Goal: Information Seeking & Learning: Learn about a topic

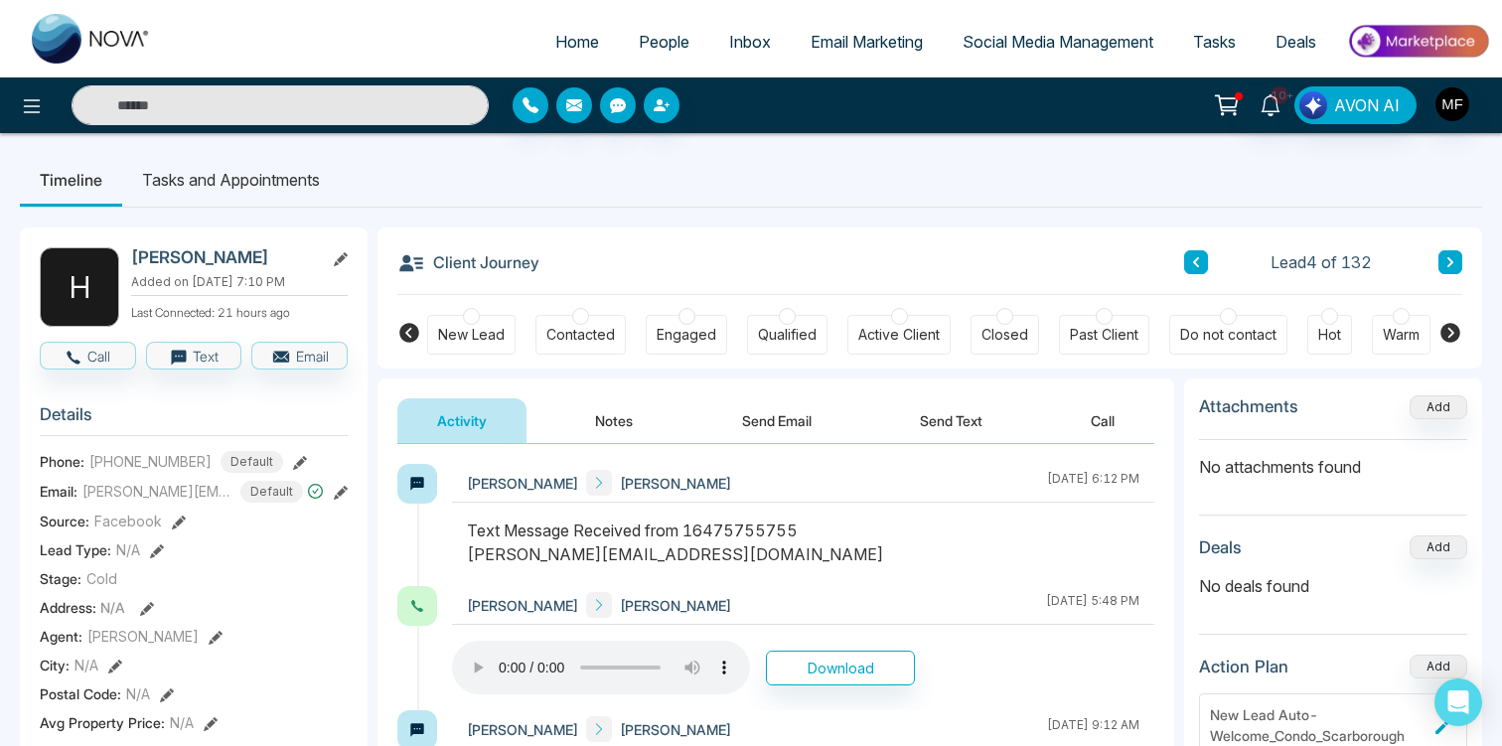
click at [644, 40] on span "People" at bounding box center [664, 42] width 51 height 20
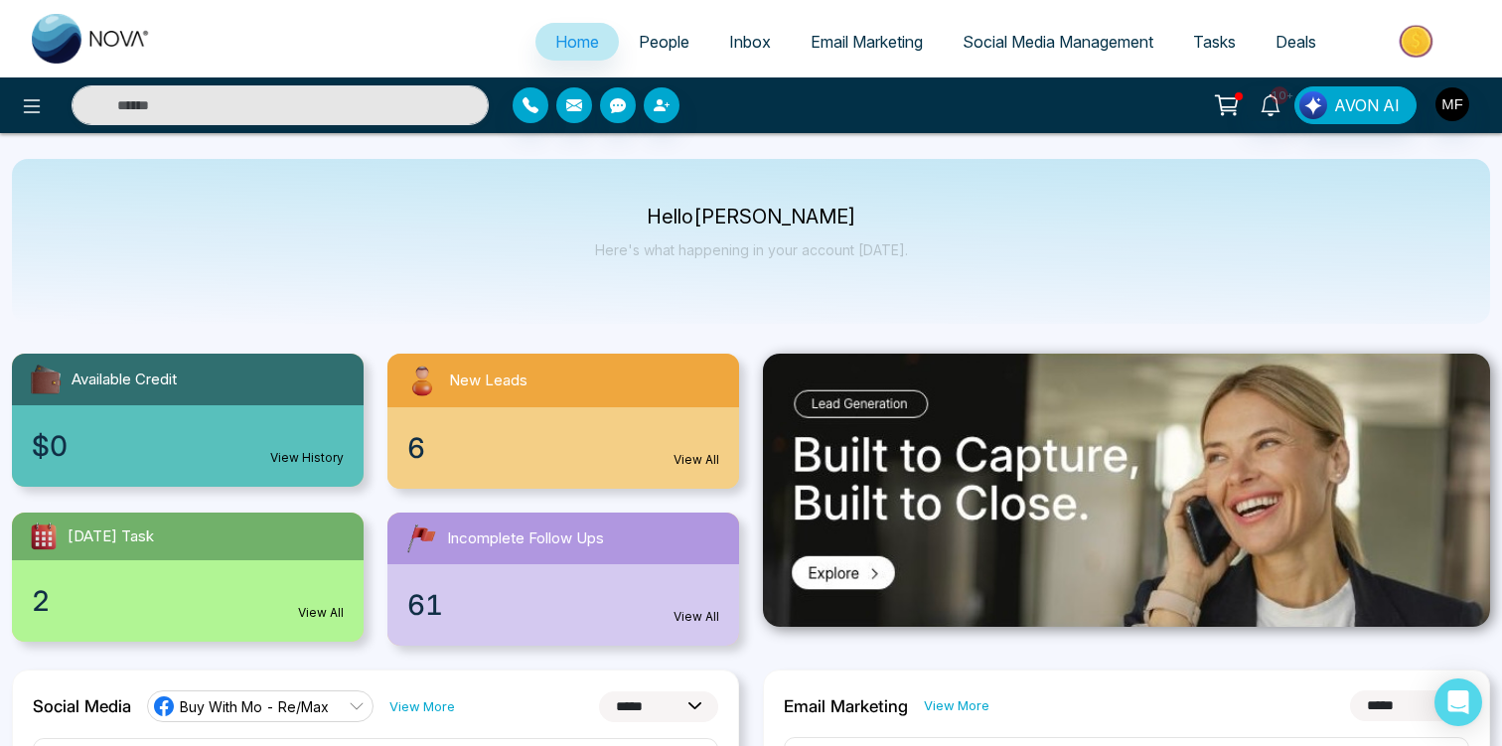
select select "*"
click at [651, 37] on span "People" at bounding box center [664, 42] width 51 height 20
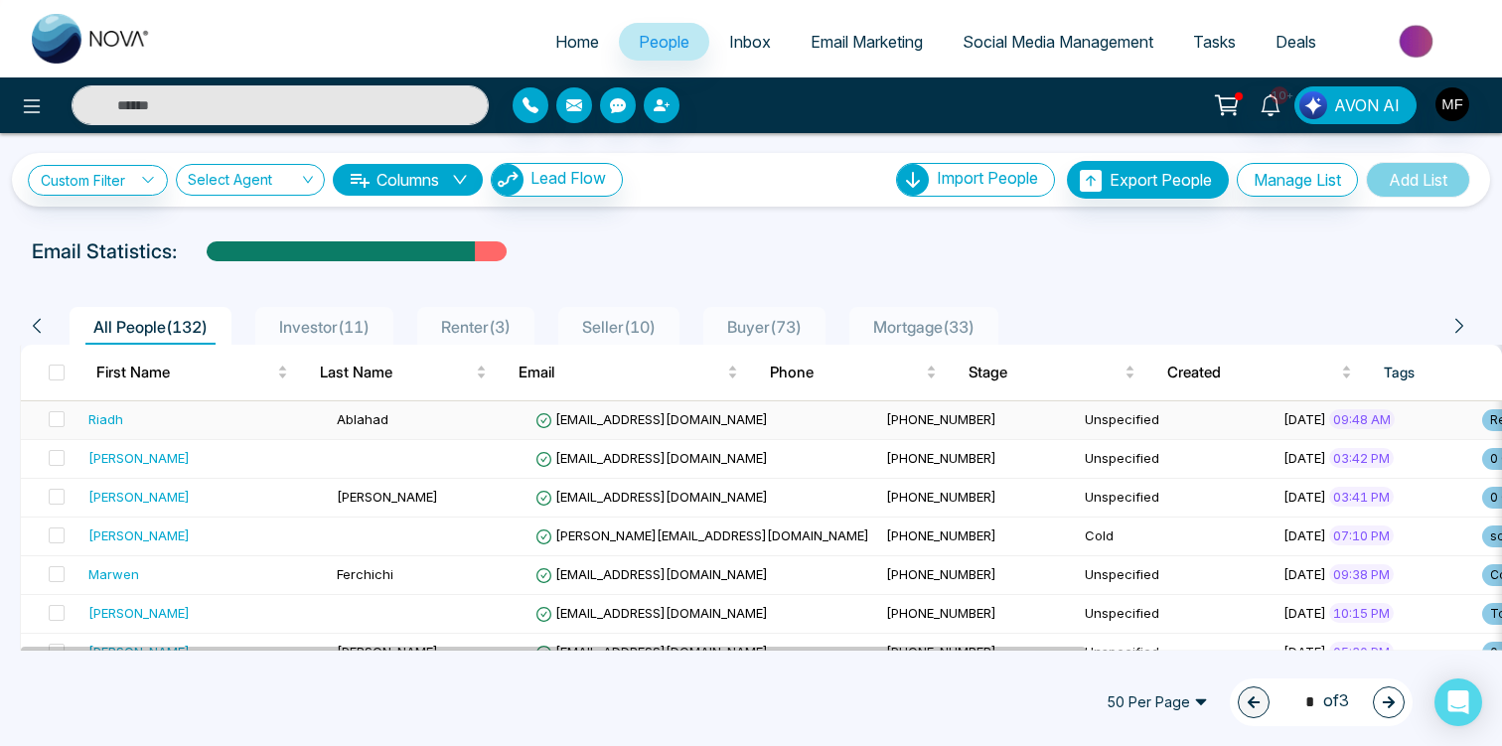
click at [239, 413] on div "Riadh" at bounding box center [204, 419] width 232 height 20
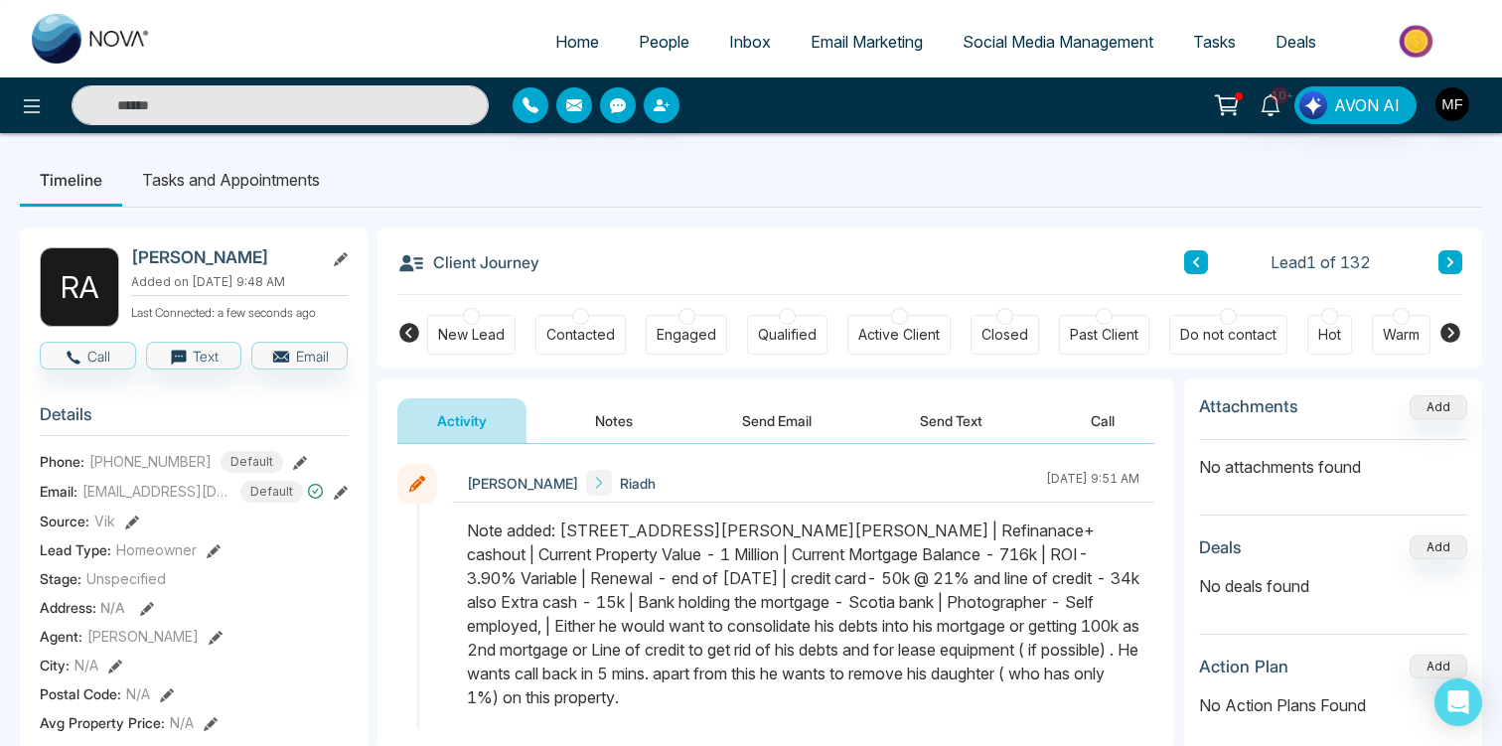
click at [644, 35] on span "People" at bounding box center [664, 42] width 51 height 20
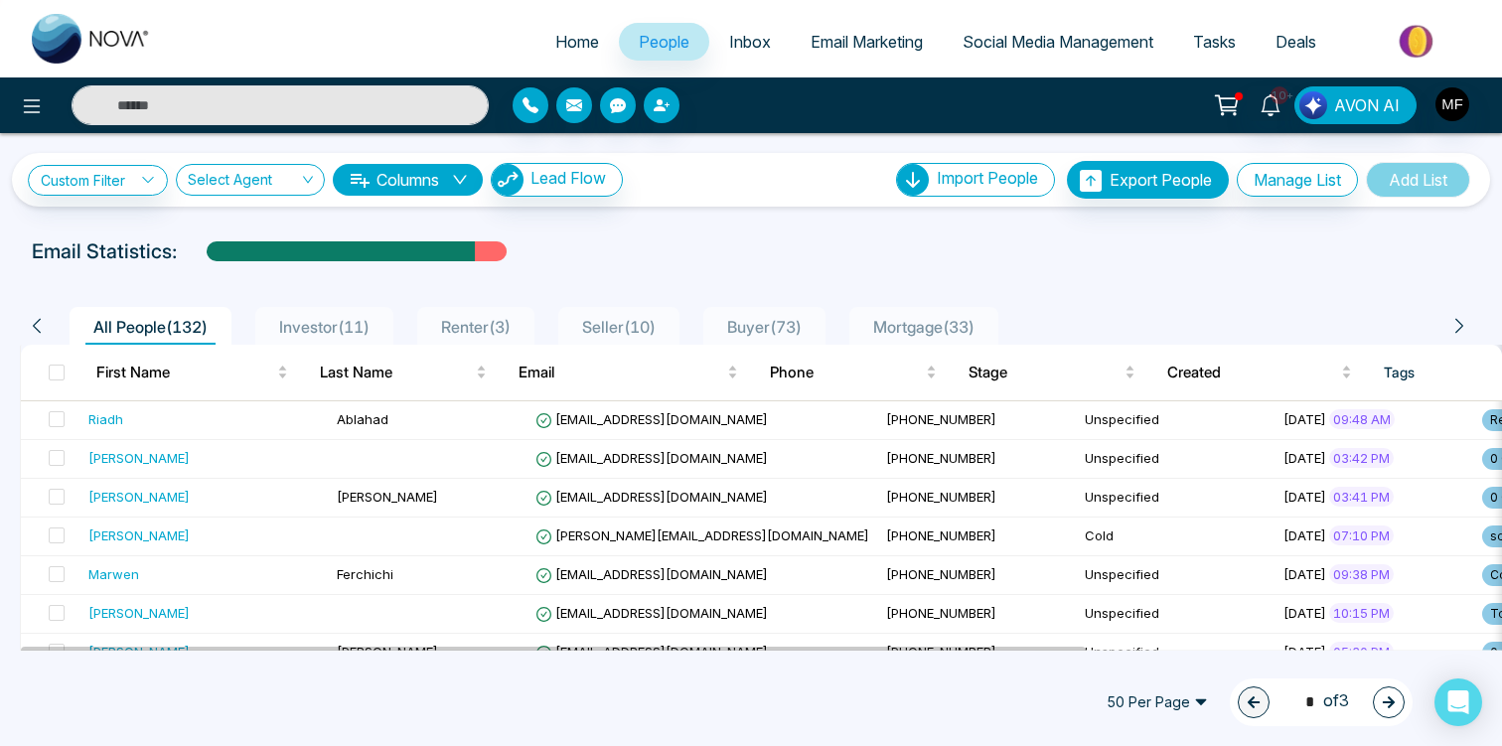
click at [343, 335] on span "Investor ( 11 )" at bounding box center [324, 327] width 106 height 20
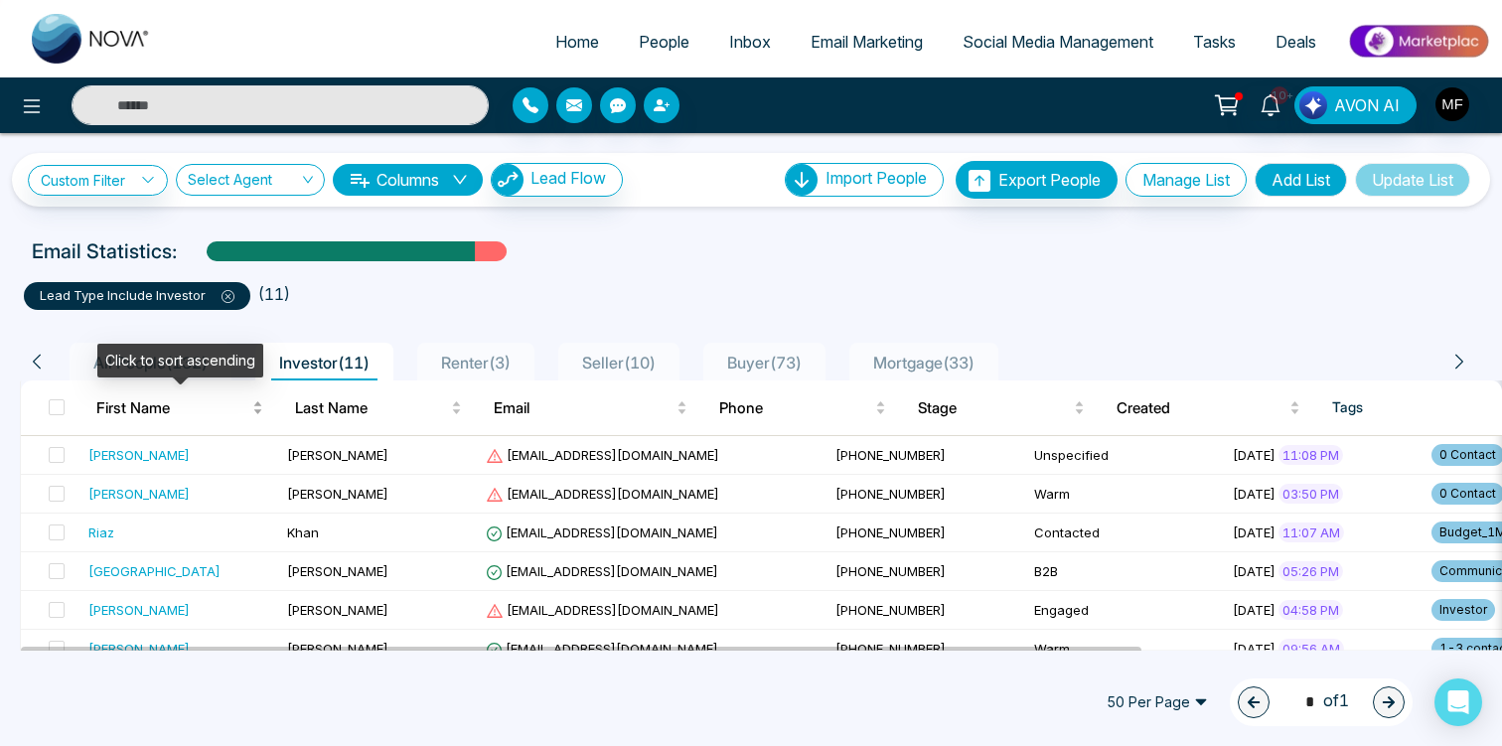
click at [150, 362] on div "Click to sort ascending" at bounding box center [180, 361] width 166 height 34
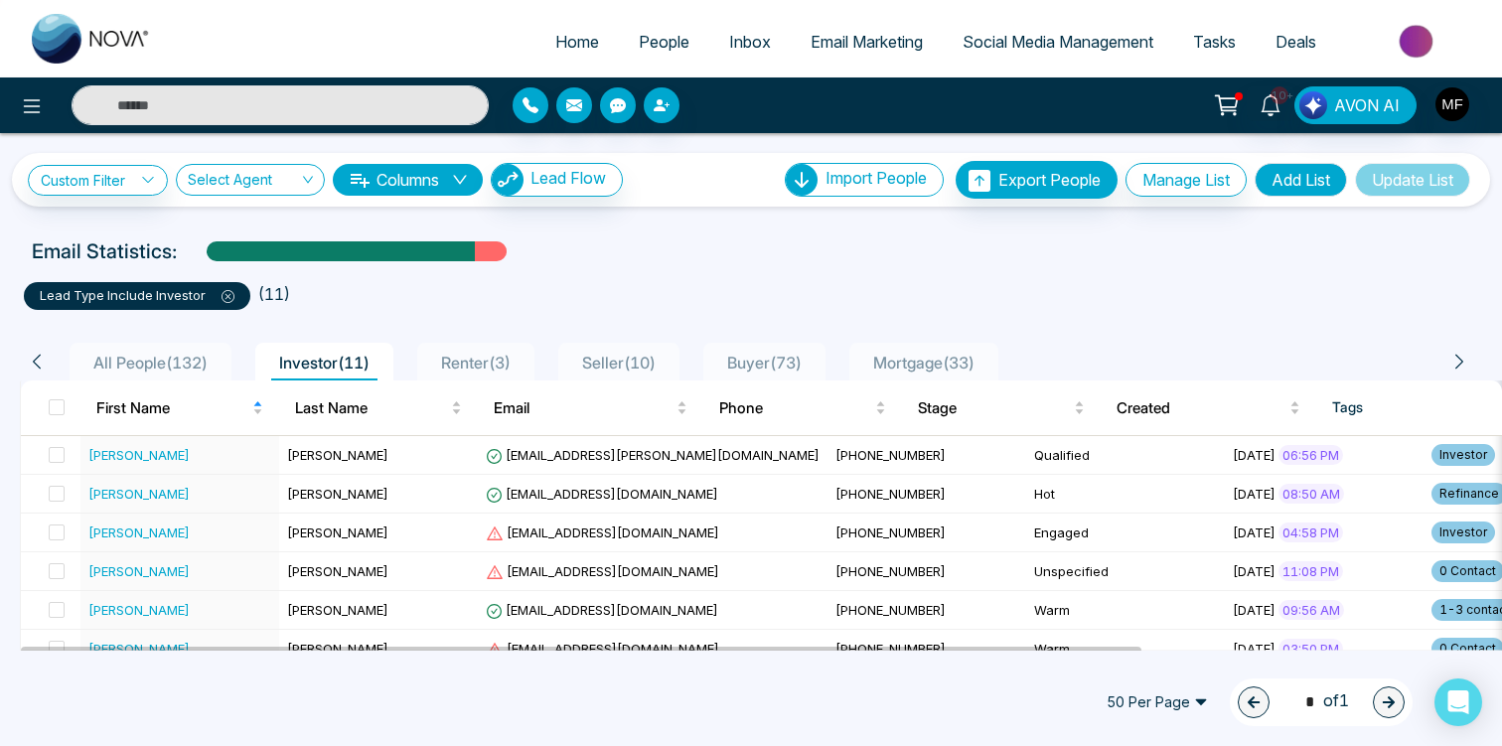
click at [195, 349] on li "All People ( 132 )" at bounding box center [151, 362] width 162 height 38
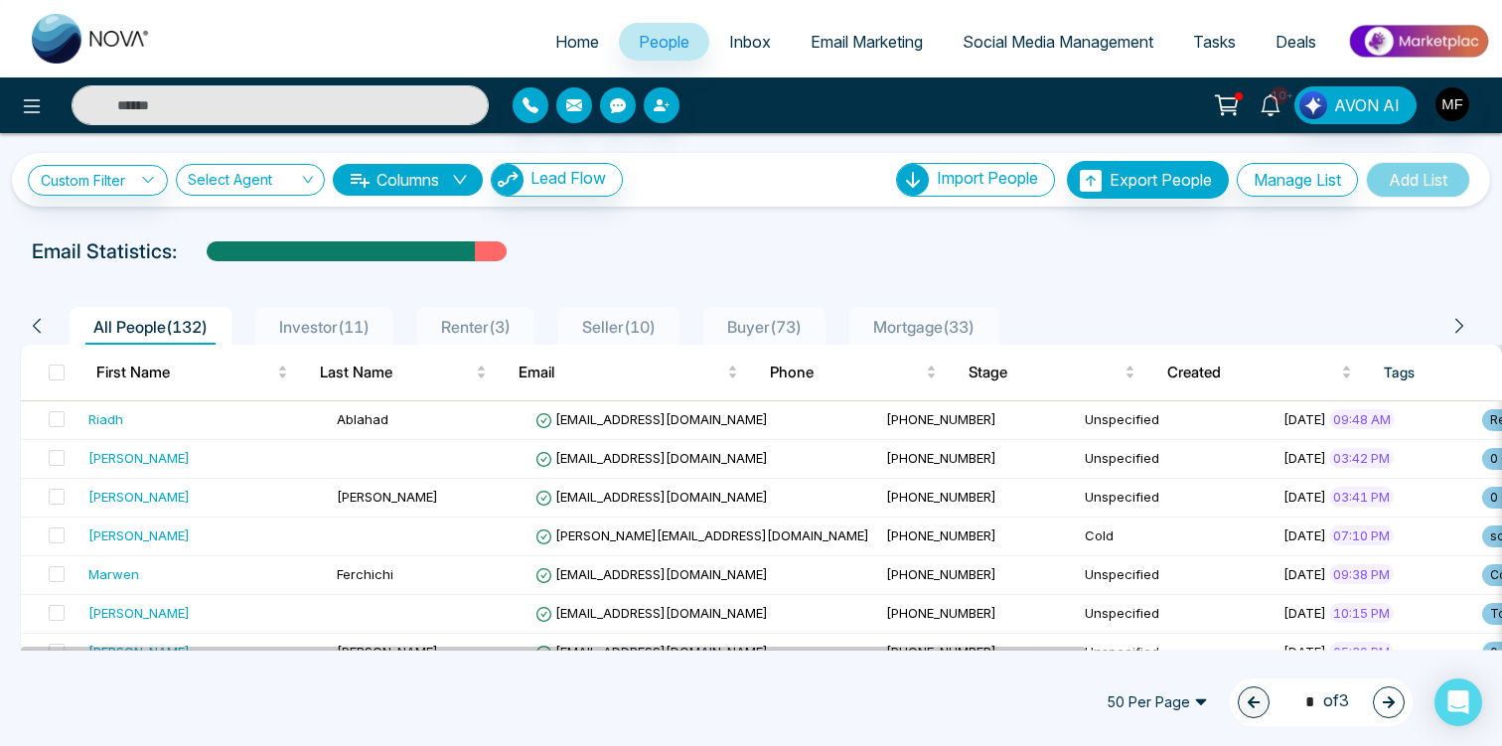
click at [1277, 106] on icon at bounding box center [1270, 105] width 22 height 22
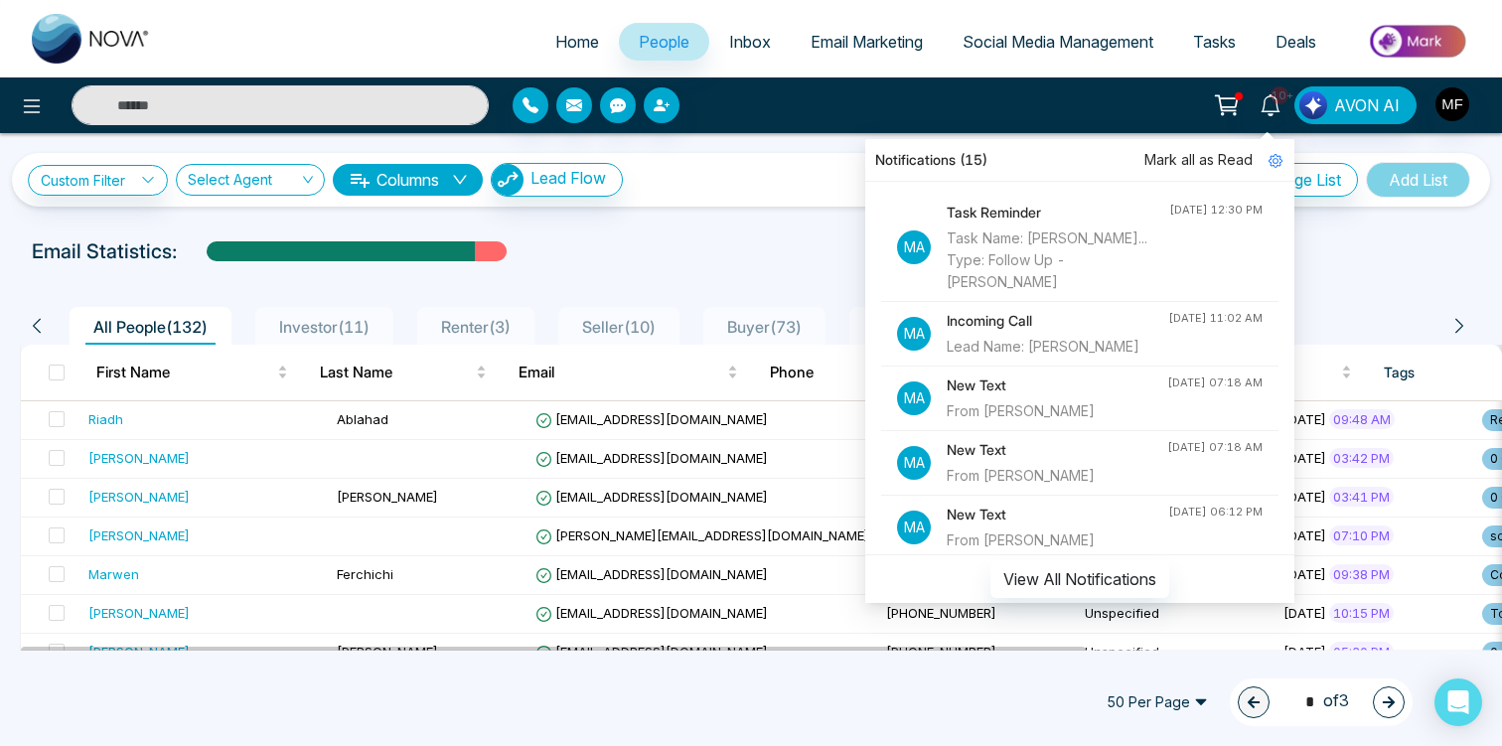
click at [749, 267] on div at bounding box center [751, 270] width 1478 height 8
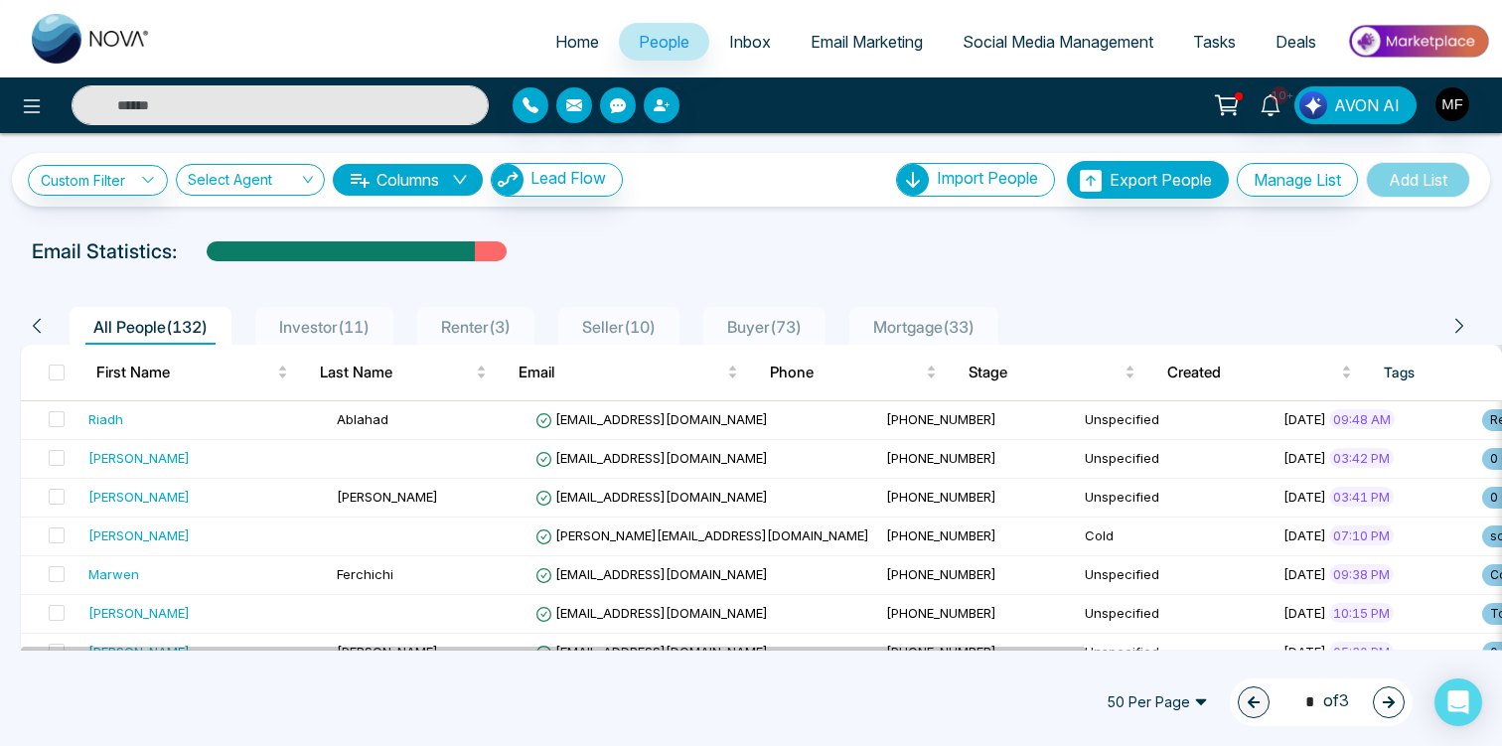
click at [426, 108] on input "text" at bounding box center [280, 105] width 417 height 40
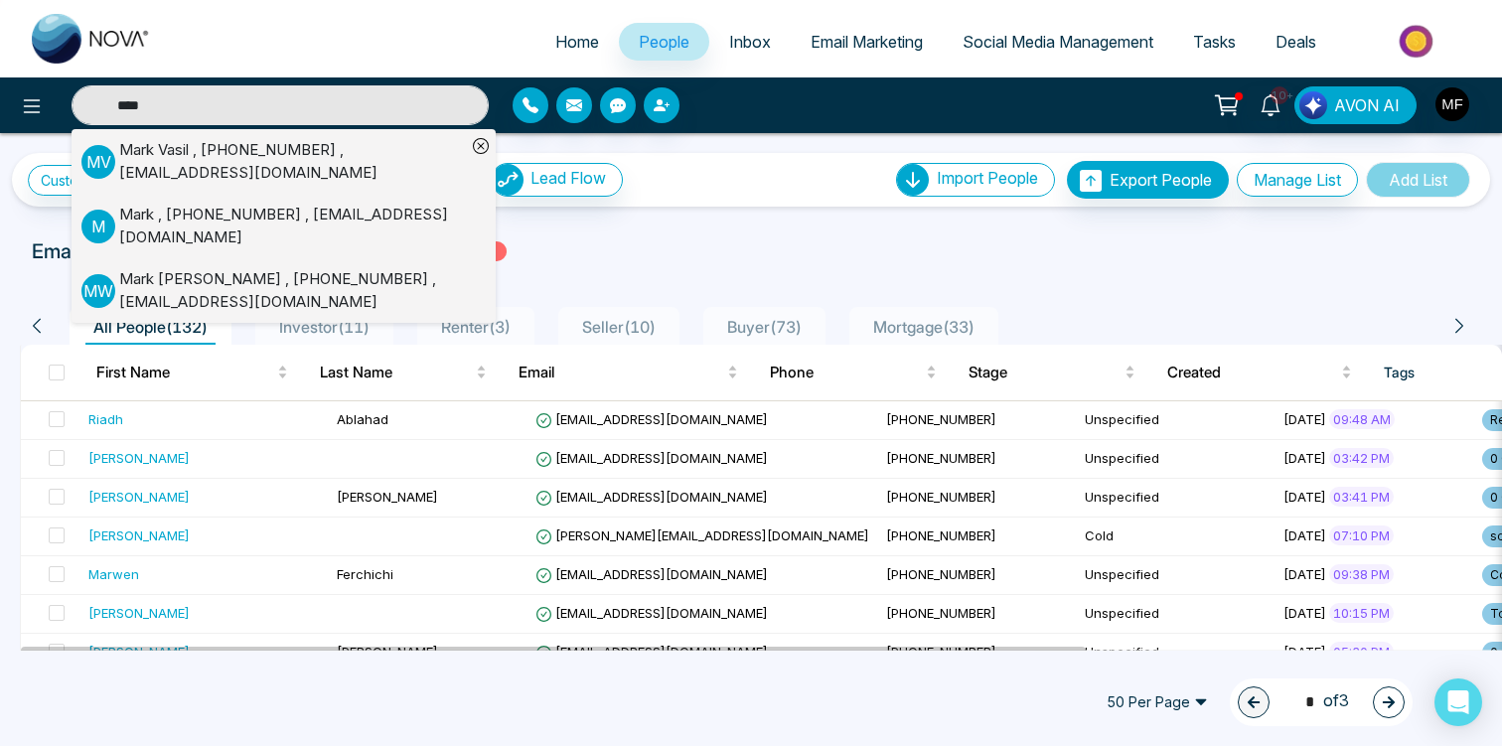
type input "****"
click at [198, 165] on div "[PERSON_NAME] , [PHONE_NUMBER] , [EMAIL_ADDRESS][DOMAIN_NAME]" at bounding box center [292, 161] width 347 height 45
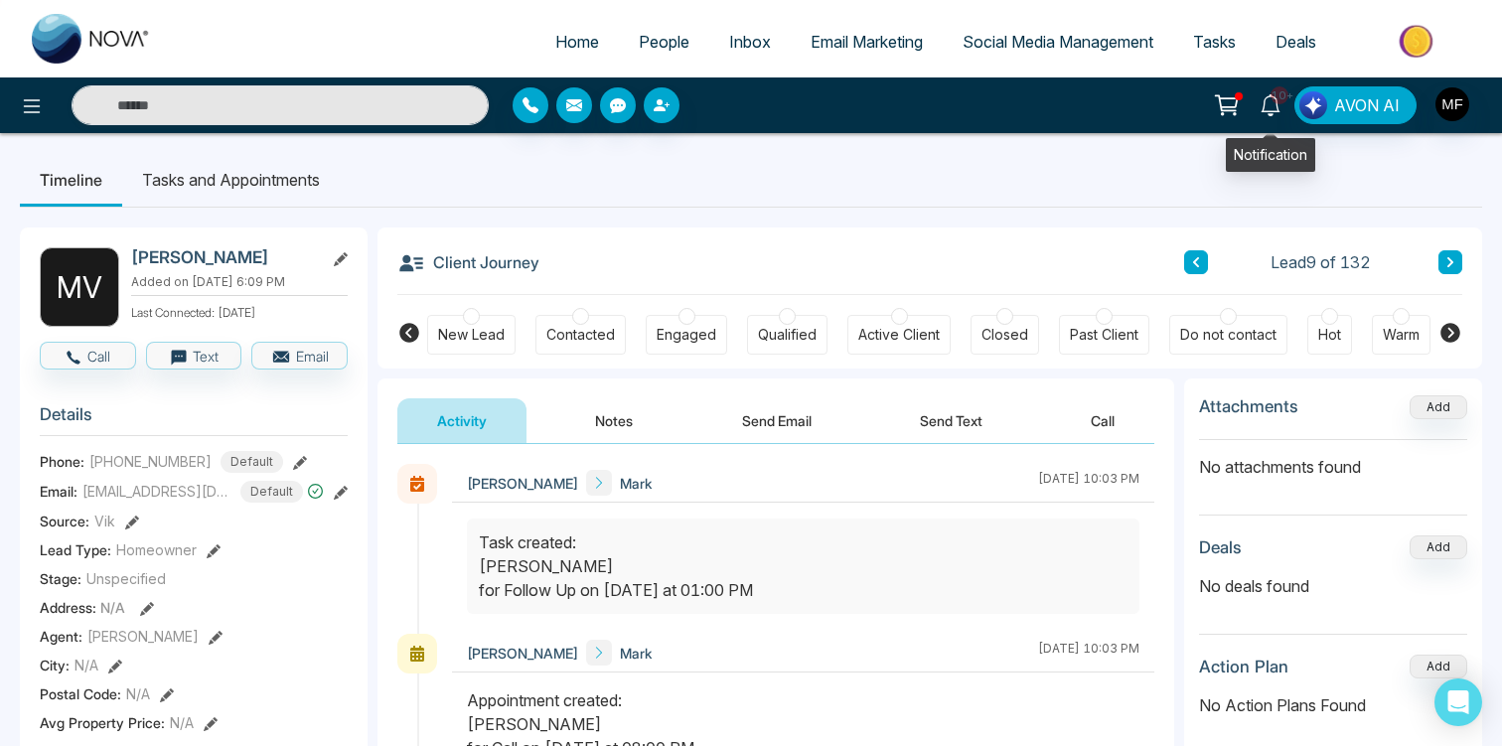
click at [1259, 110] on link "10+" at bounding box center [1270, 103] width 48 height 35
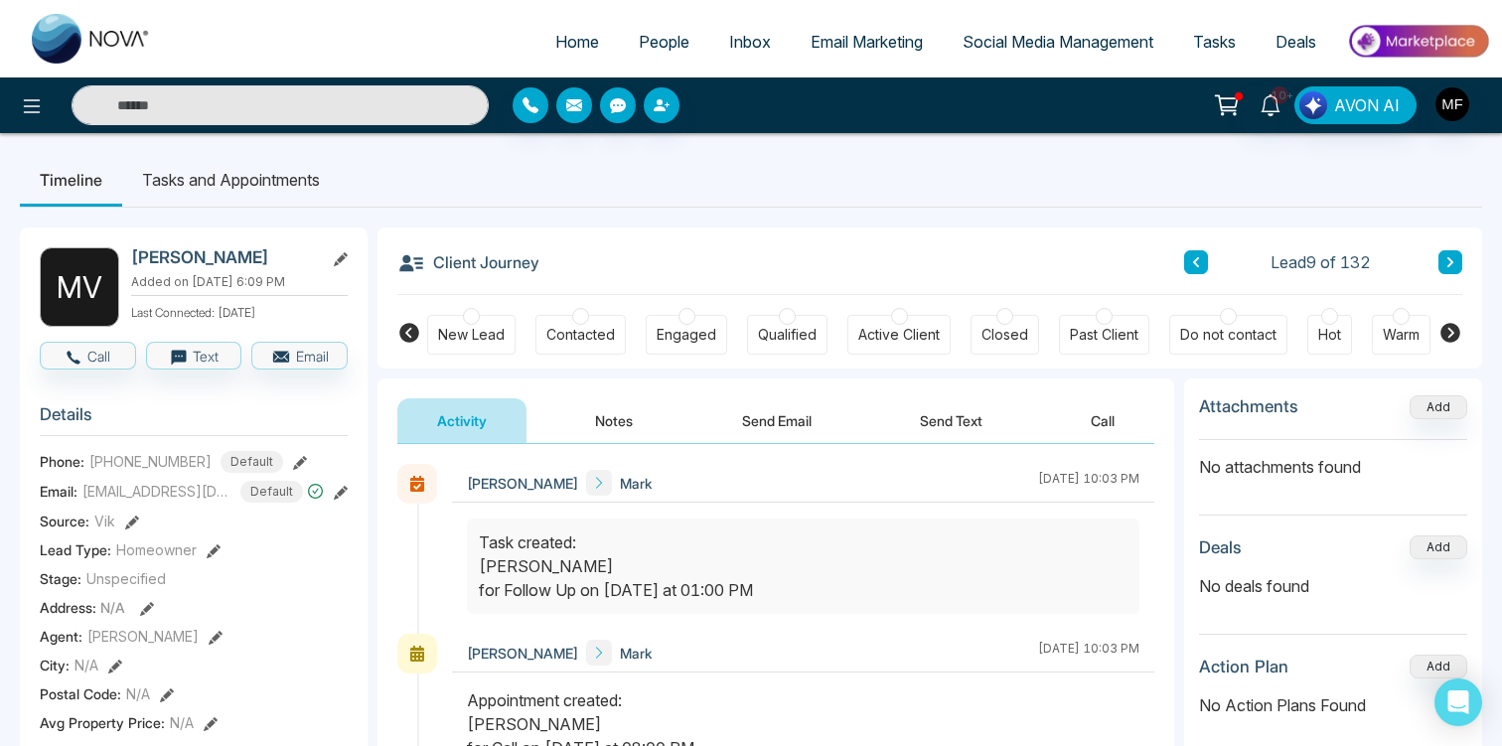
click at [665, 34] on span "People" at bounding box center [664, 42] width 51 height 20
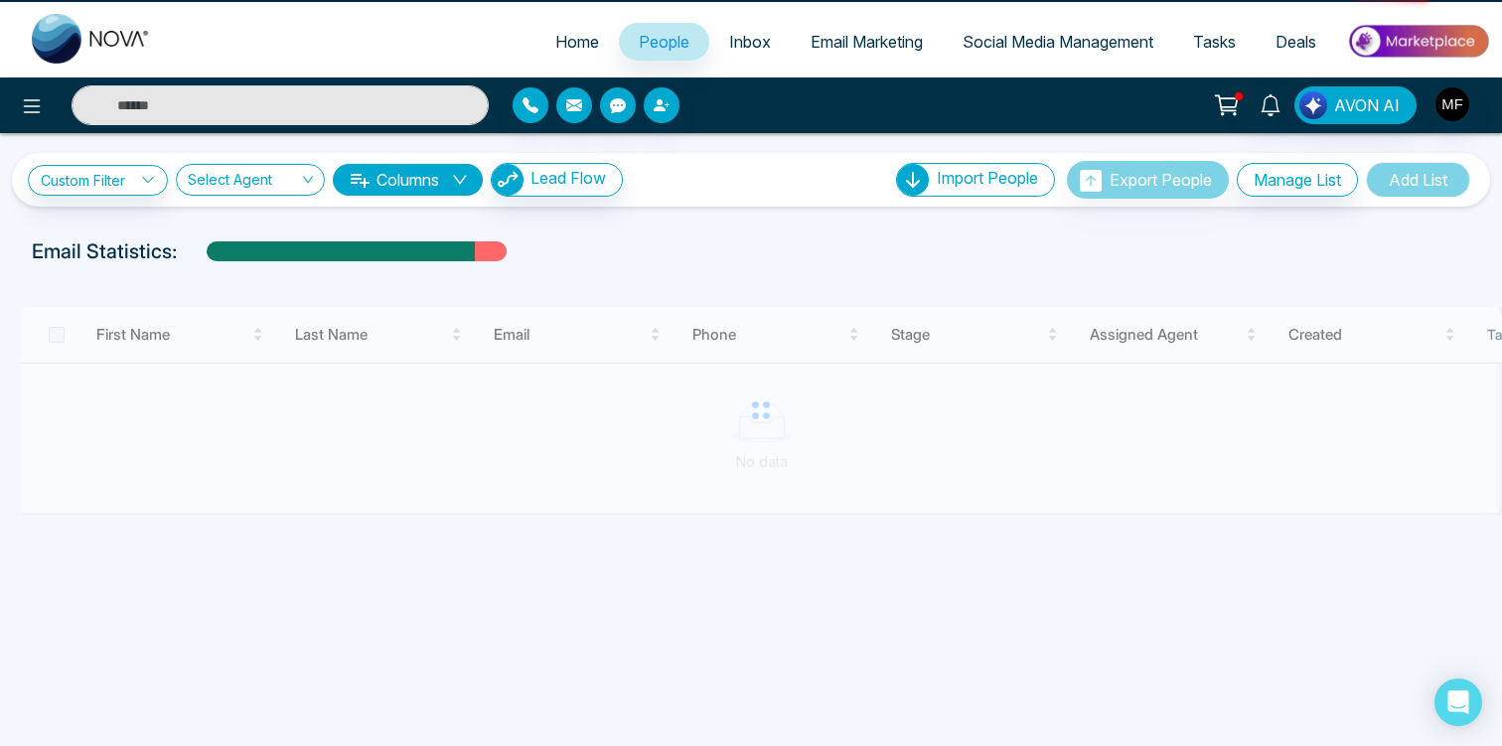
click at [665, 34] on span "People" at bounding box center [664, 42] width 51 height 20
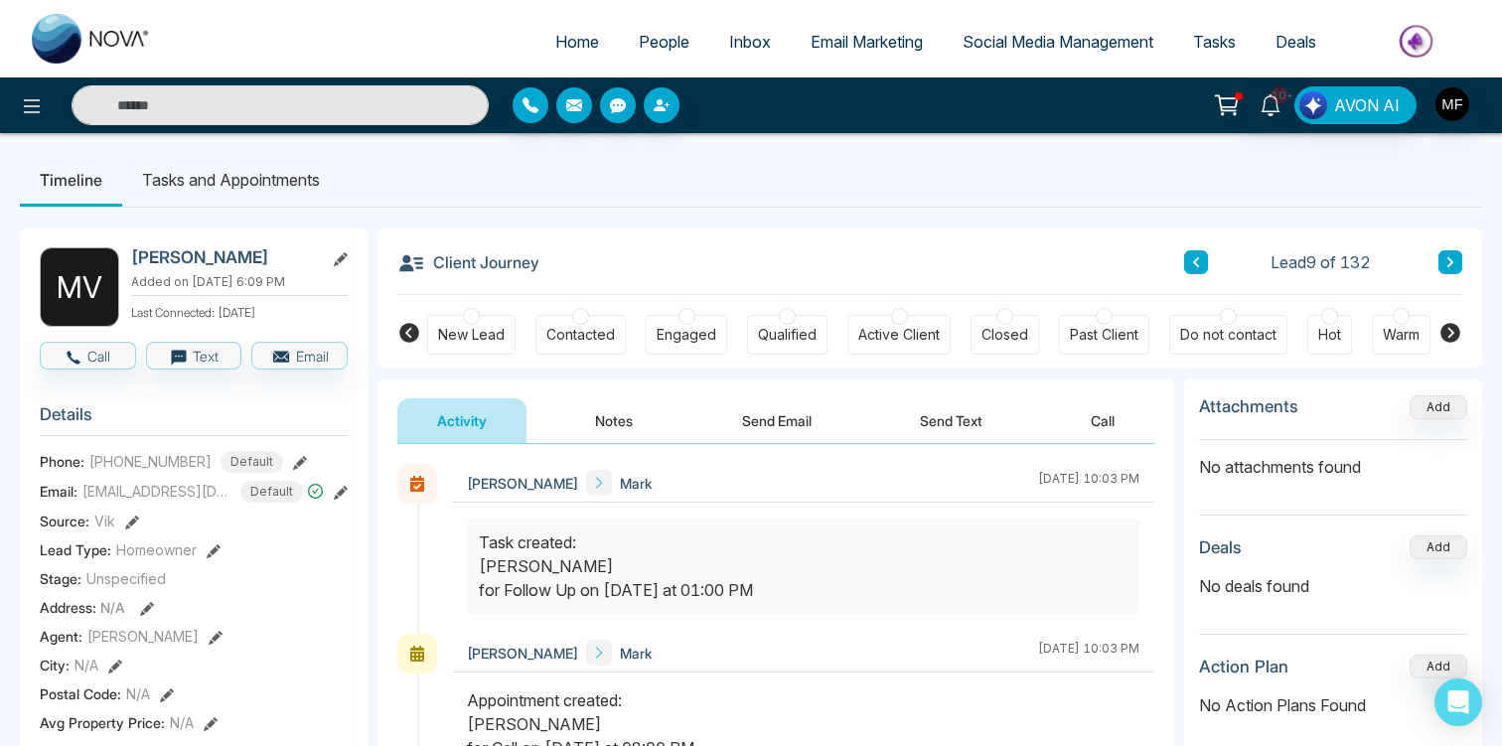
click at [241, 179] on li "Tasks and Appointments" at bounding box center [230, 180] width 217 height 54
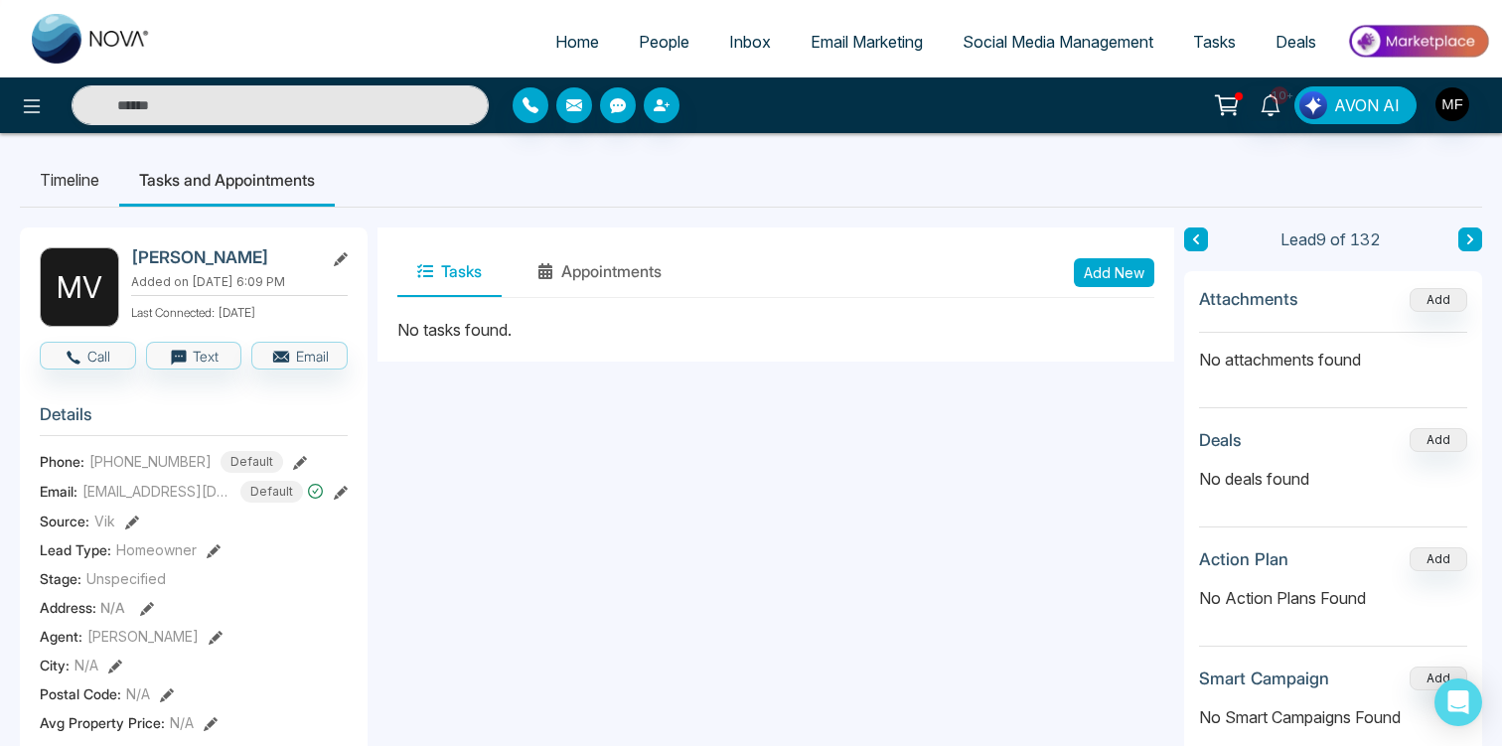
click at [87, 192] on li "Timeline" at bounding box center [69, 180] width 99 height 54
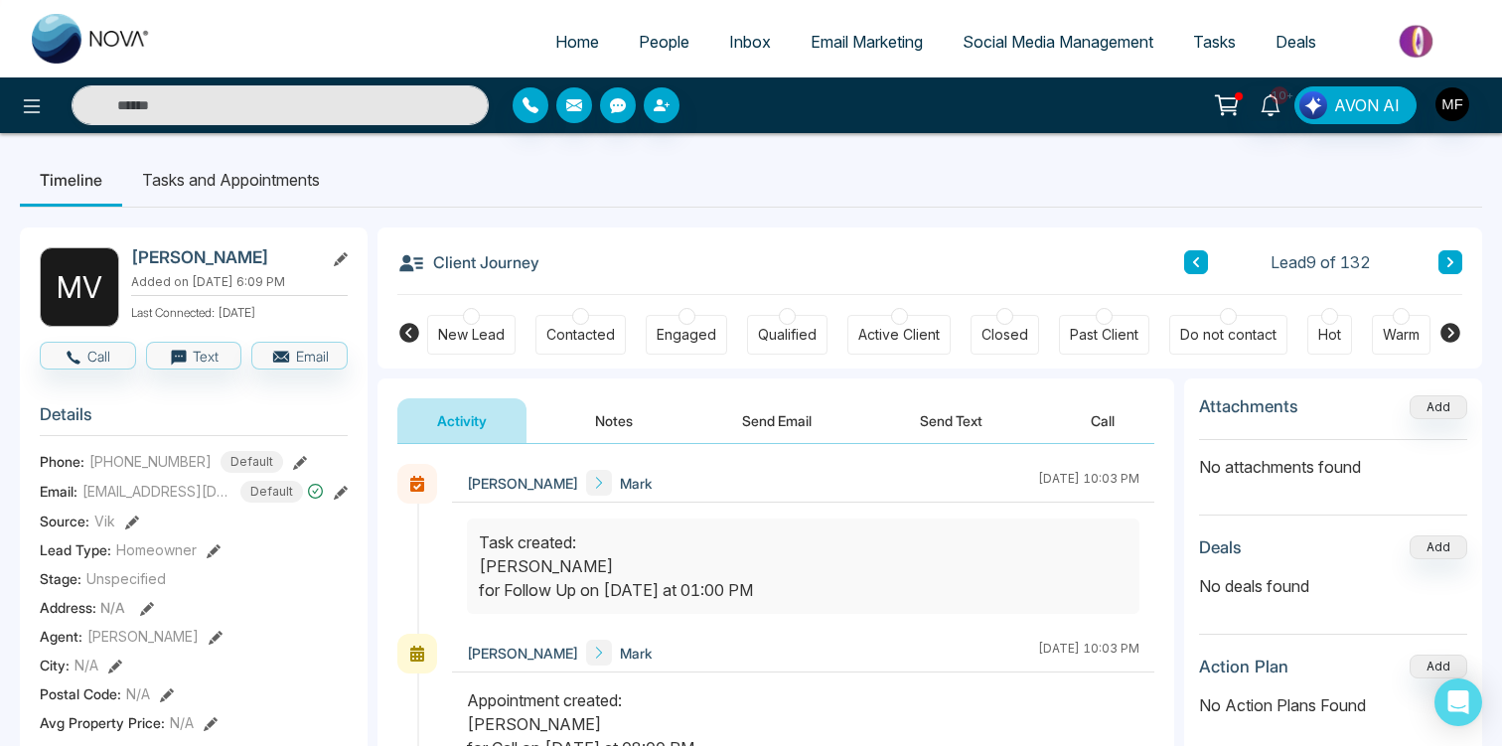
click at [220, 193] on li "Tasks and Appointments" at bounding box center [230, 180] width 217 height 54
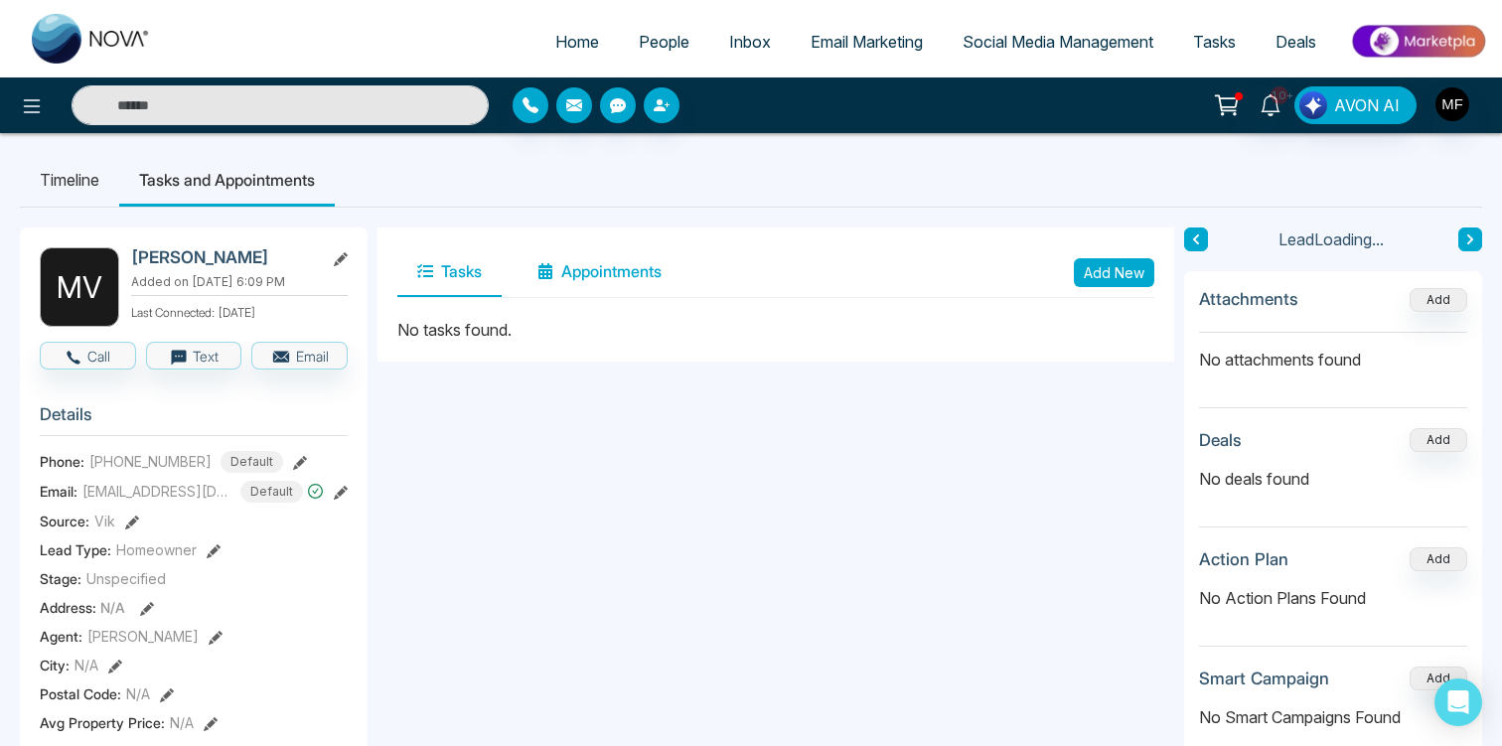
click at [566, 282] on button "Appointments" at bounding box center [599, 272] width 164 height 50
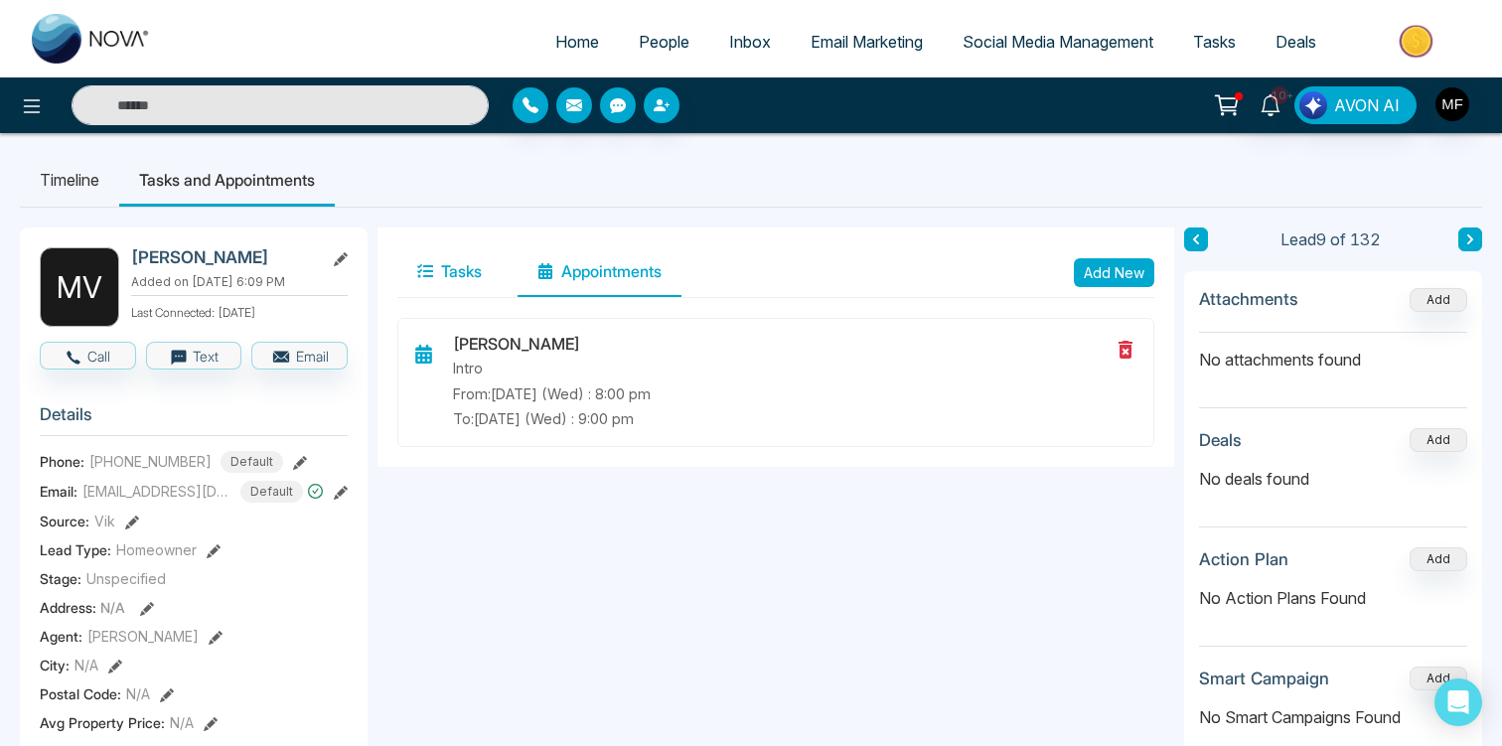
click at [467, 260] on button "Tasks" at bounding box center [449, 272] width 104 height 50
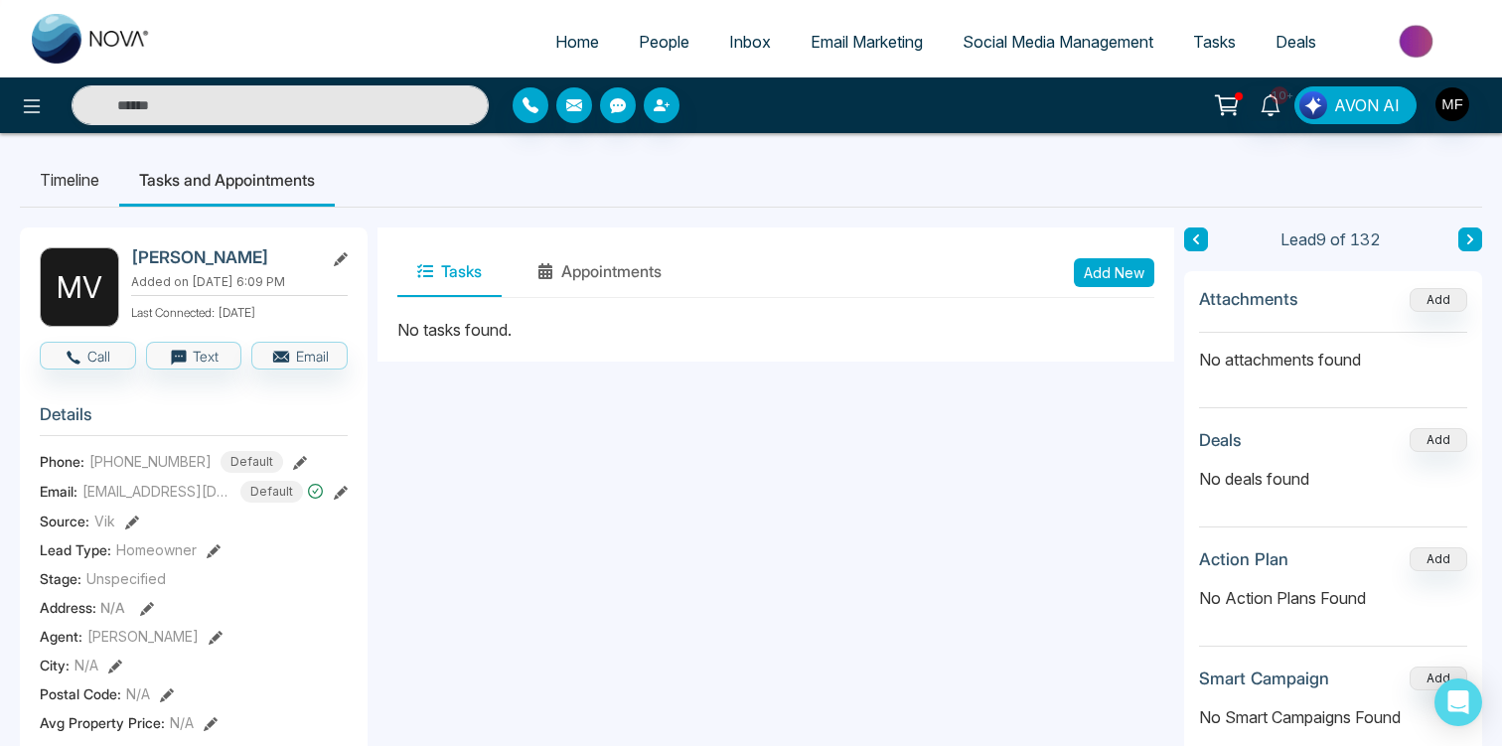
click at [102, 172] on li "Timeline" at bounding box center [69, 180] width 99 height 54
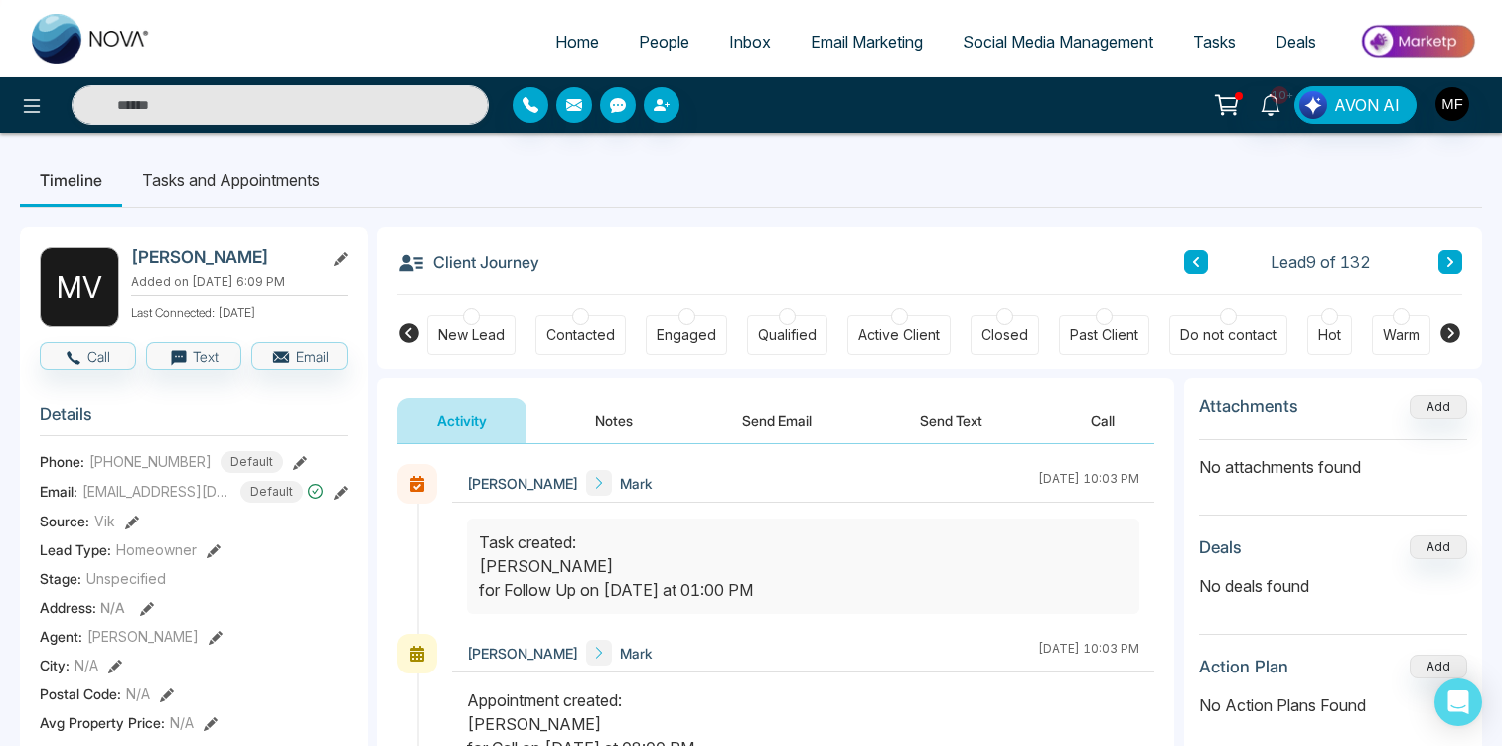
click at [650, 43] on span "People" at bounding box center [664, 42] width 51 height 20
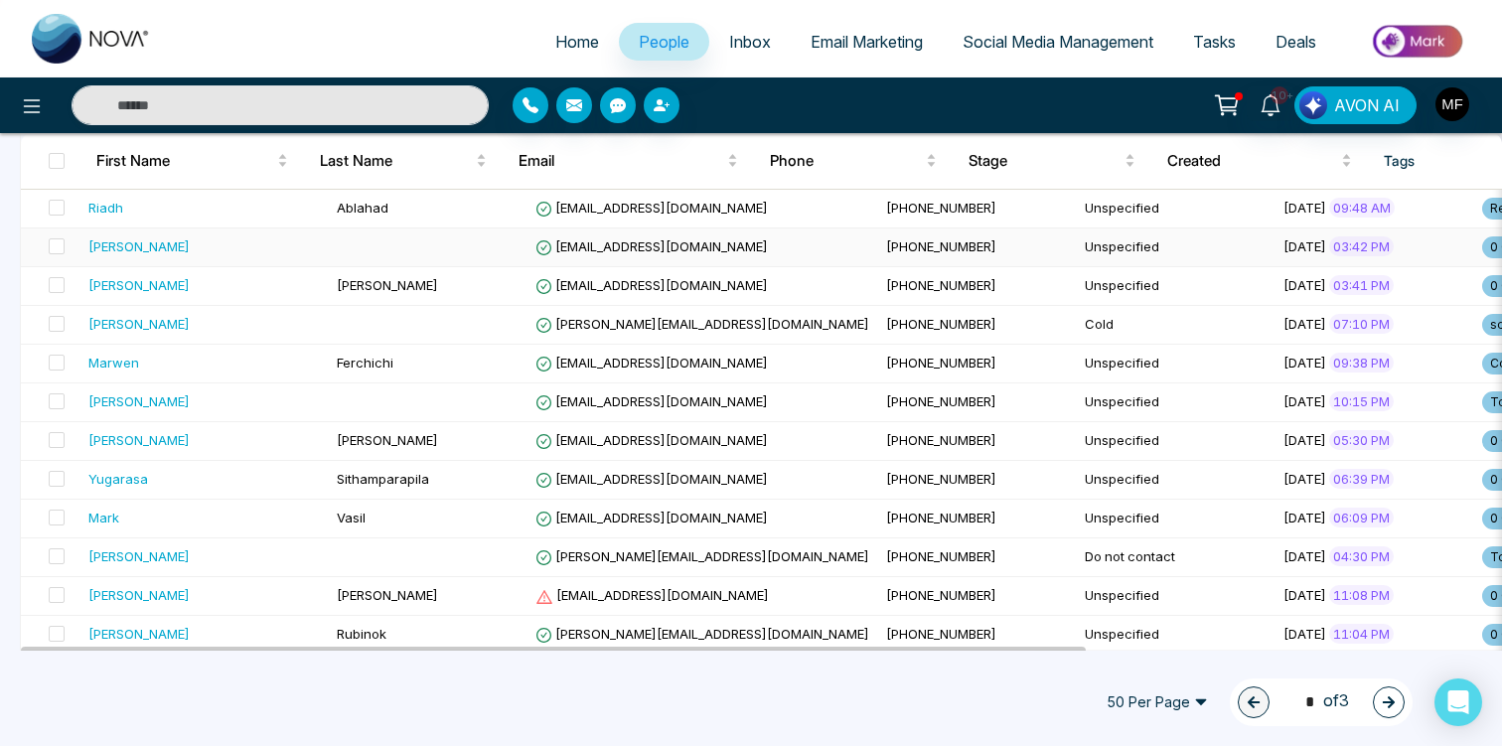
scroll to position [213, 0]
click at [248, 288] on div "[PERSON_NAME]" at bounding box center [204, 284] width 232 height 20
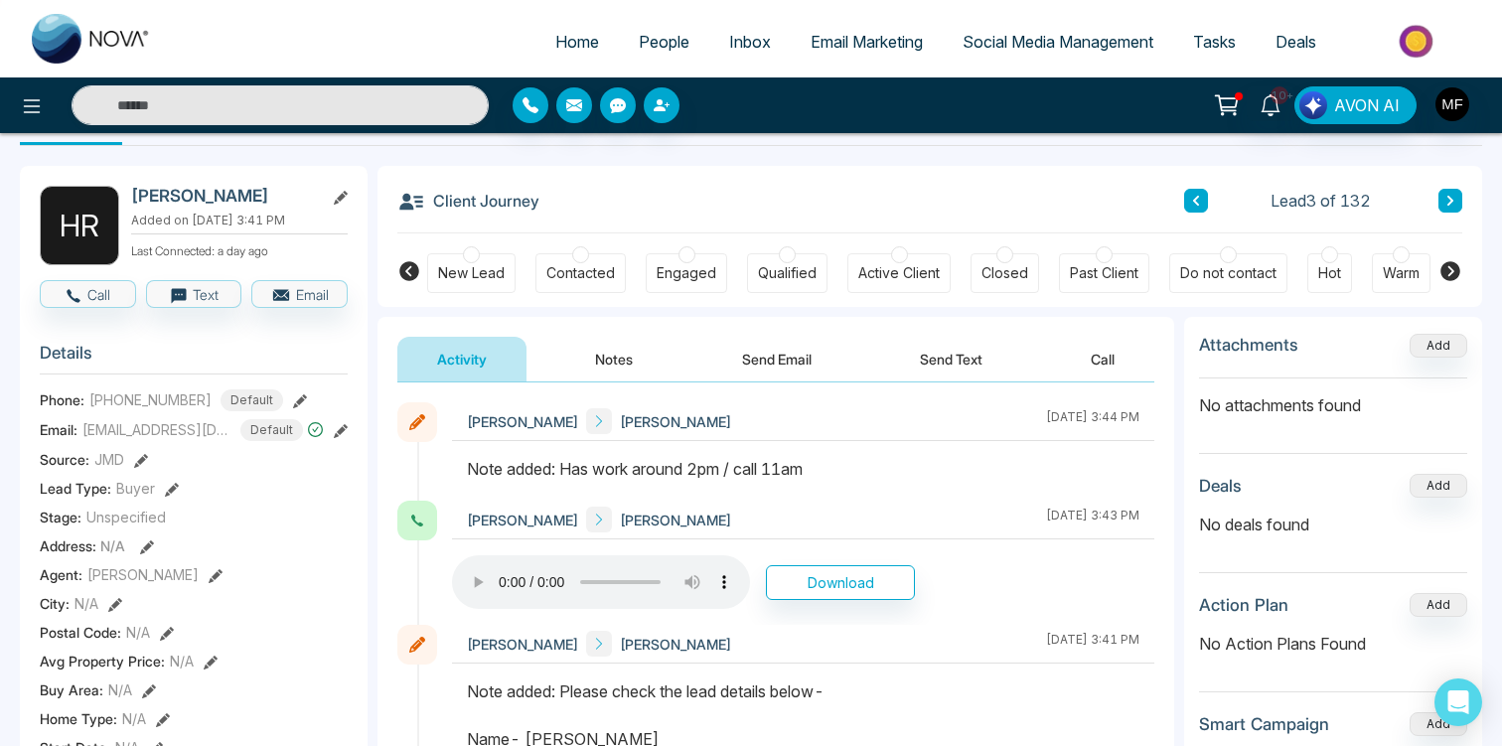
scroll to position [16, 0]
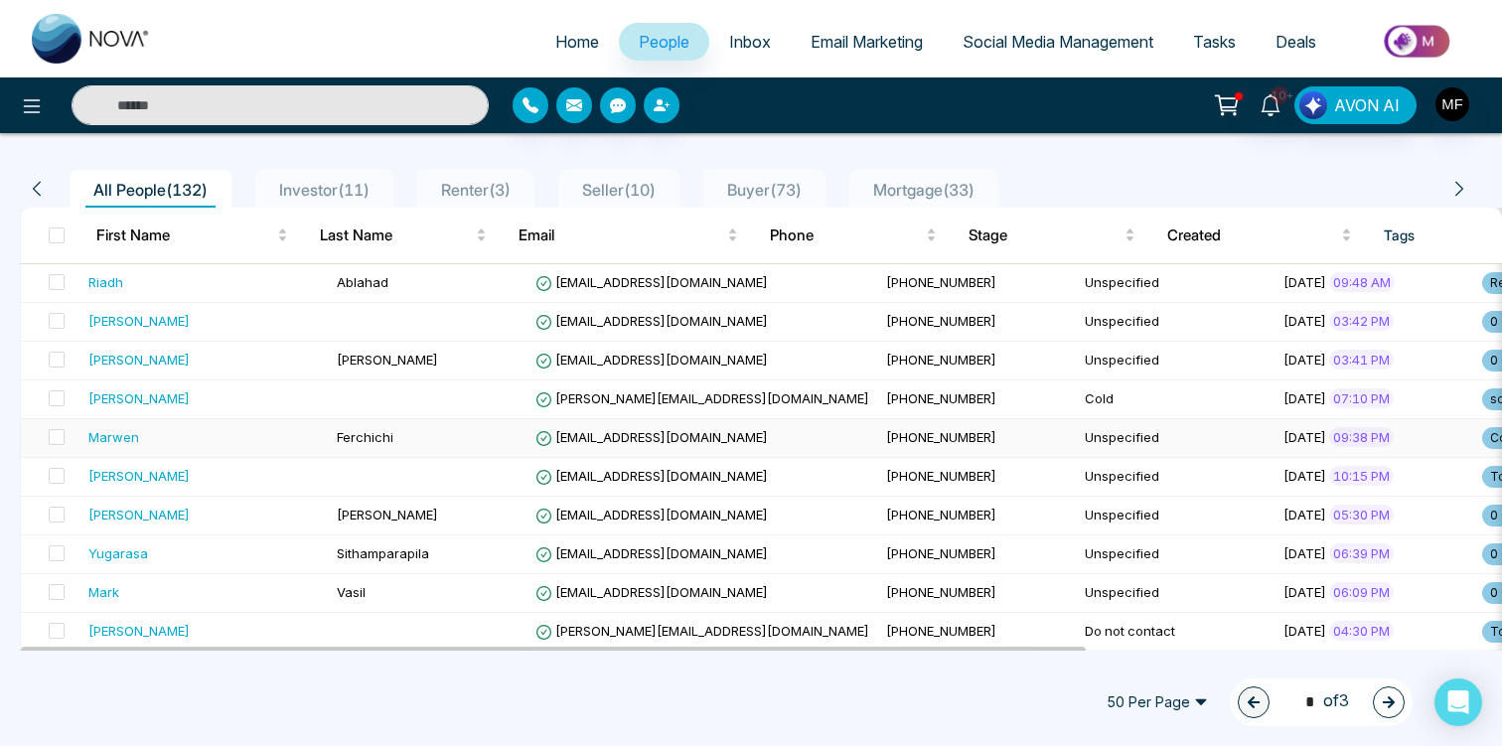
scroll to position [153, 0]
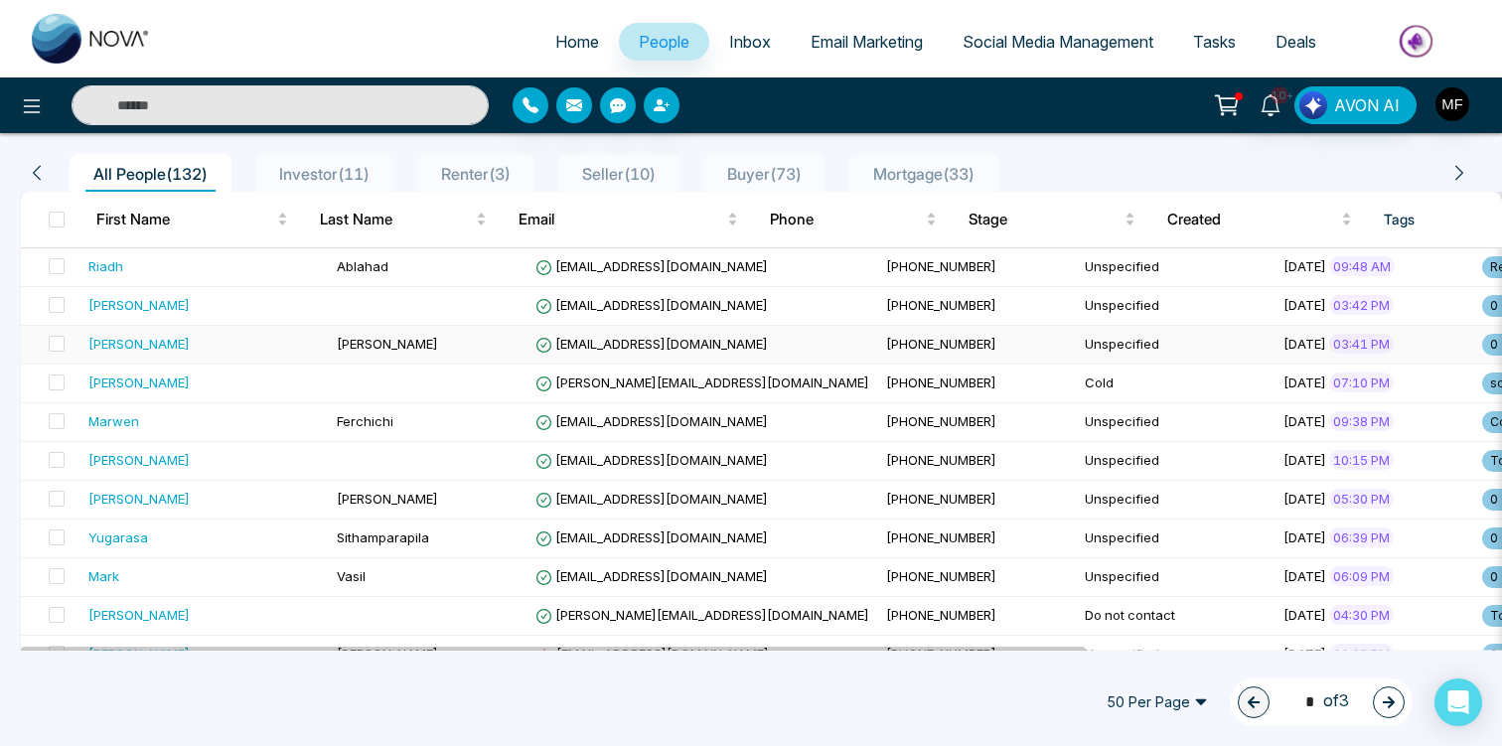
click at [208, 350] on div "[PERSON_NAME]" at bounding box center [204, 344] width 232 height 20
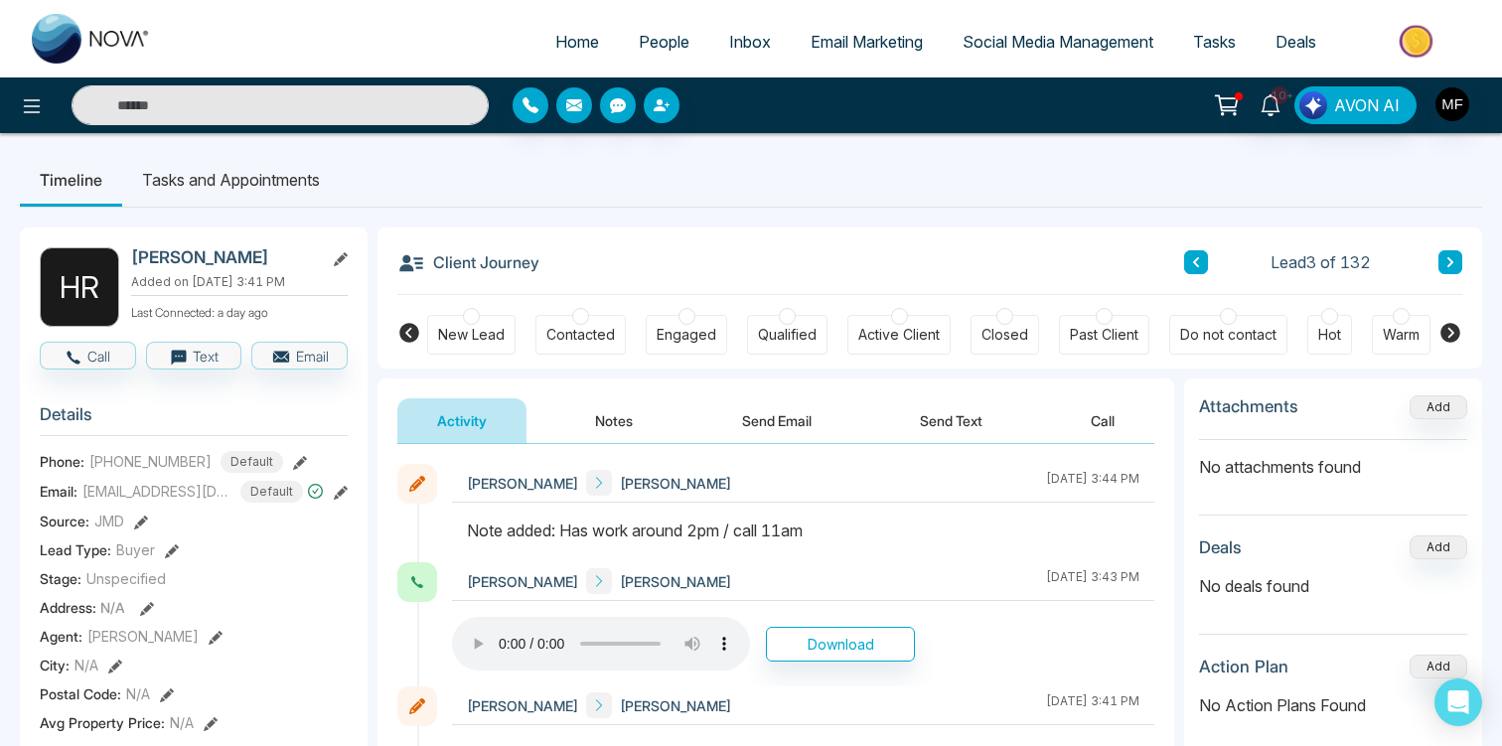
click at [1451, 252] on button at bounding box center [1450, 262] width 24 height 24
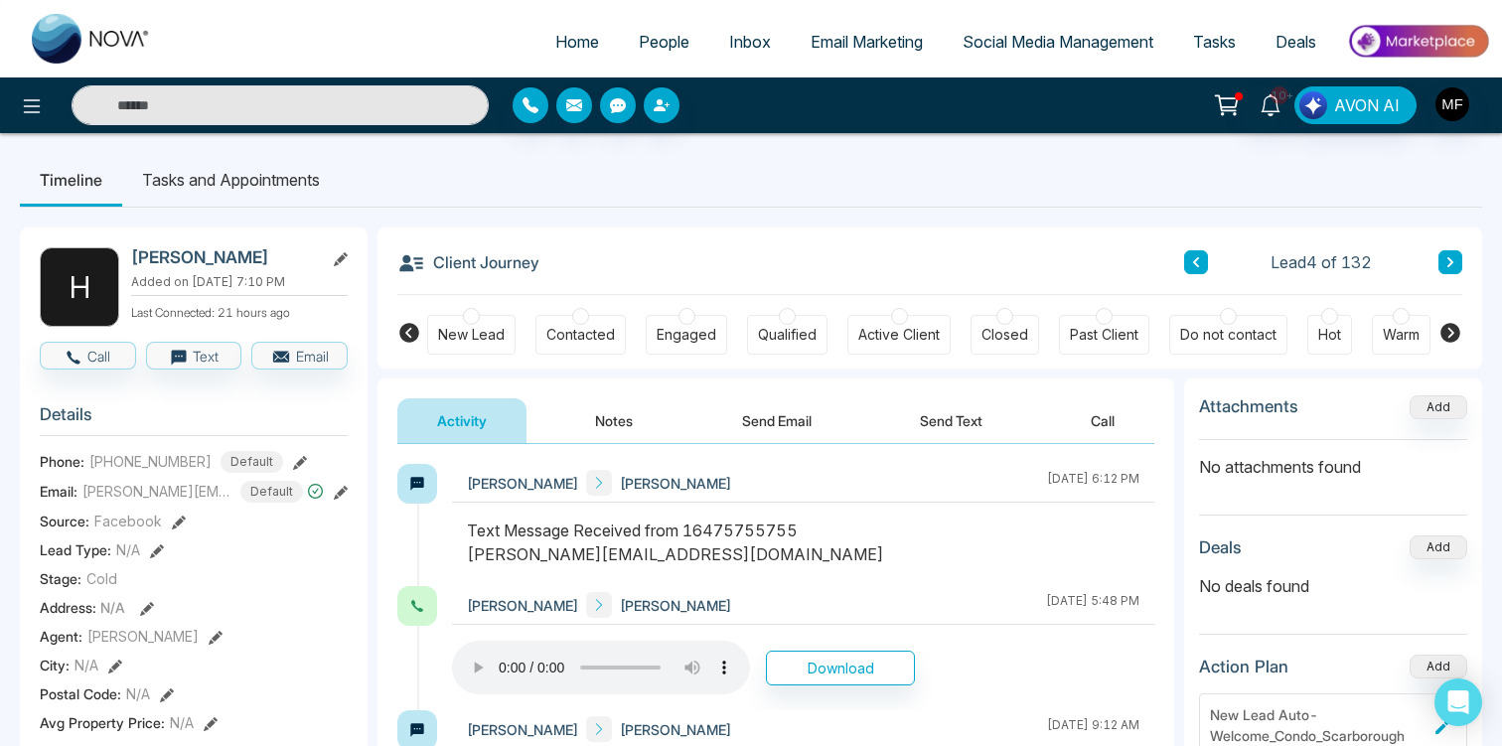
click at [1449, 265] on icon at bounding box center [1450, 262] width 6 height 10
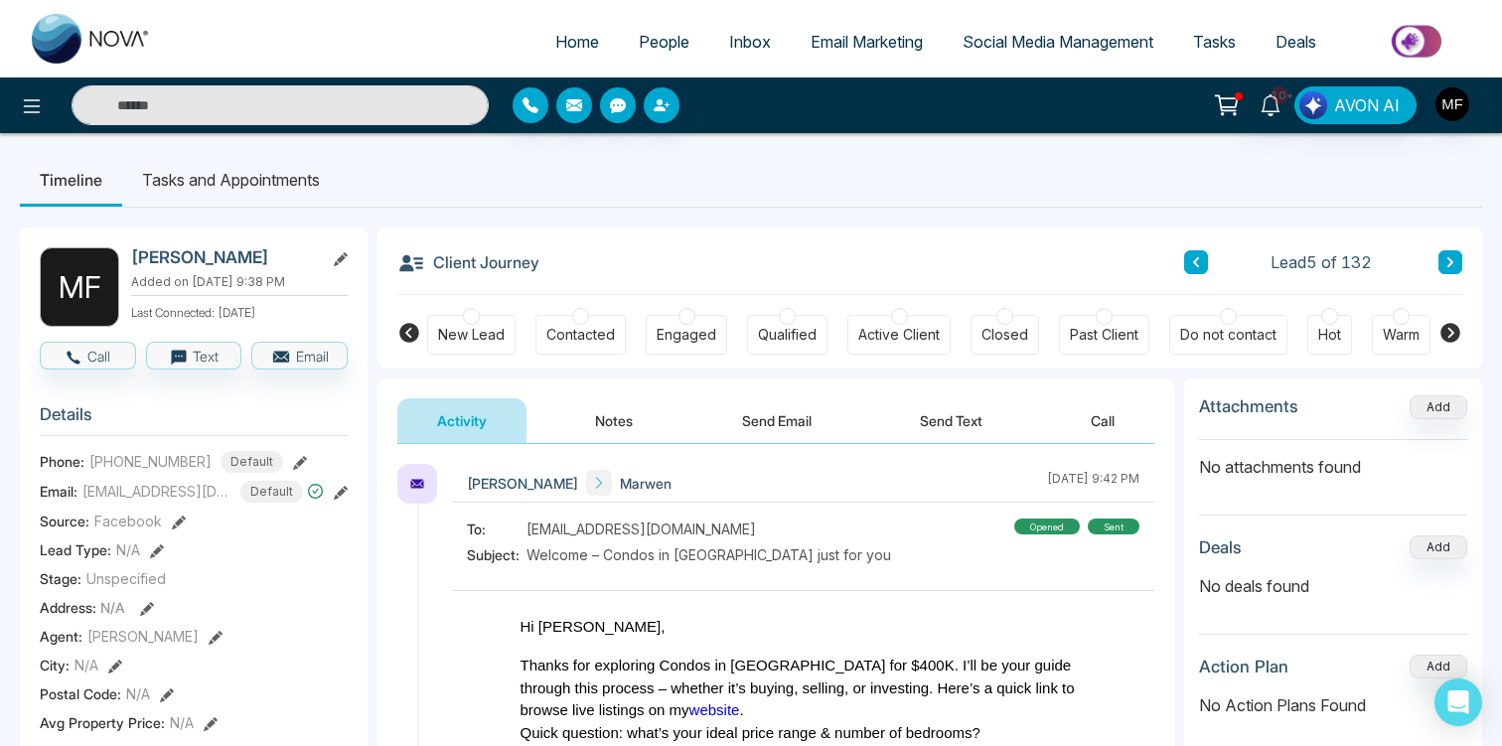
click at [1449, 265] on icon at bounding box center [1450, 262] width 6 height 10
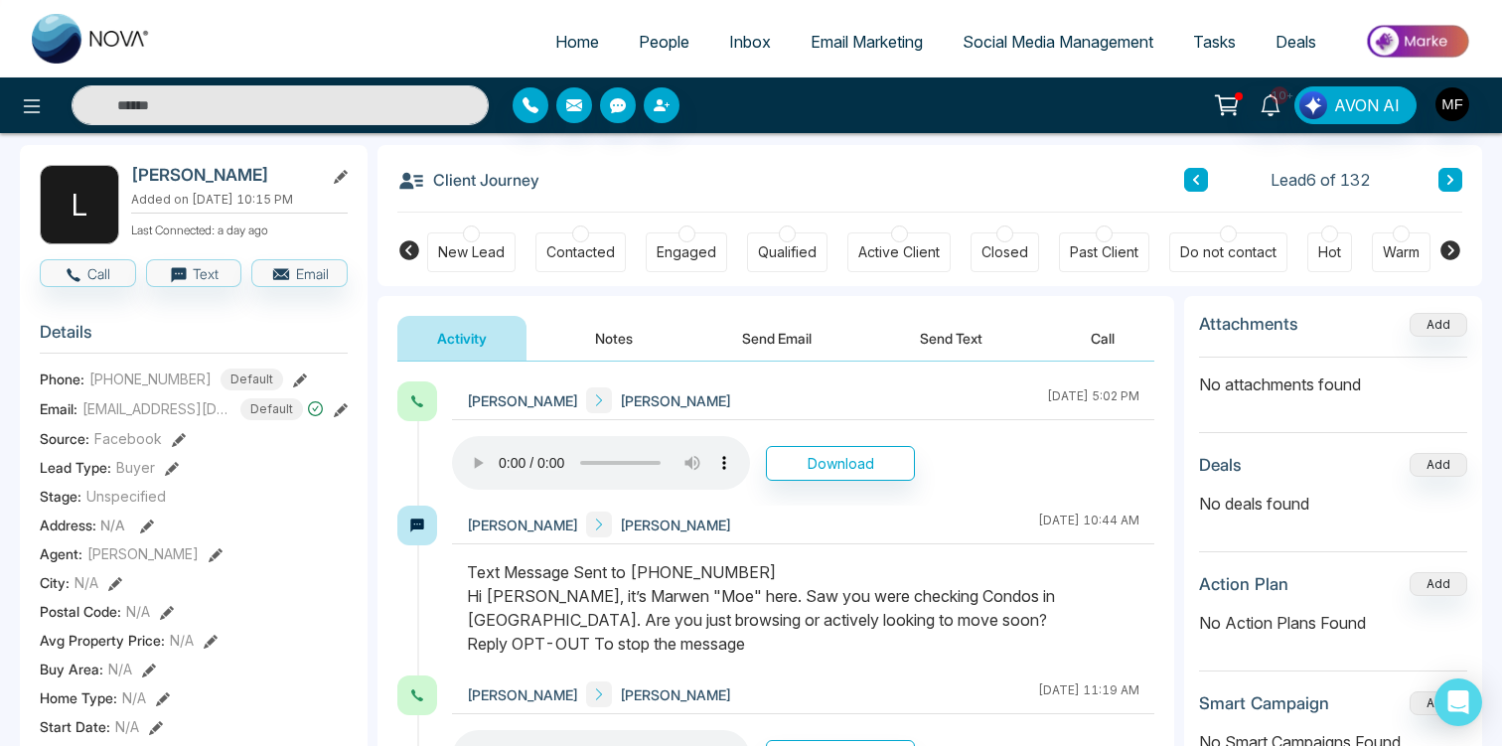
scroll to position [48, 0]
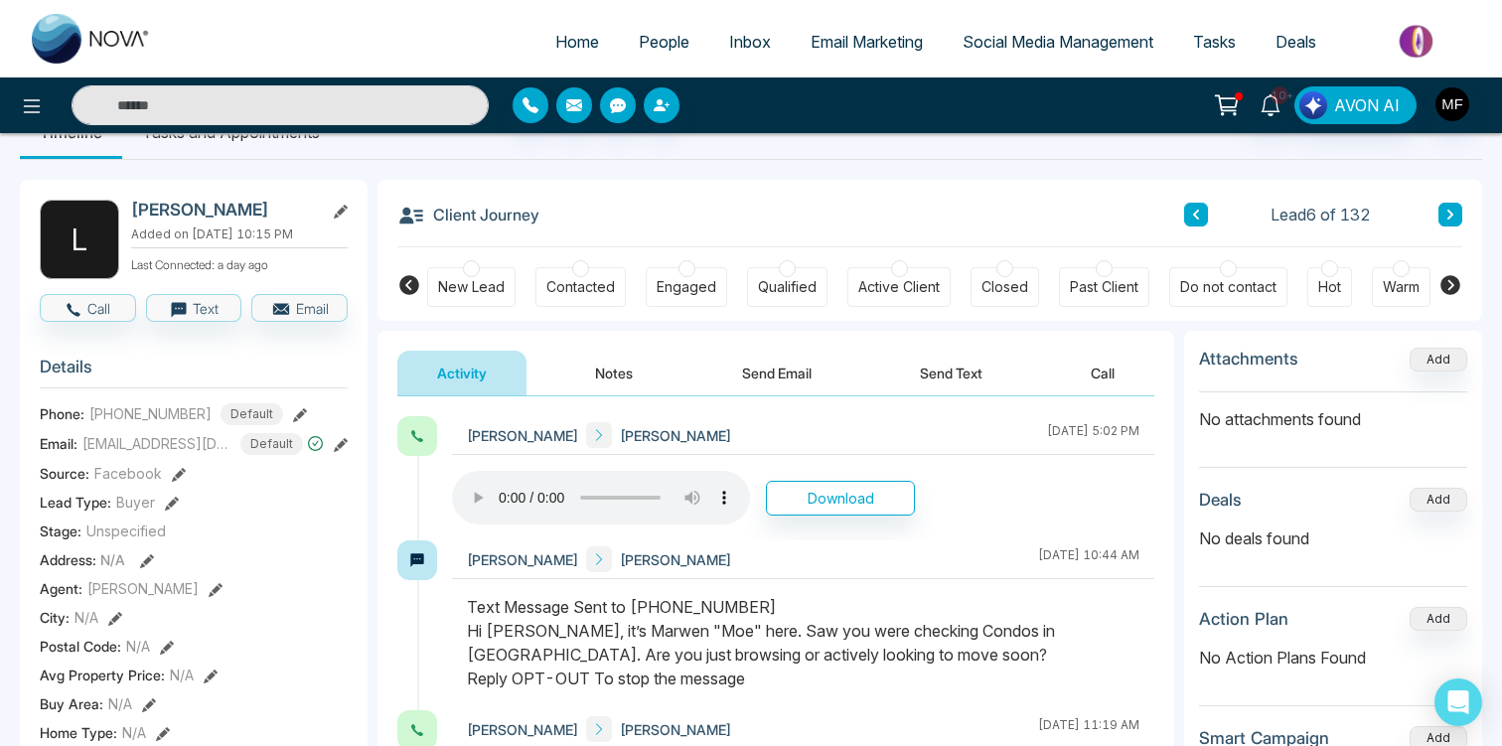
click at [1453, 216] on icon at bounding box center [1450, 215] width 10 height 12
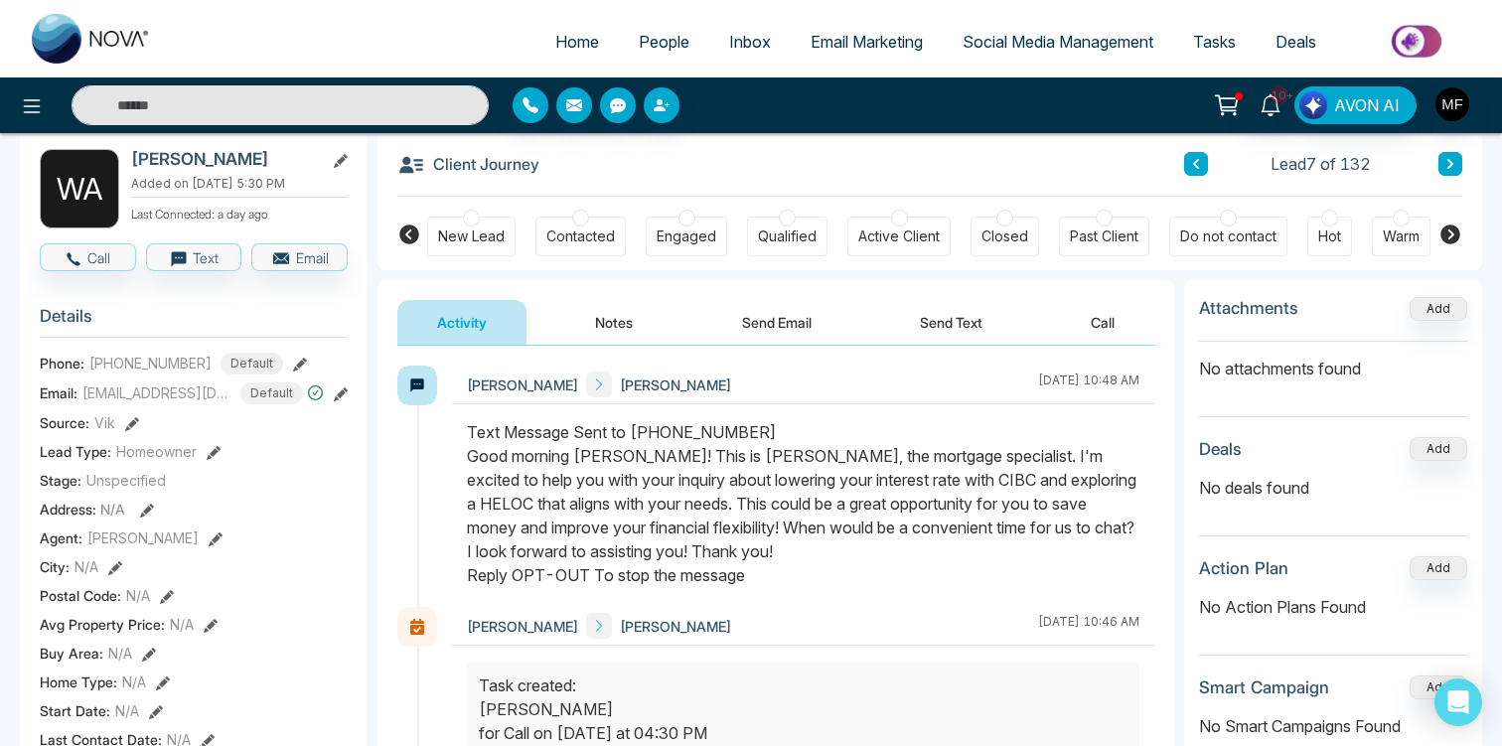
scroll to position [110, 0]
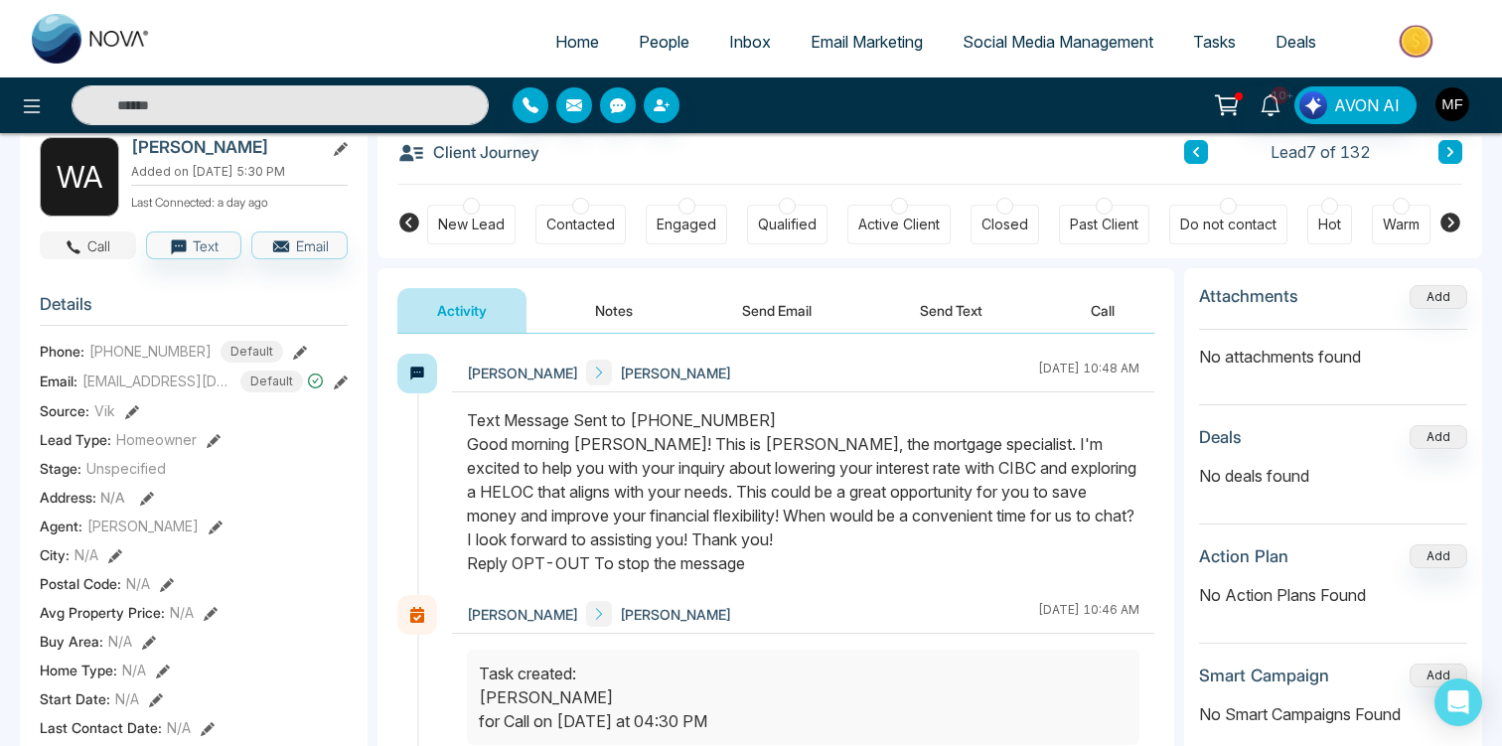
click at [77, 248] on icon "button" at bounding box center [75, 247] width 14 height 14
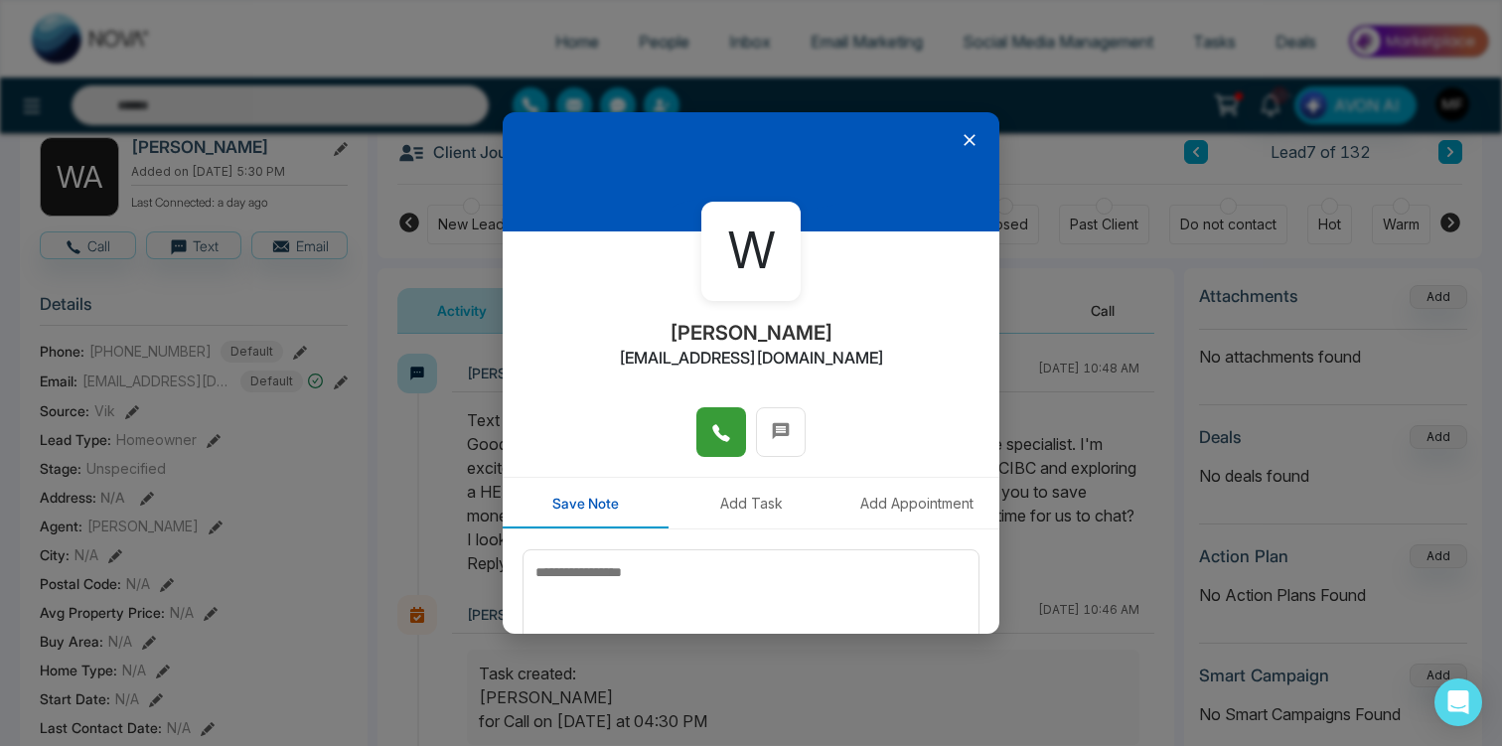
click at [733, 431] on button at bounding box center [721, 432] width 50 height 50
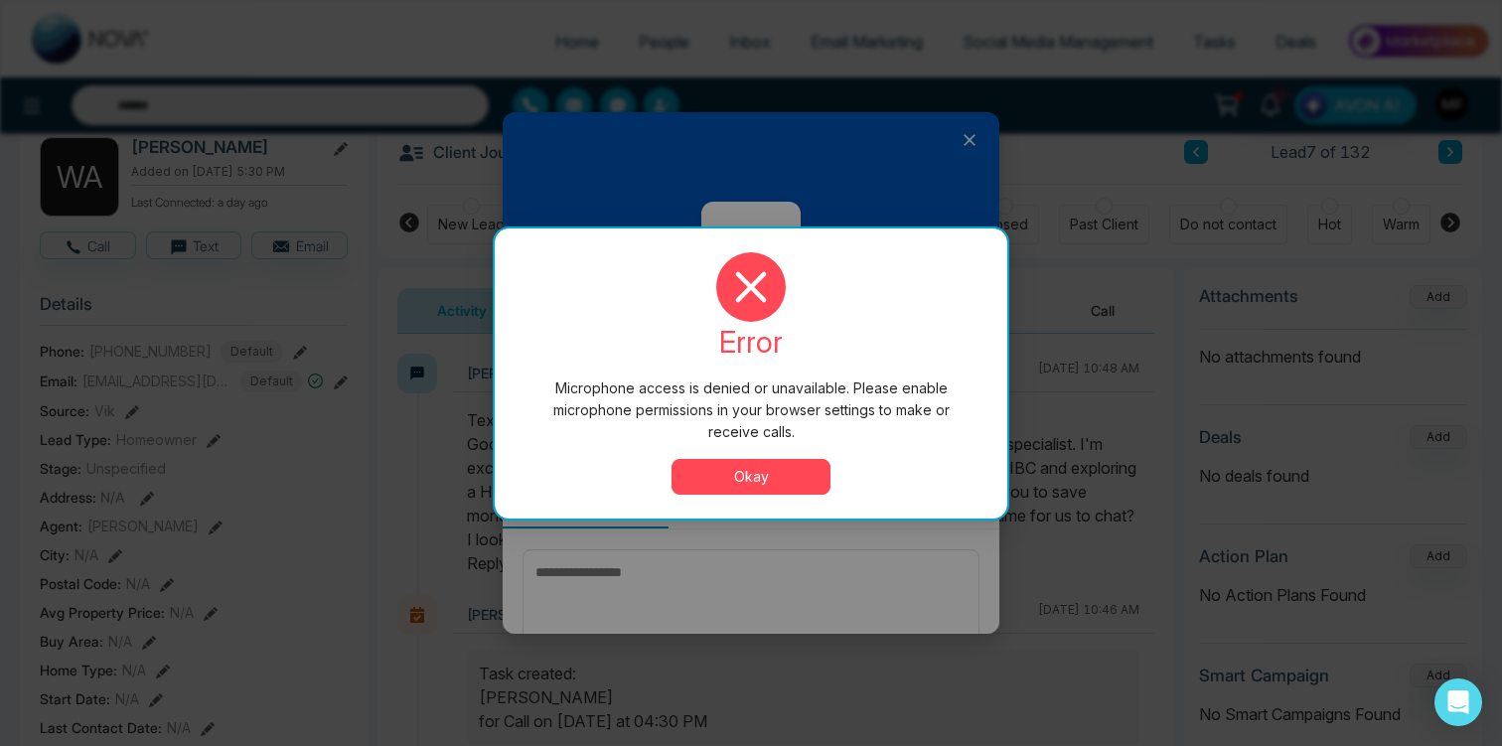
click at [743, 483] on button "Okay" at bounding box center [750, 477] width 159 height 36
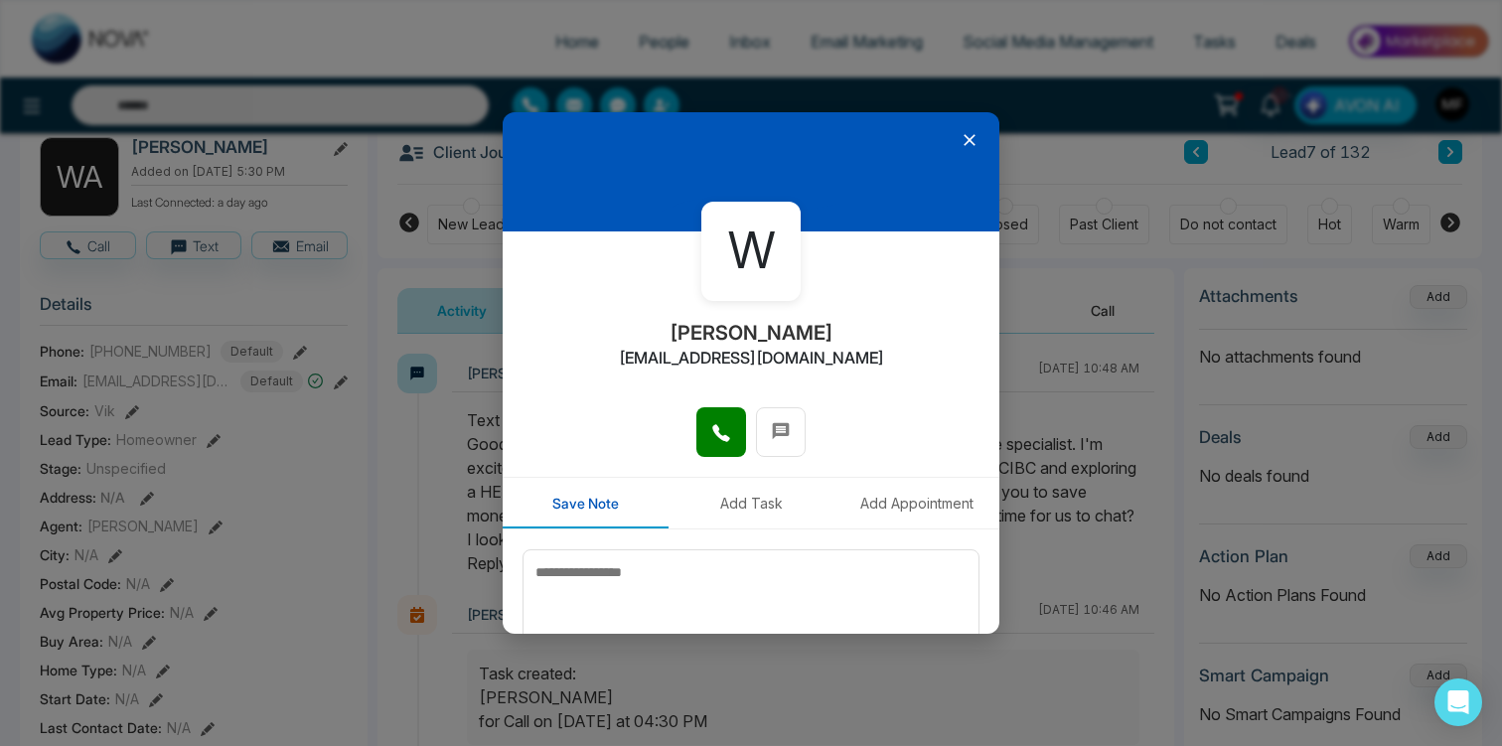
click at [971, 135] on icon at bounding box center [969, 140] width 20 height 20
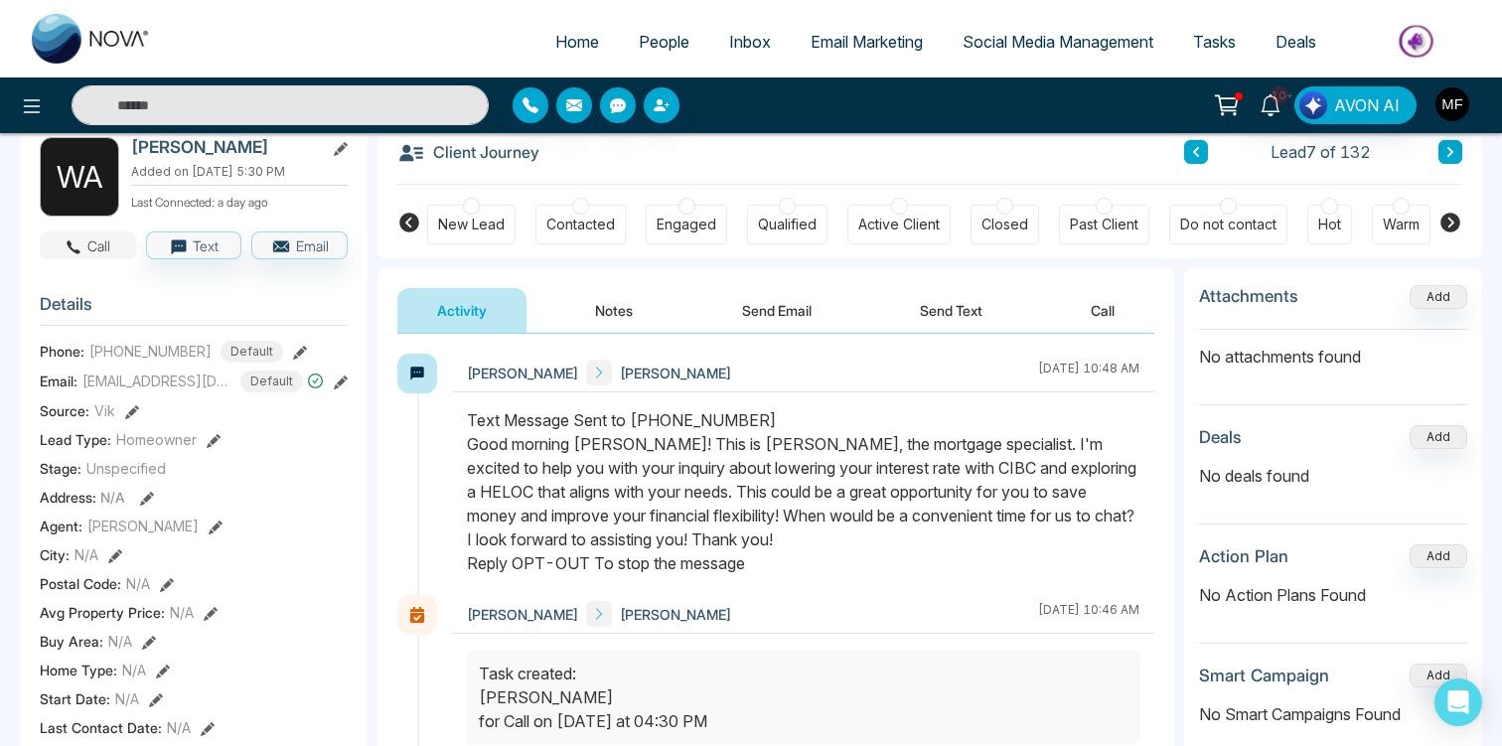
click at [88, 245] on button "Call" at bounding box center [88, 245] width 96 height 28
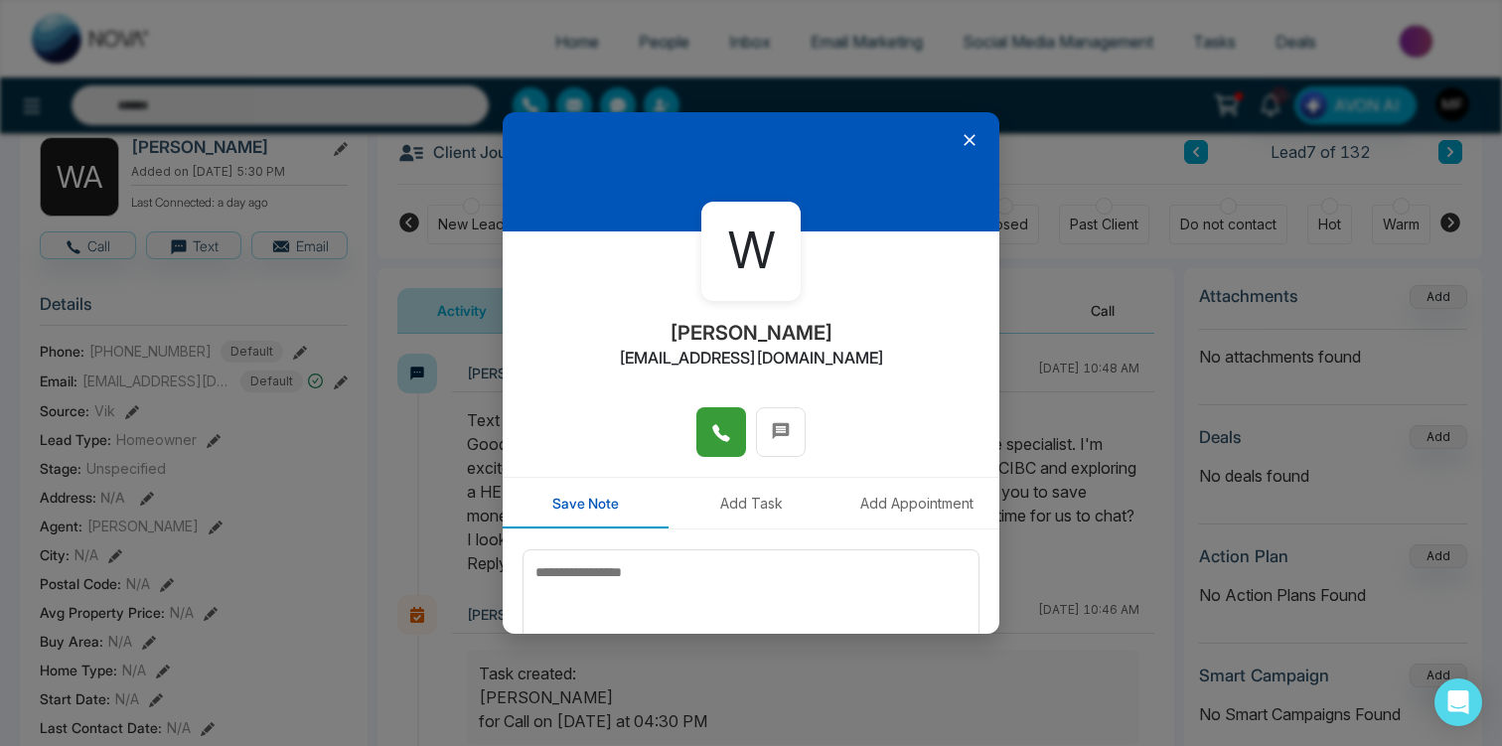
click at [715, 435] on icon at bounding box center [721, 433] width 20 height 20
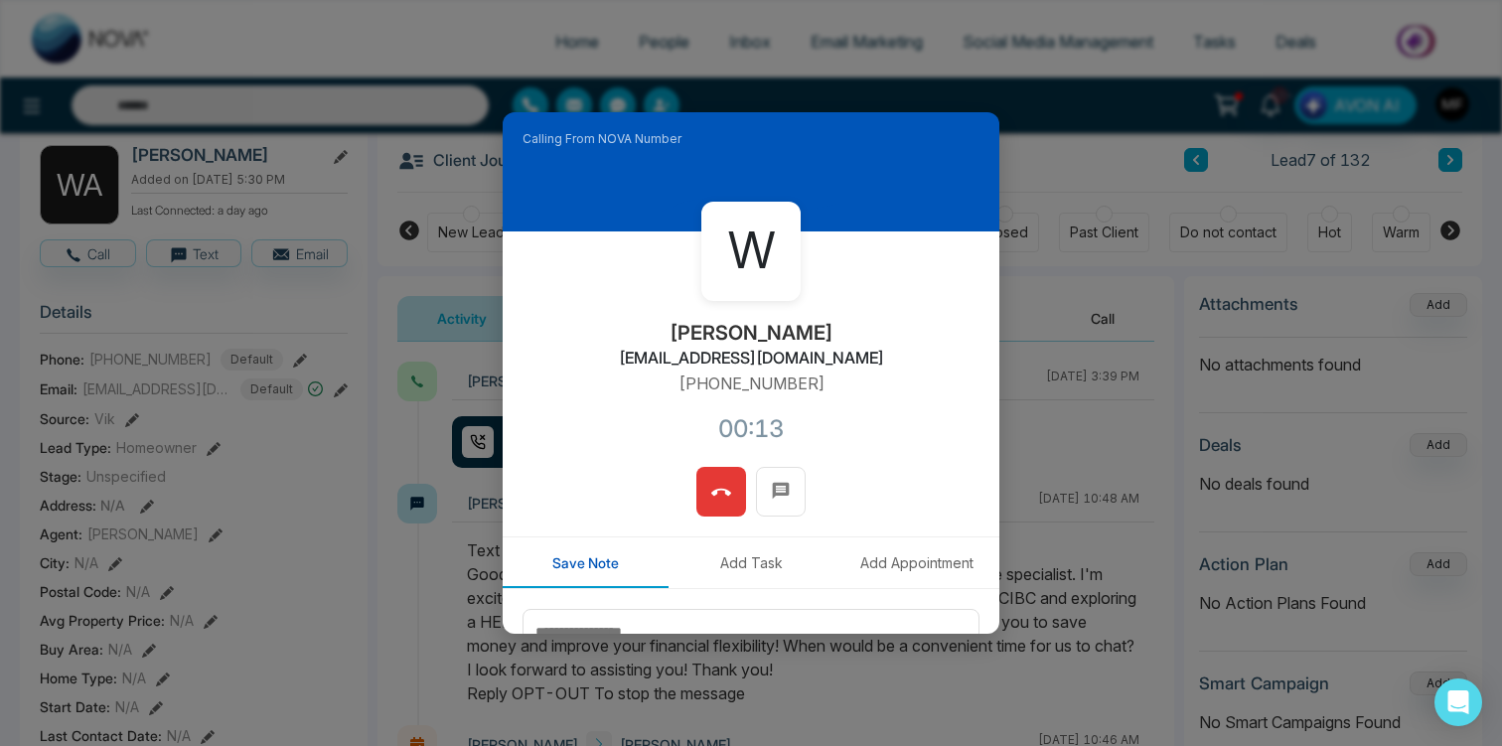
scroll to position [116, 0]
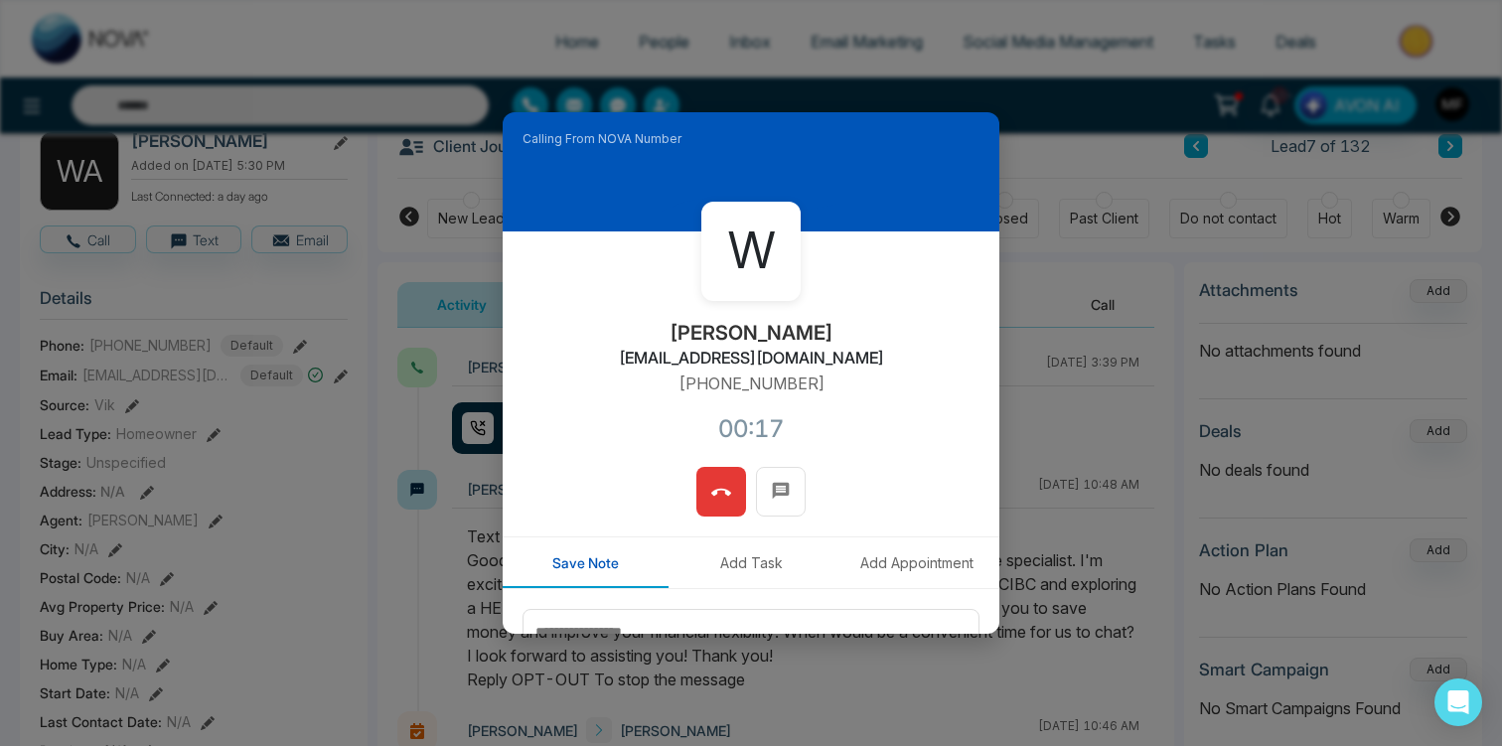
click at [713, 482] on span at bounding box center [721, 492] width 20 height 30
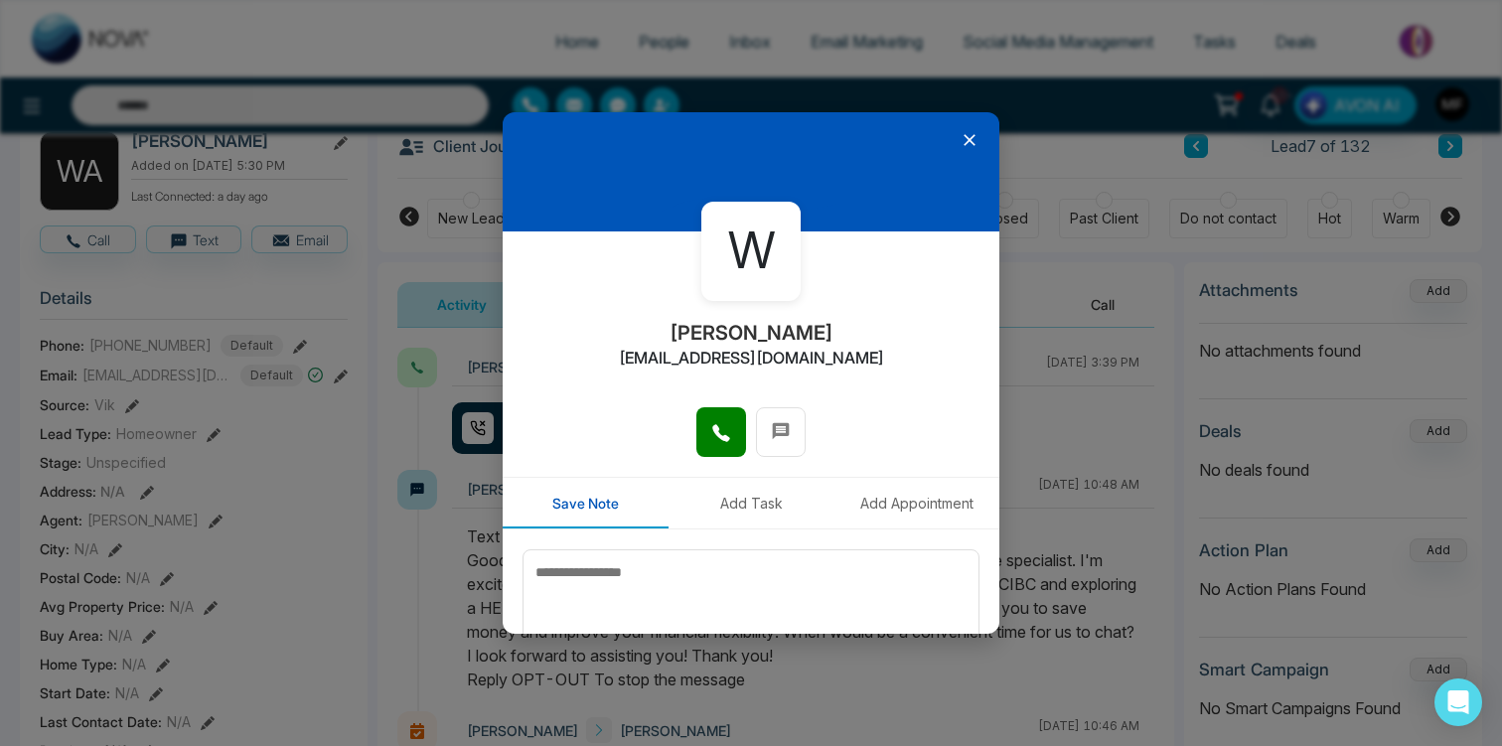
click at [967, 140] on icon at bounding box center [969, 140] width 12 height 12
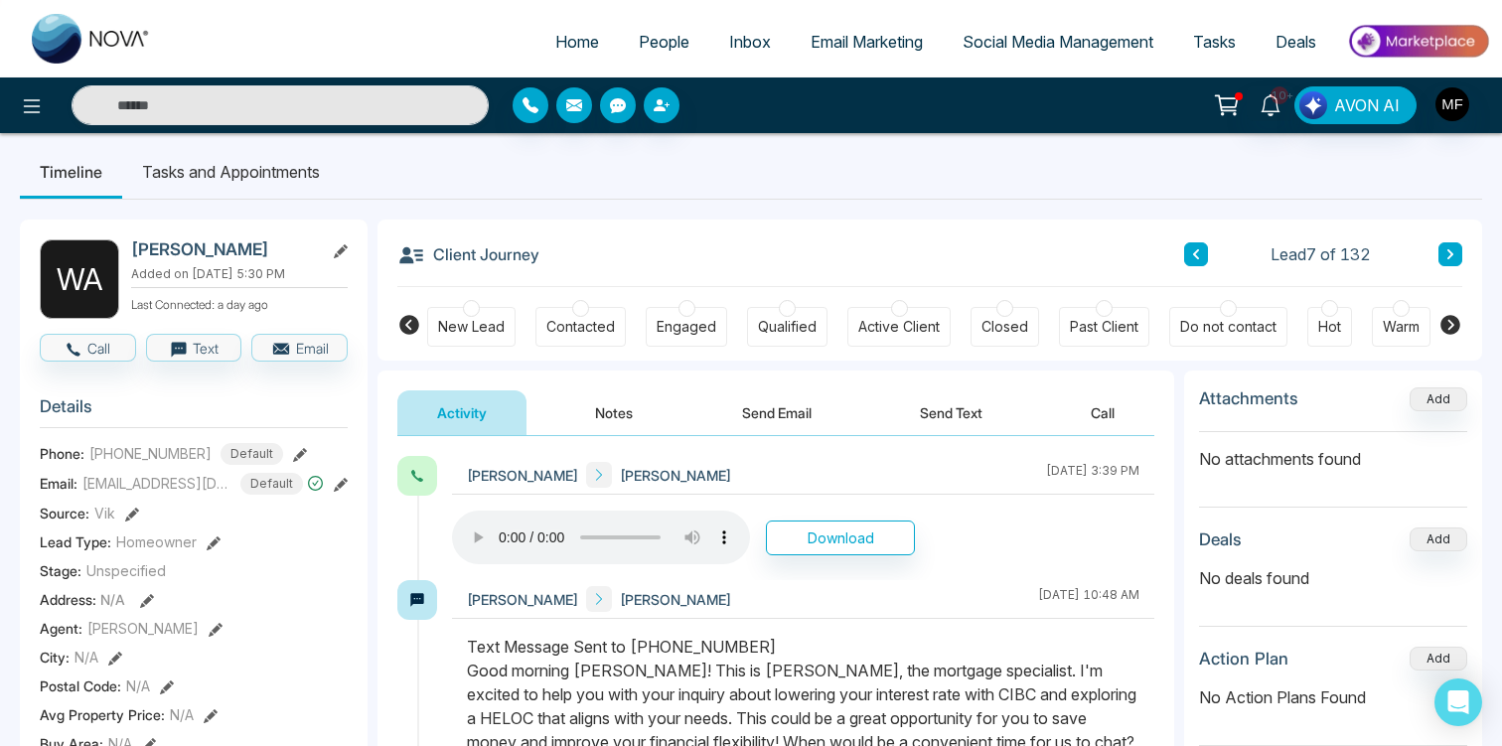
scroll to position [0, 0]
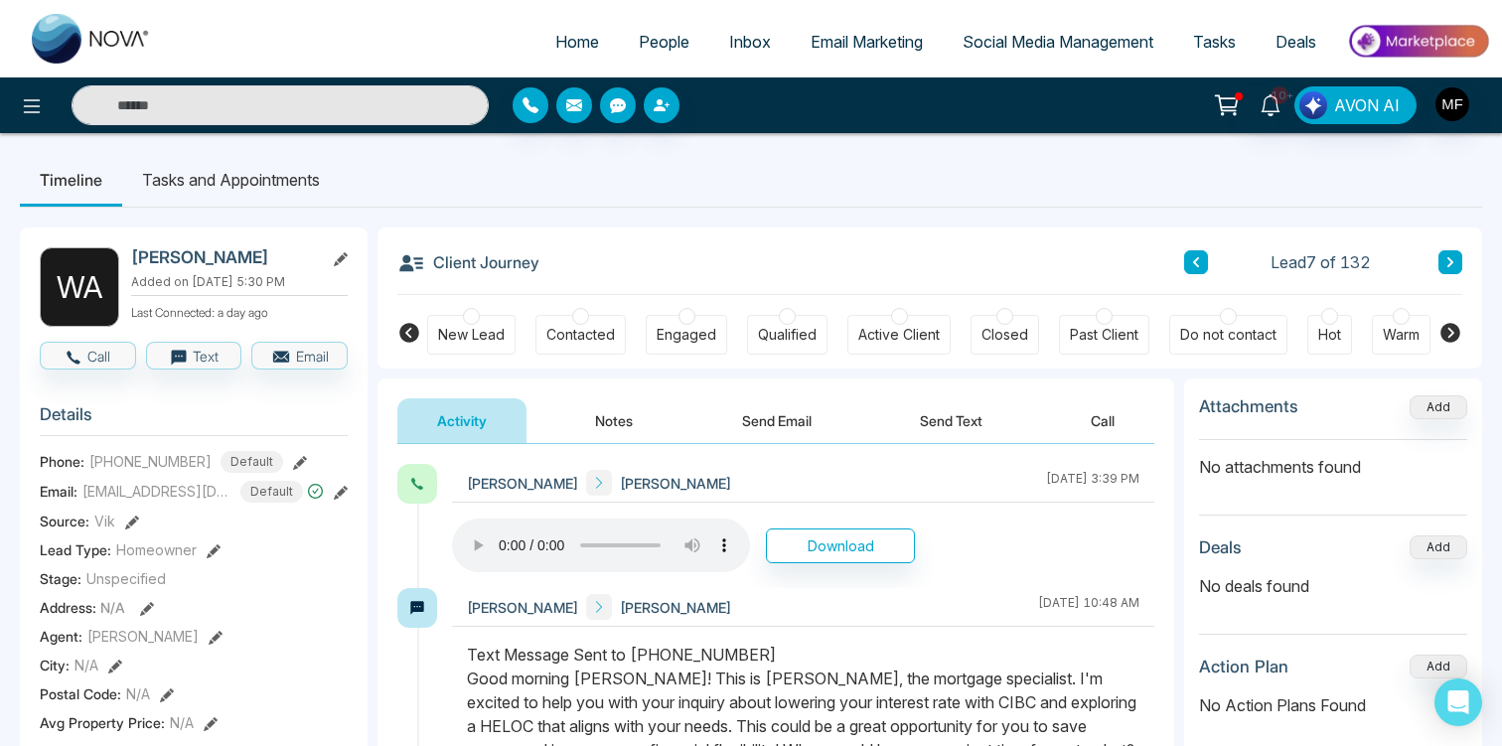
click at [1451, 264] on icon at bounding box center [1450, 262] width 6 height 10
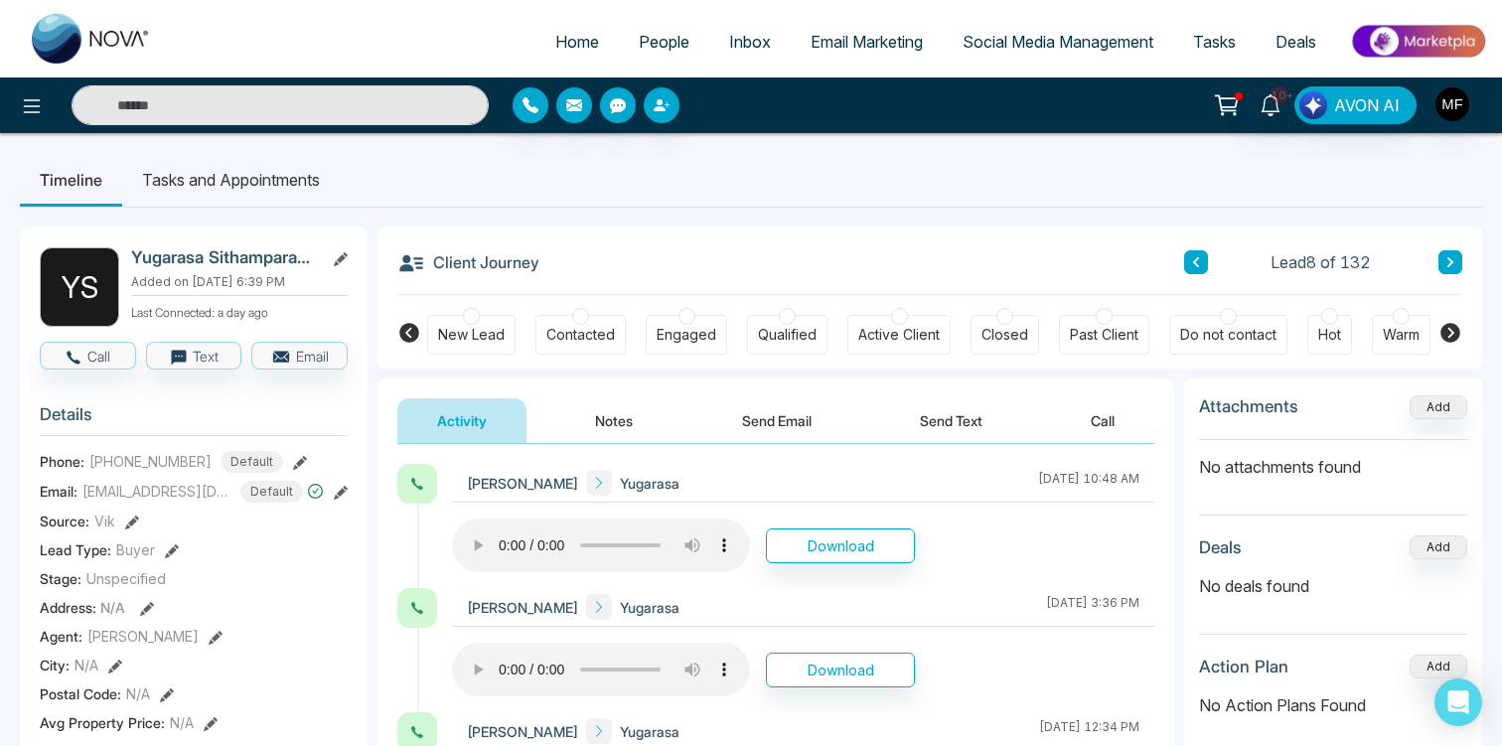
click at [1451, 264] on icon at bounding box center [1450, 262] width 6 height 10
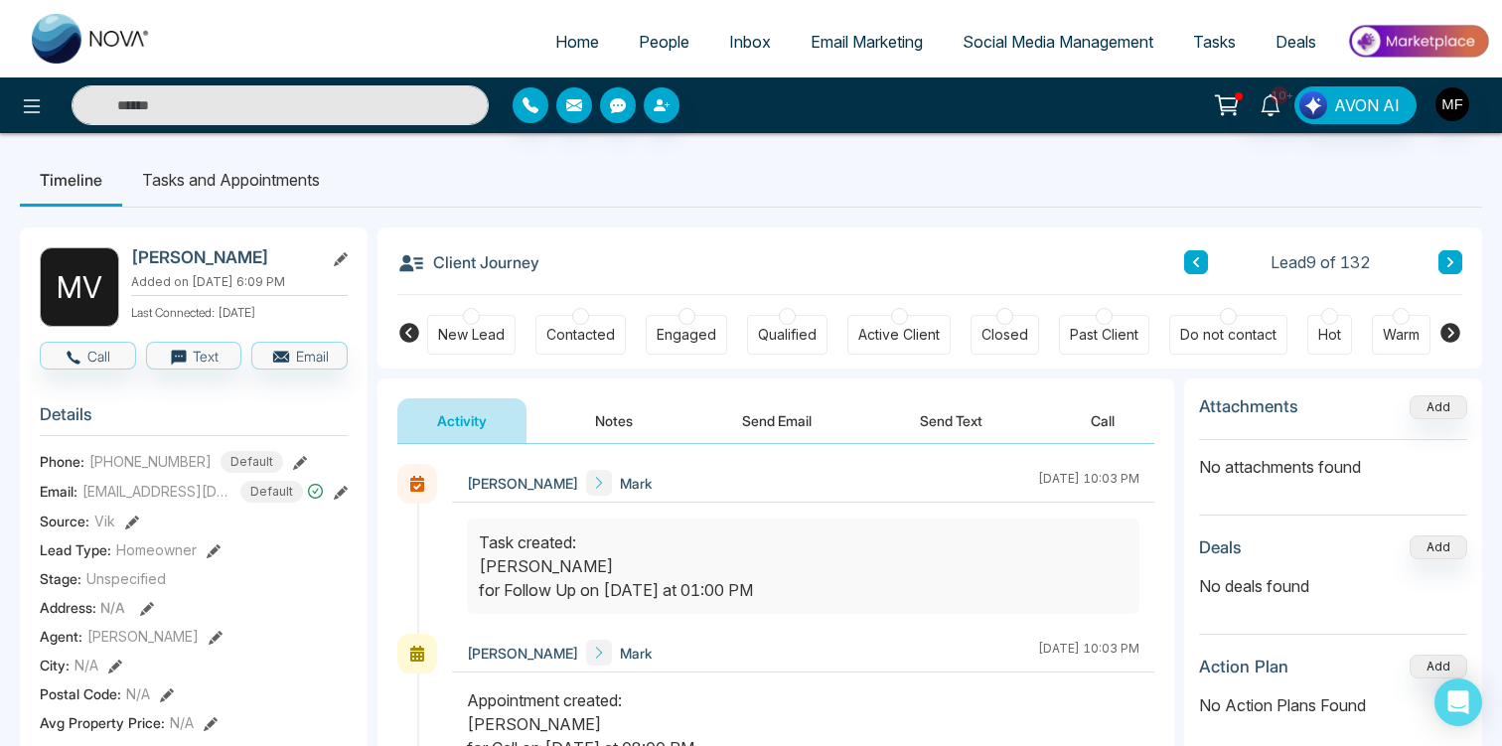
click at [1451, 264] on icon at bounding box center [1450, 262] width 6 height 10
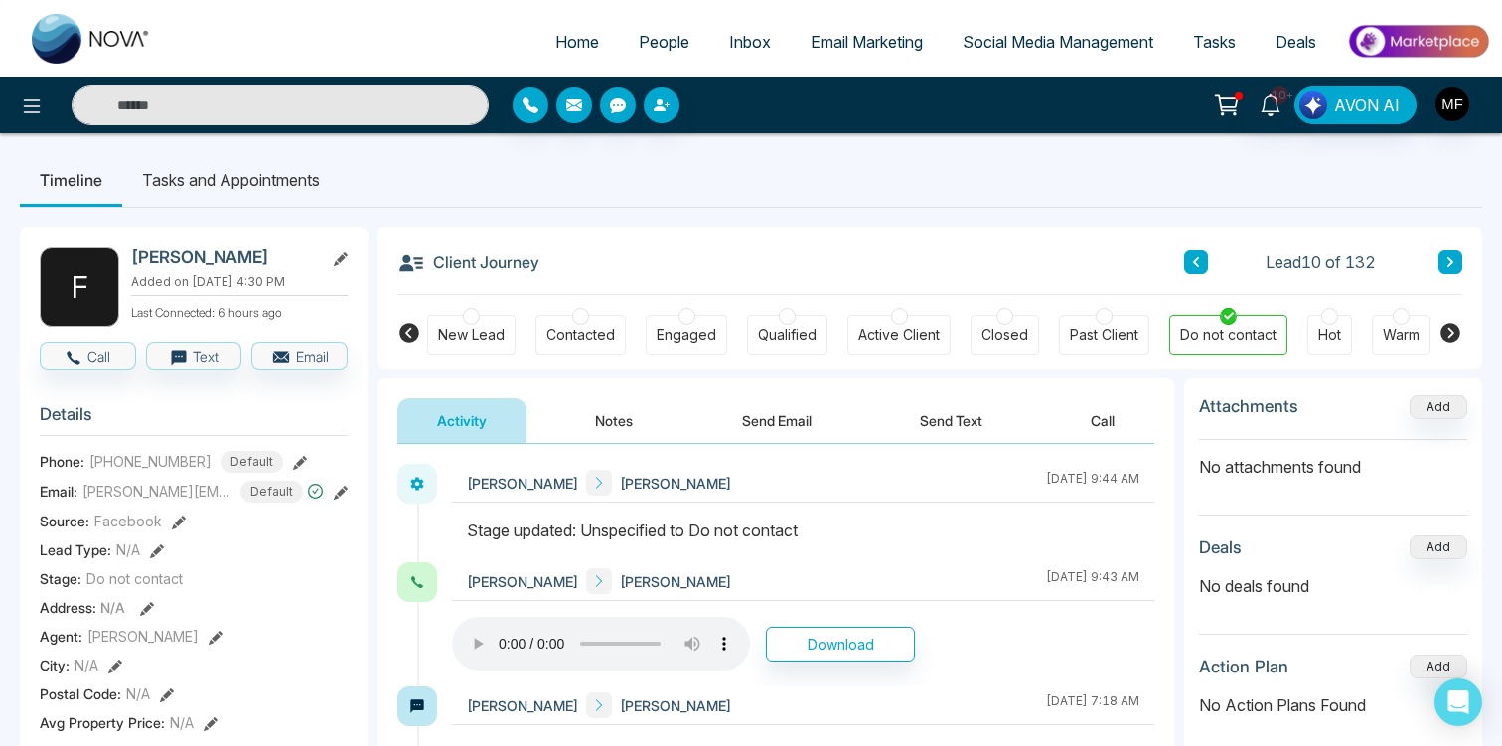
click at [1451, 264] on icon at bounding box center [1450, 262] width 6 height 10
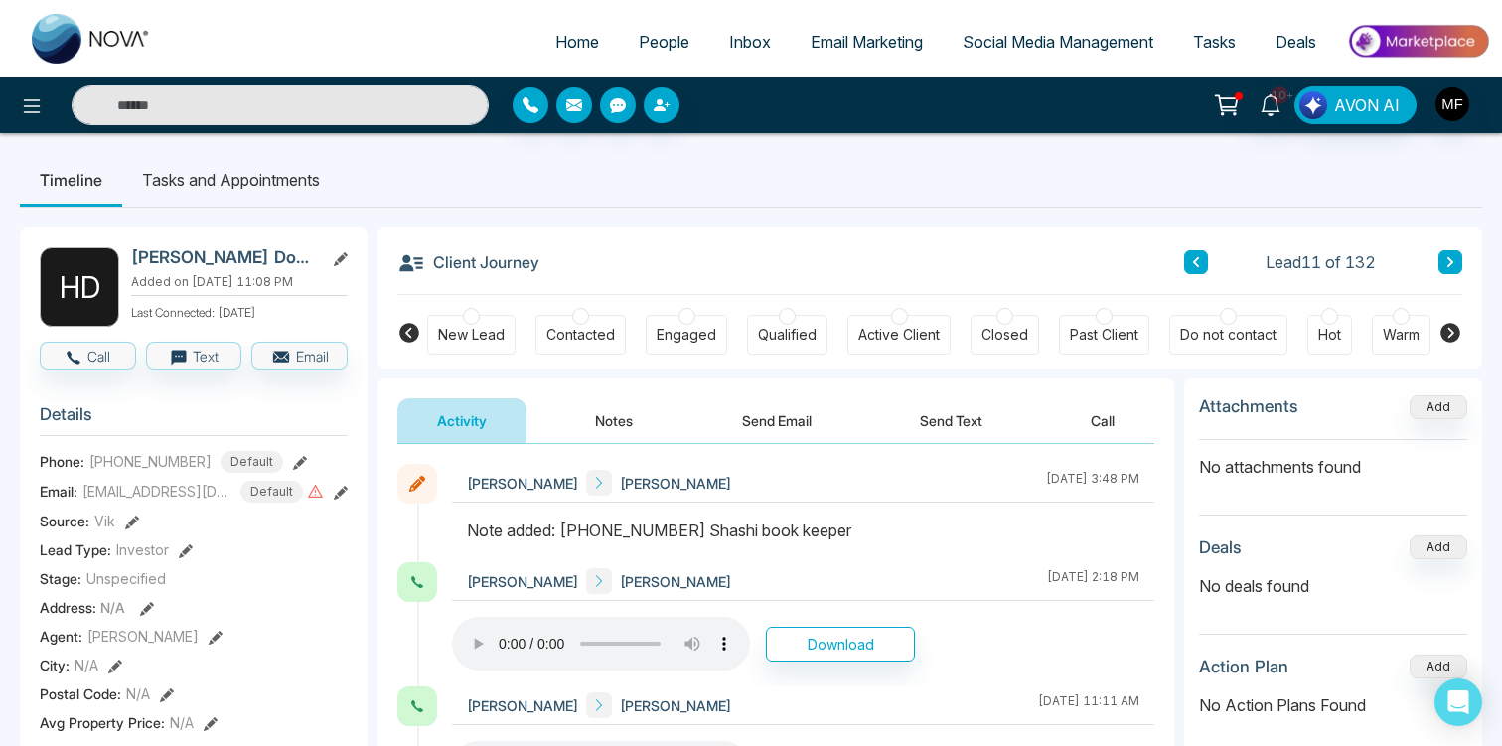
scroll to position [9, 0]
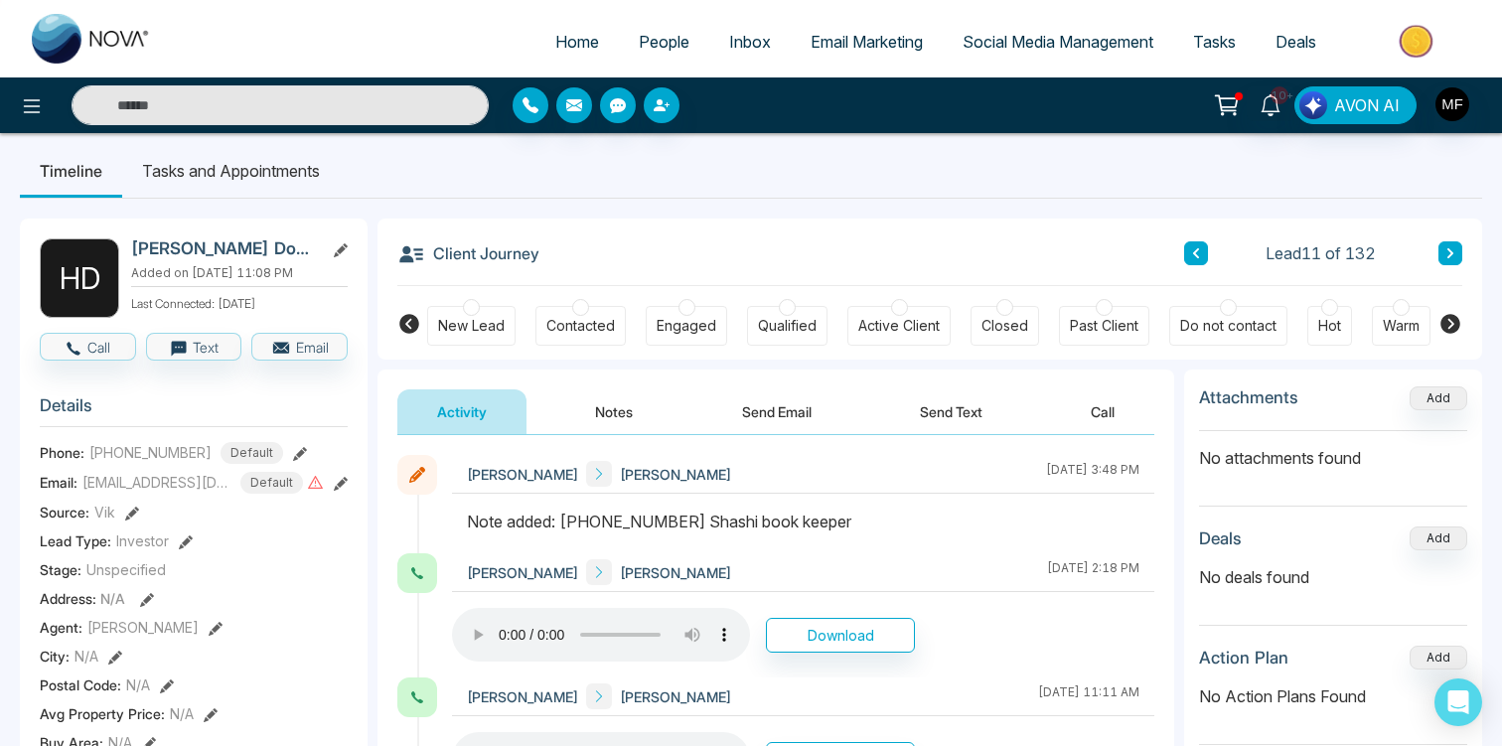
click at [1451, 249] on icon at bounding box center [1450, 253] width 10 height 12
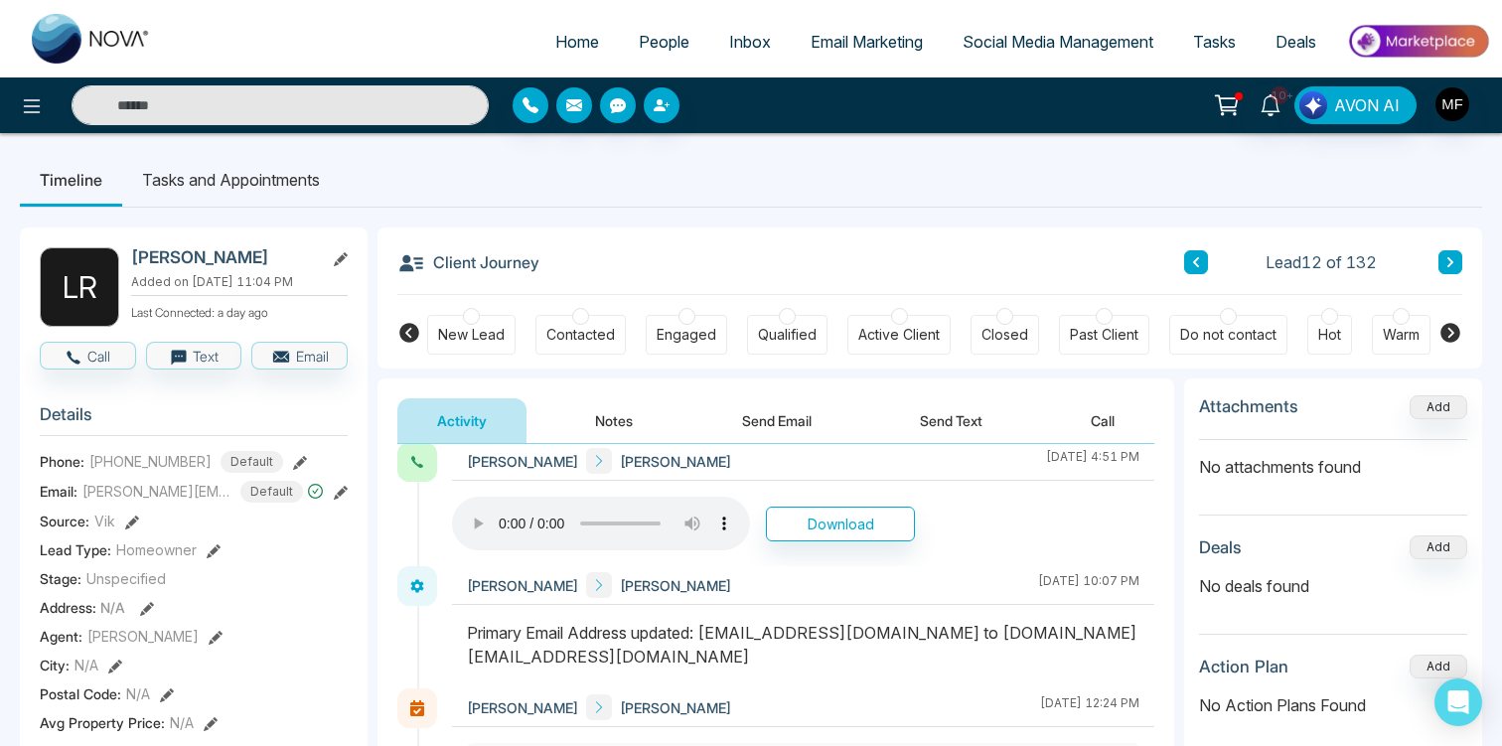
click at [278, 165] on li "Tasks and Appointments" at bounding box center [230, 180] width 217 height 54
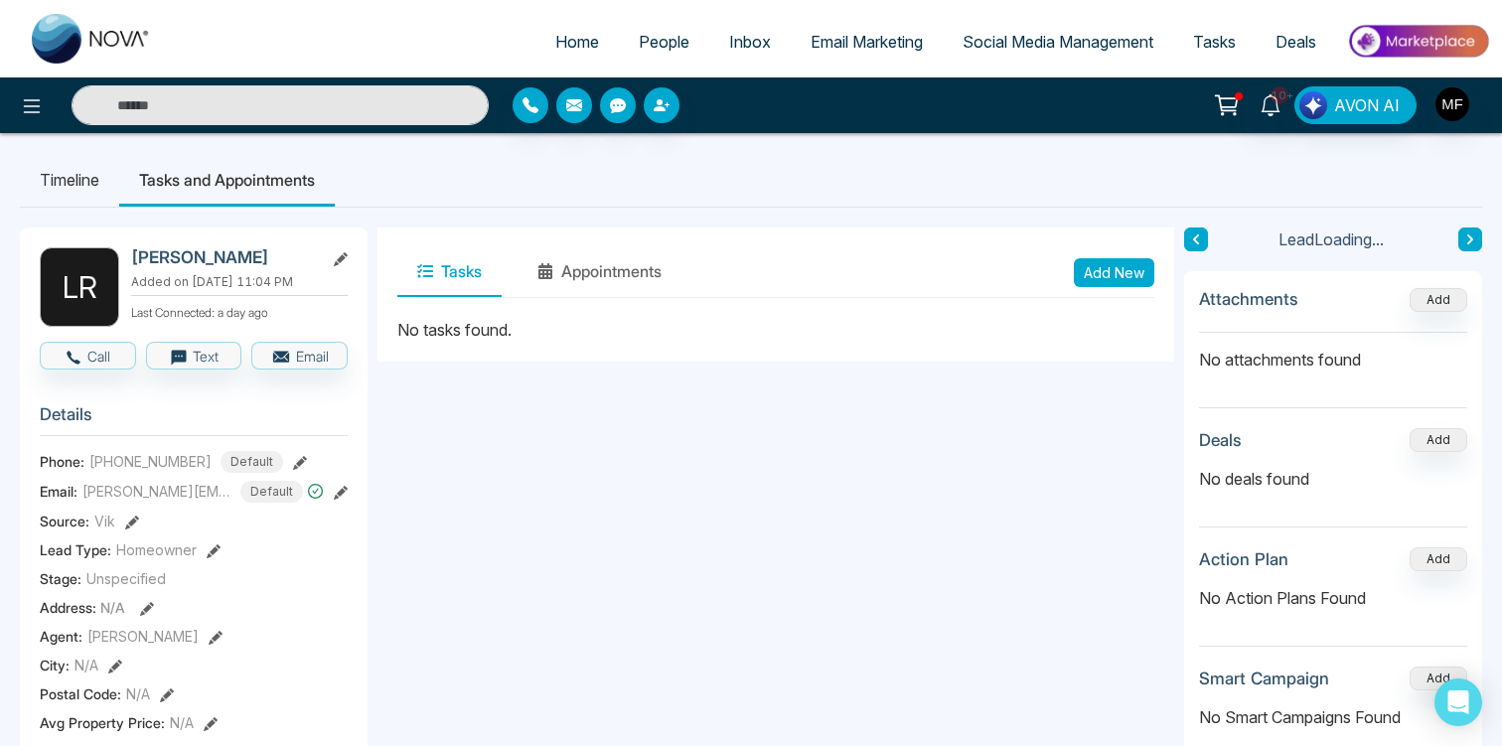
click at [85, 175] on li "Timeline" at bounding box center [69, 180] width 99 height 54
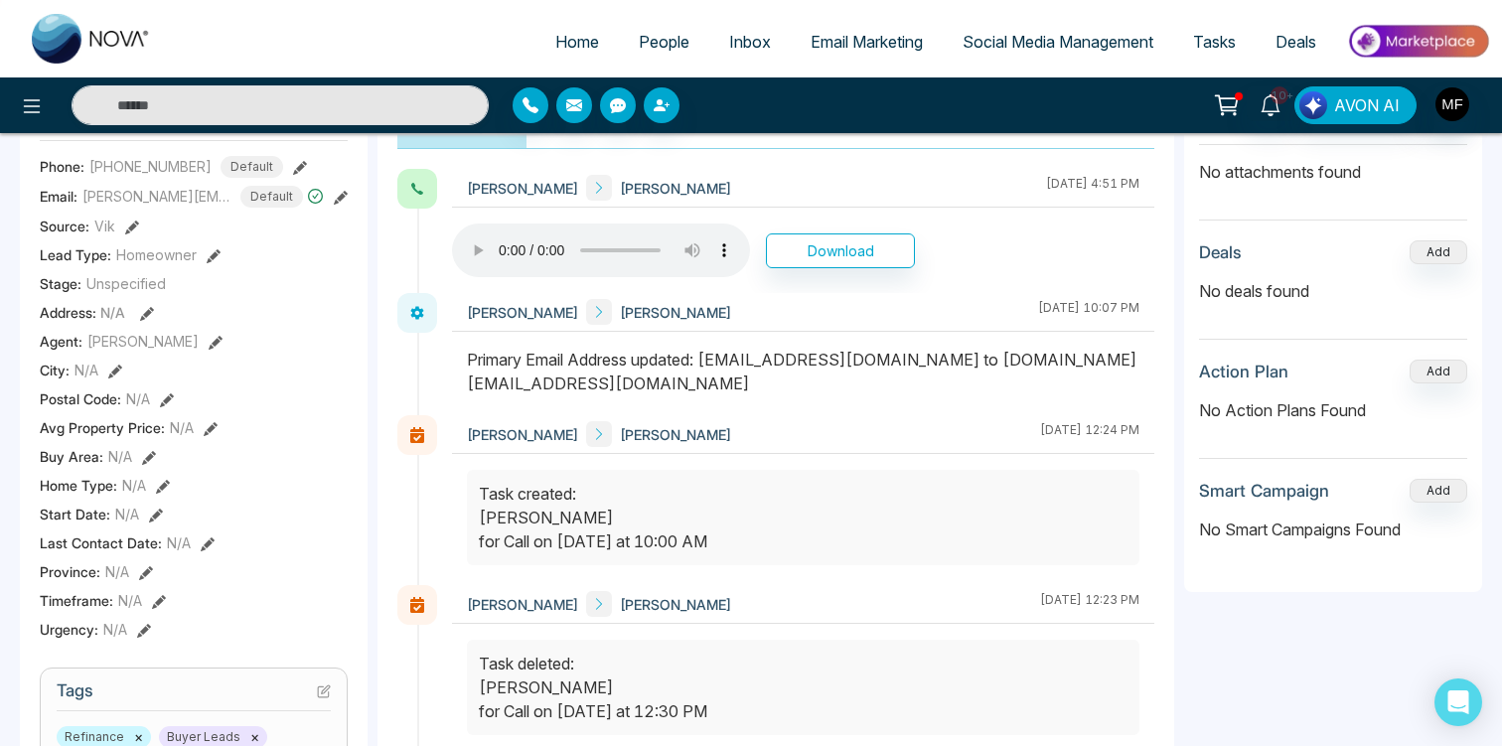
click at [1181, 625] on div "**********" at bounding box center [929, 711] width 1104 height 1256
click at [370, 436] on div "[PERSON_NAME] Added on [DATE] 11:04 PM Last Connected: a day ago Call Text Emai…" at bounding box center [751, 637] width 1462 height 1449
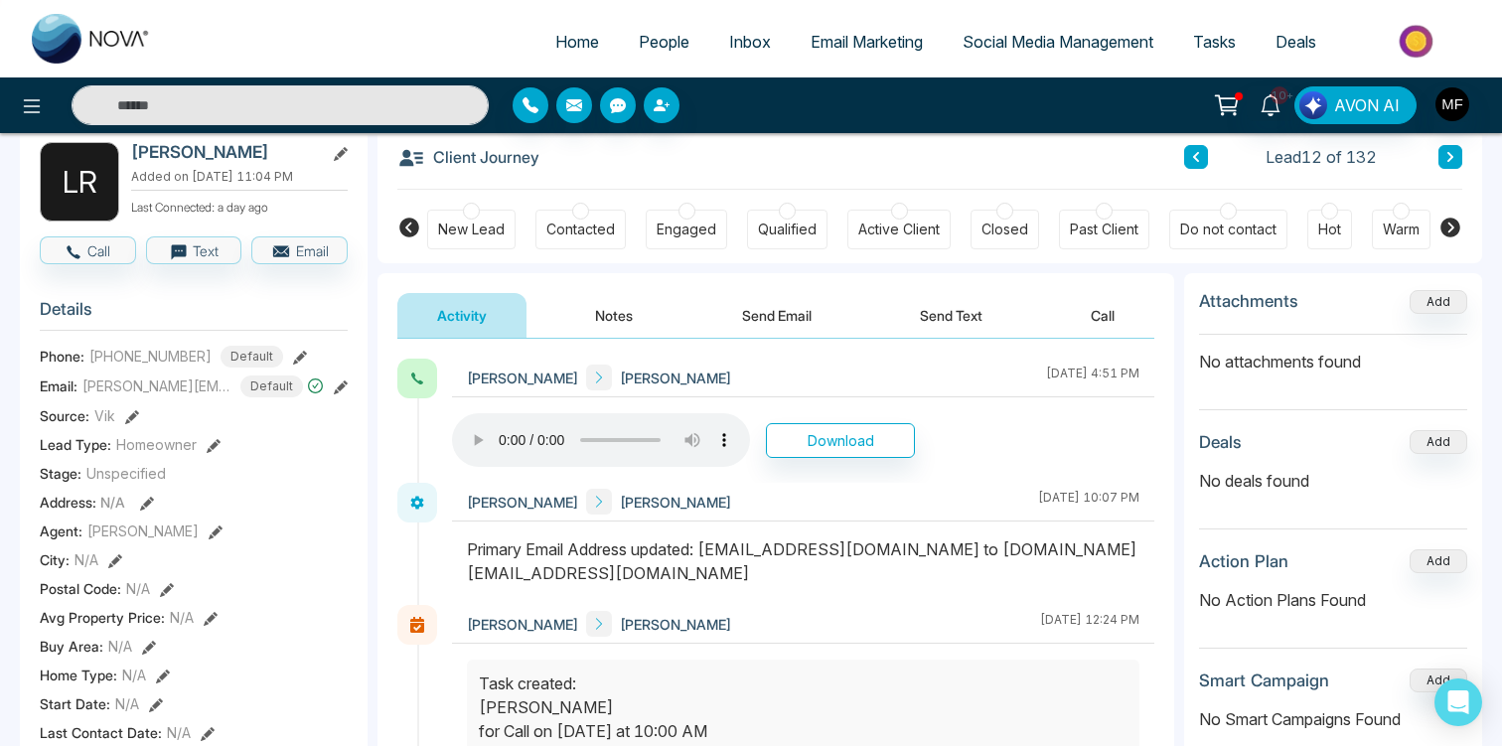
scroll to position [104, 0]
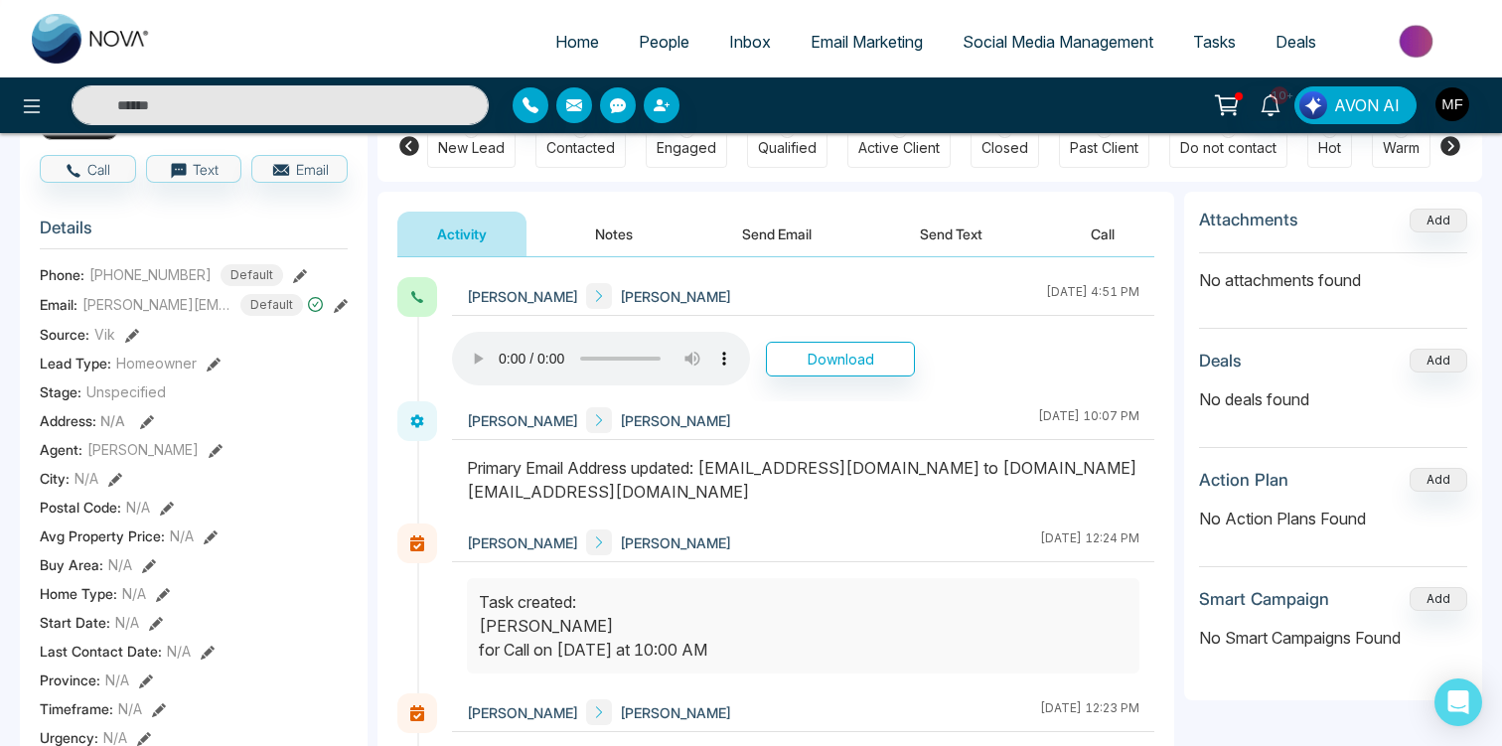
scroll to position [0, 0]
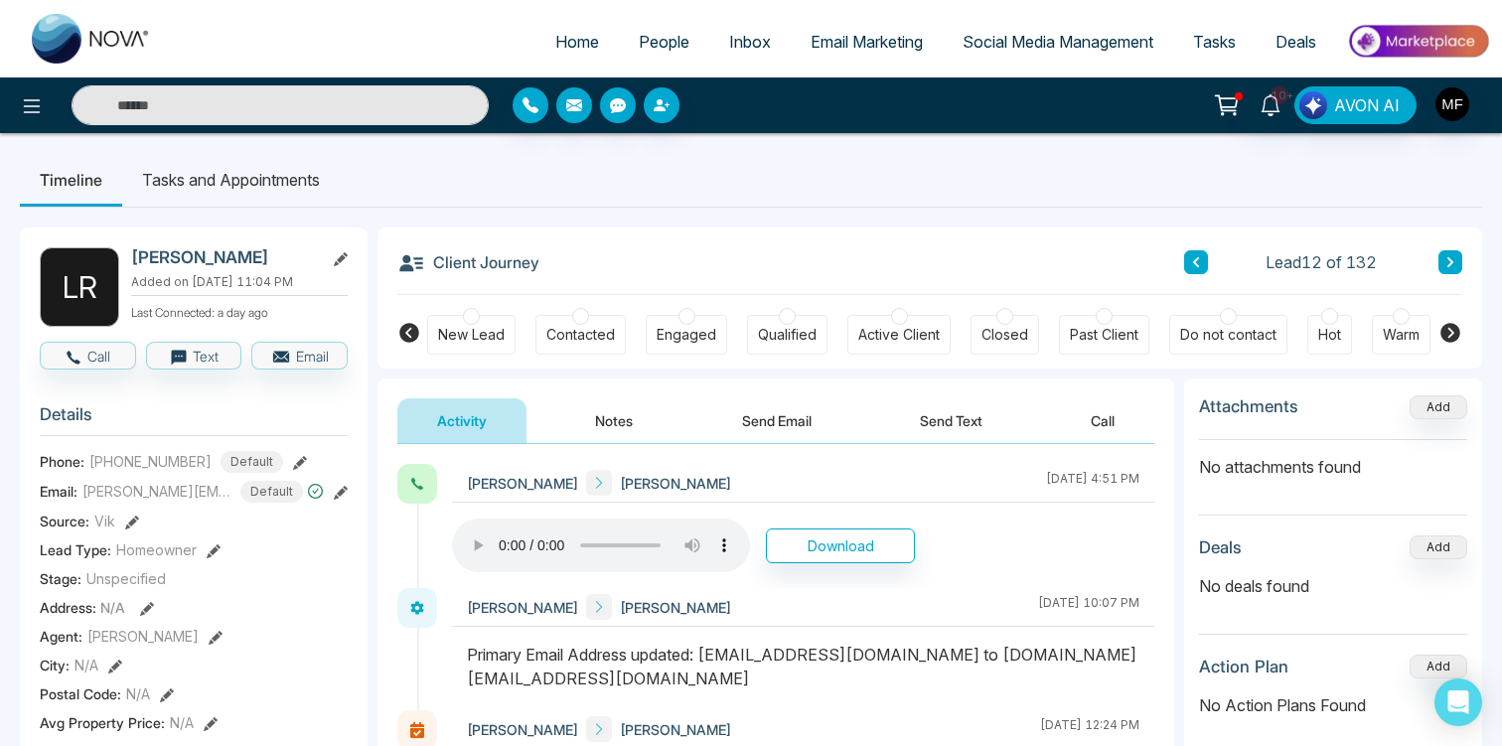
click at [1449, 264] on icon at bounding box center [1450, 262] width 6 height 10
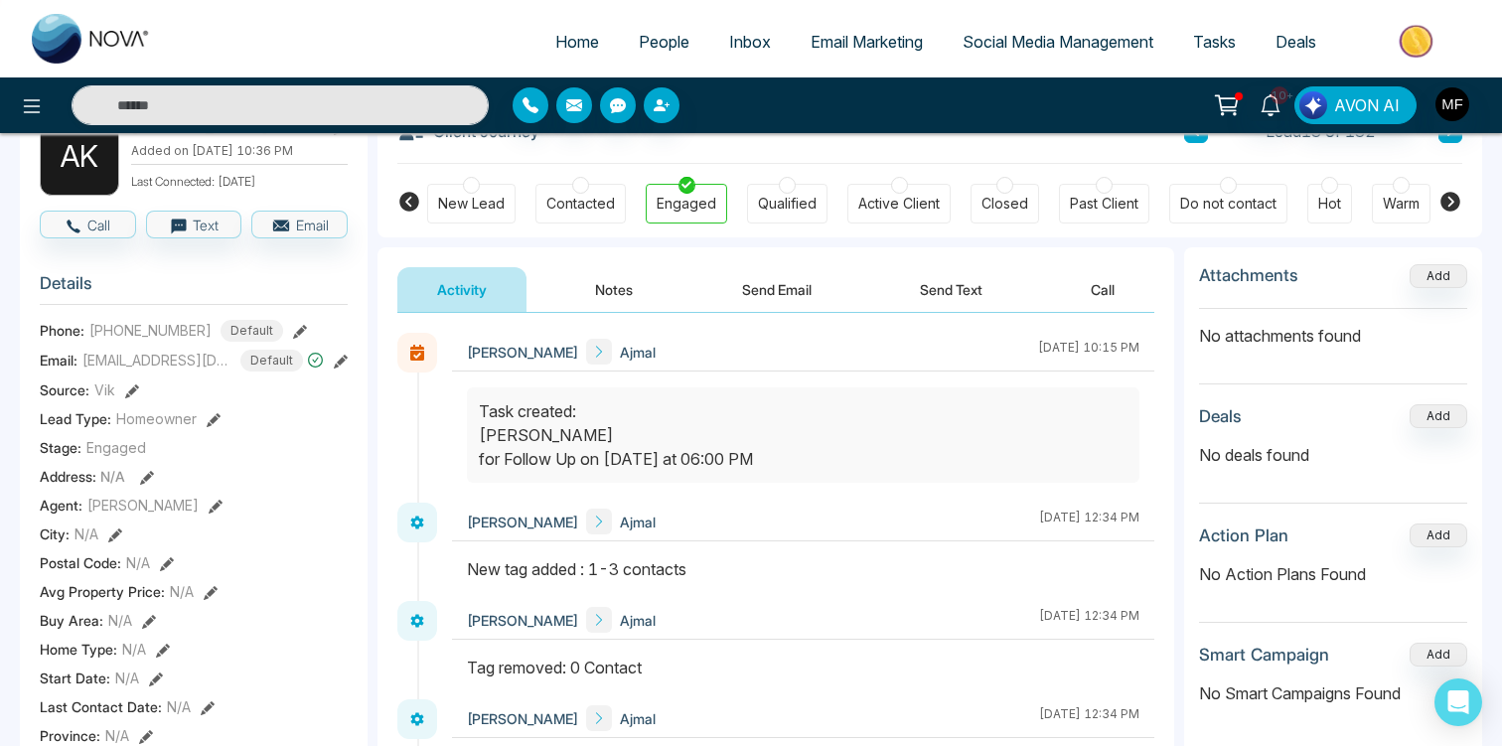
scroll to position [95, 0]
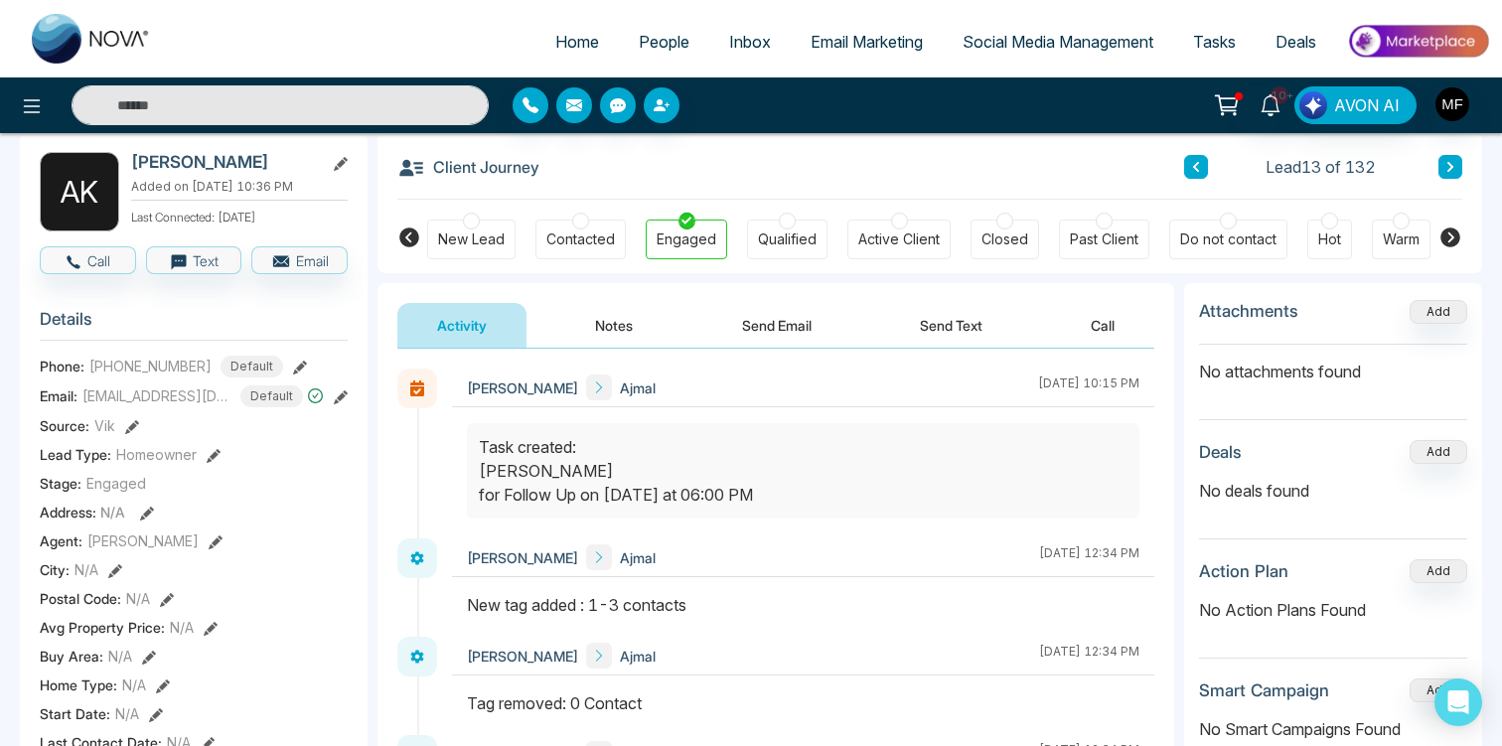
click at [1447, 173] on icon at bounding box center [1450, 167] width 10 height 12
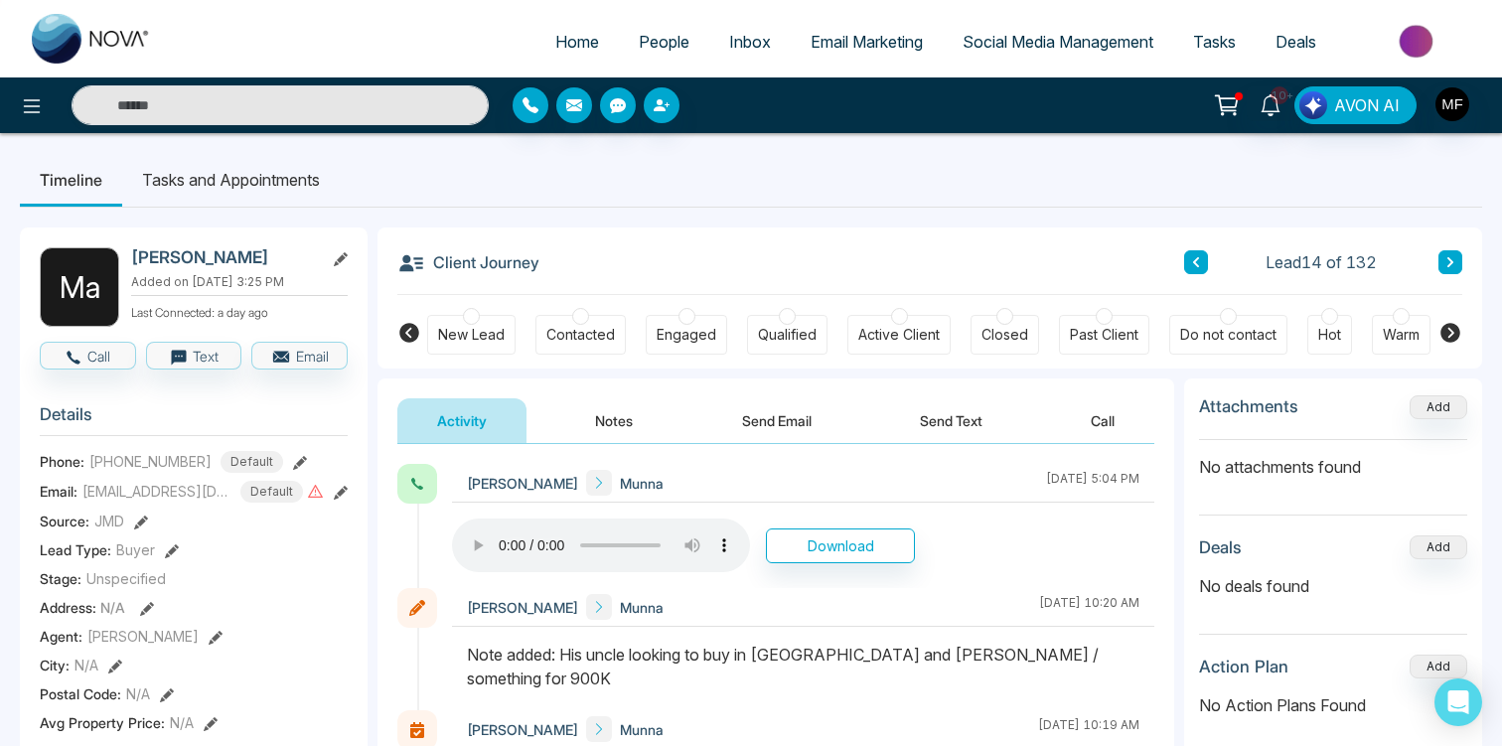
click at [1449, 262] on icon at bounding box center [1450, 262] width 10 height 12
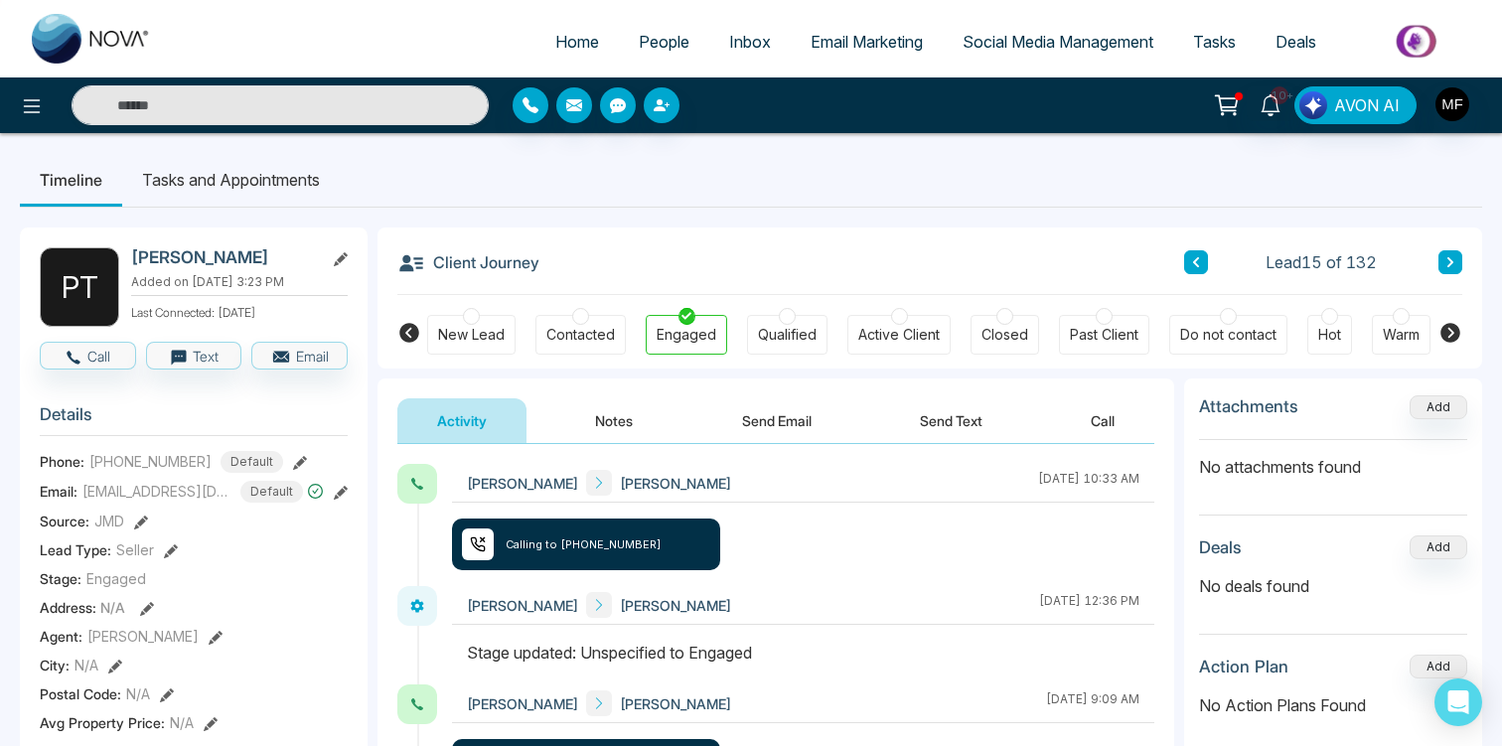
click at [1458, 264] on button at bounding box center [1450, 262] width 24 height 24
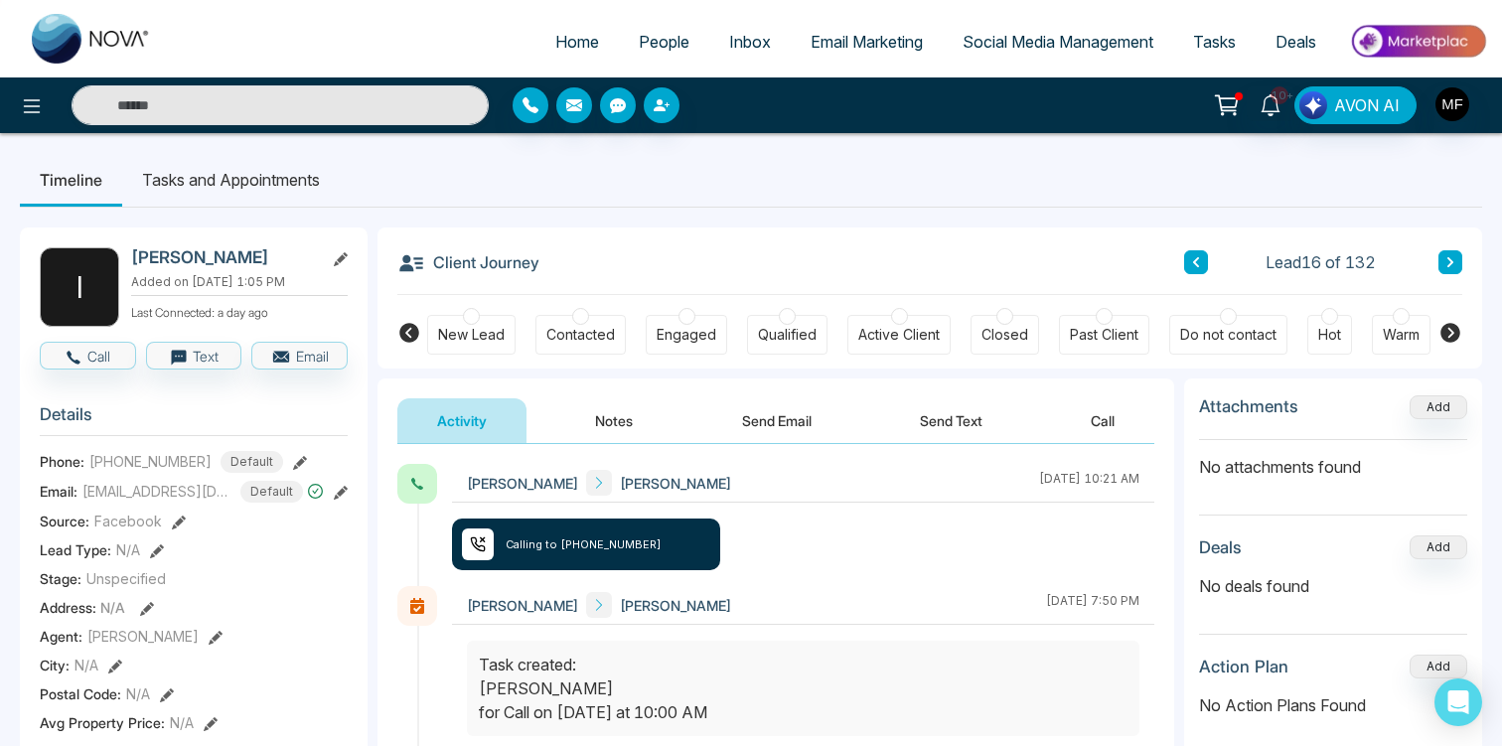
click at [1458, 264] on button at bounding box center [1450, 262] width 24 height 24
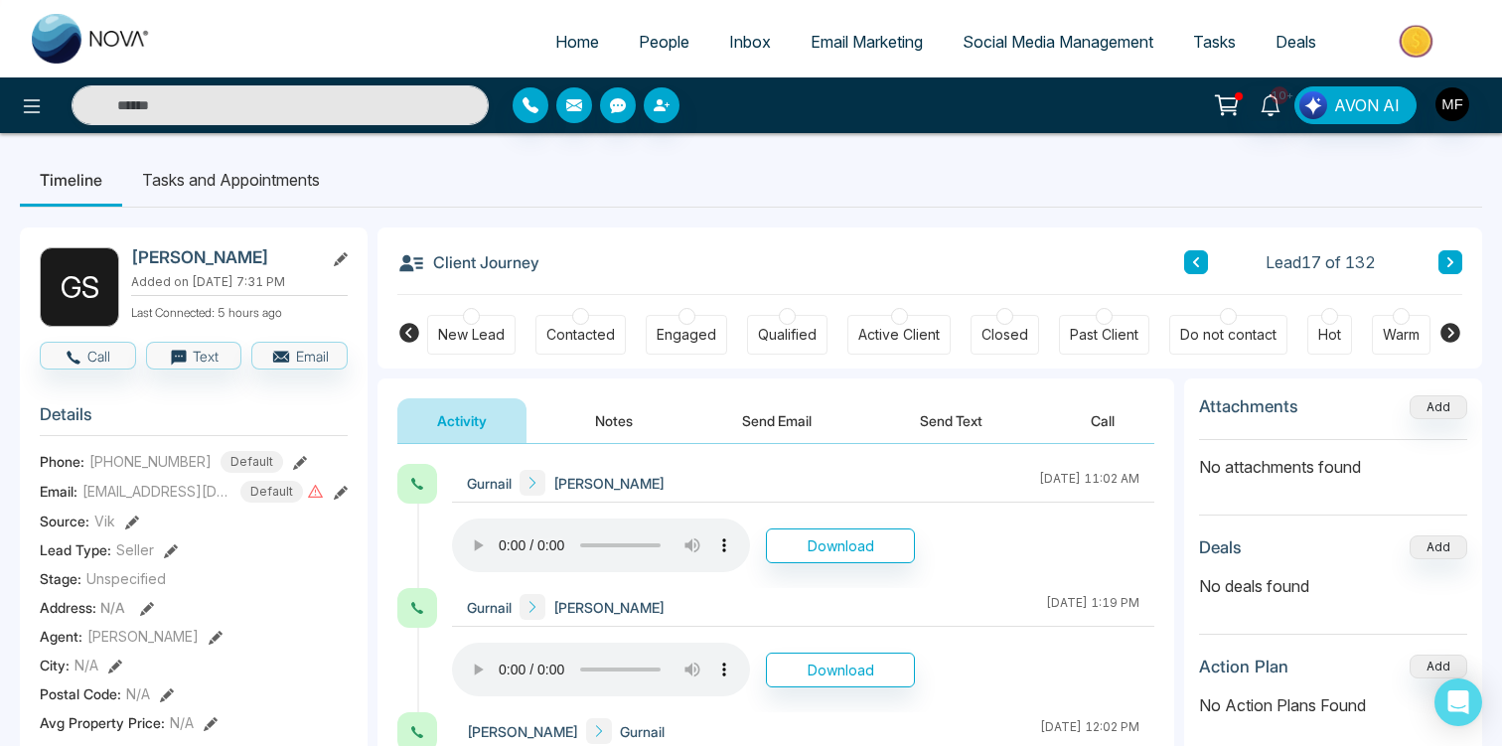
click at [1450, 266] on icon at bounding box center [1450, 262] width 10 height 12
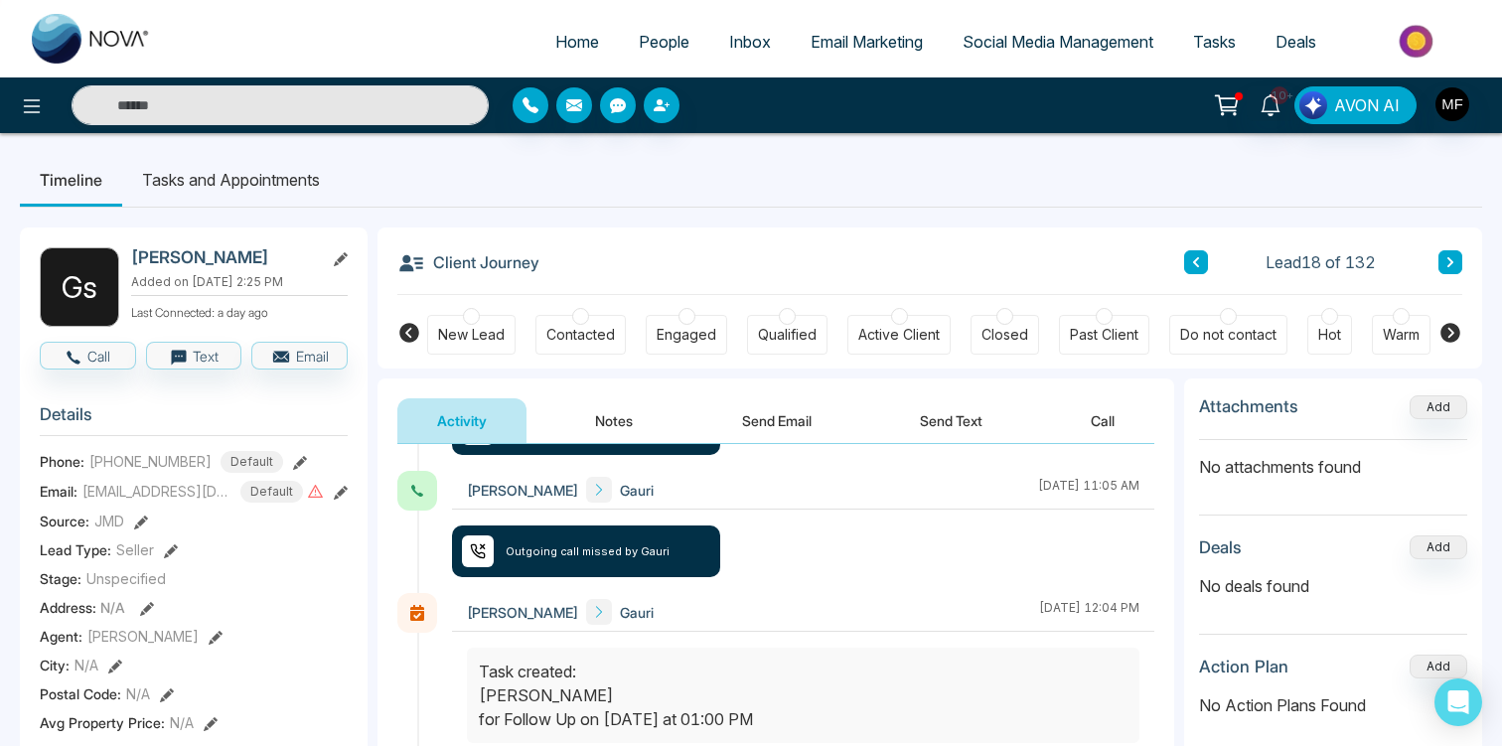
click at [1450, 261] on icon at bounding box center [1450, 262] width 6 height 10
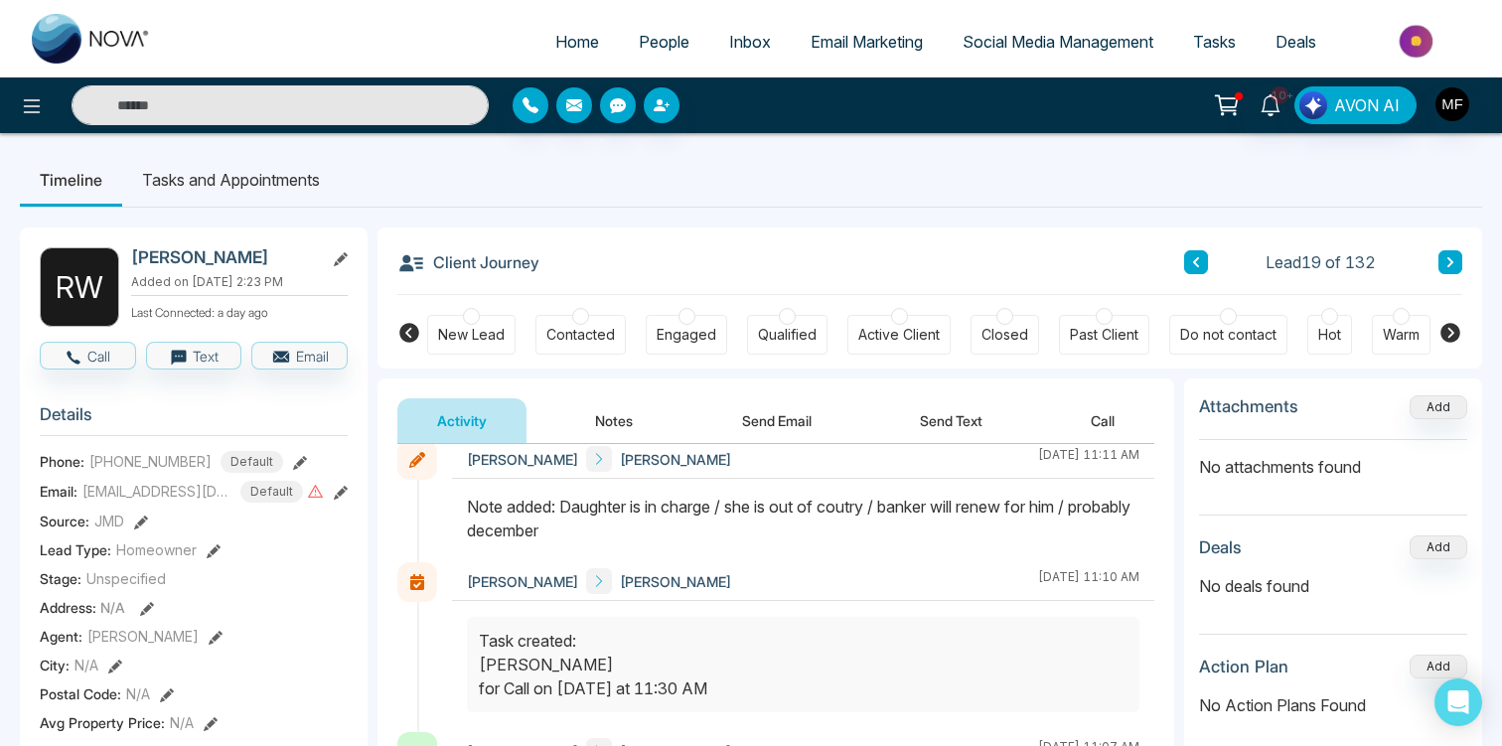
click at [1447, 264] on icon at bounding box center [1450, 262] width 10 height 12
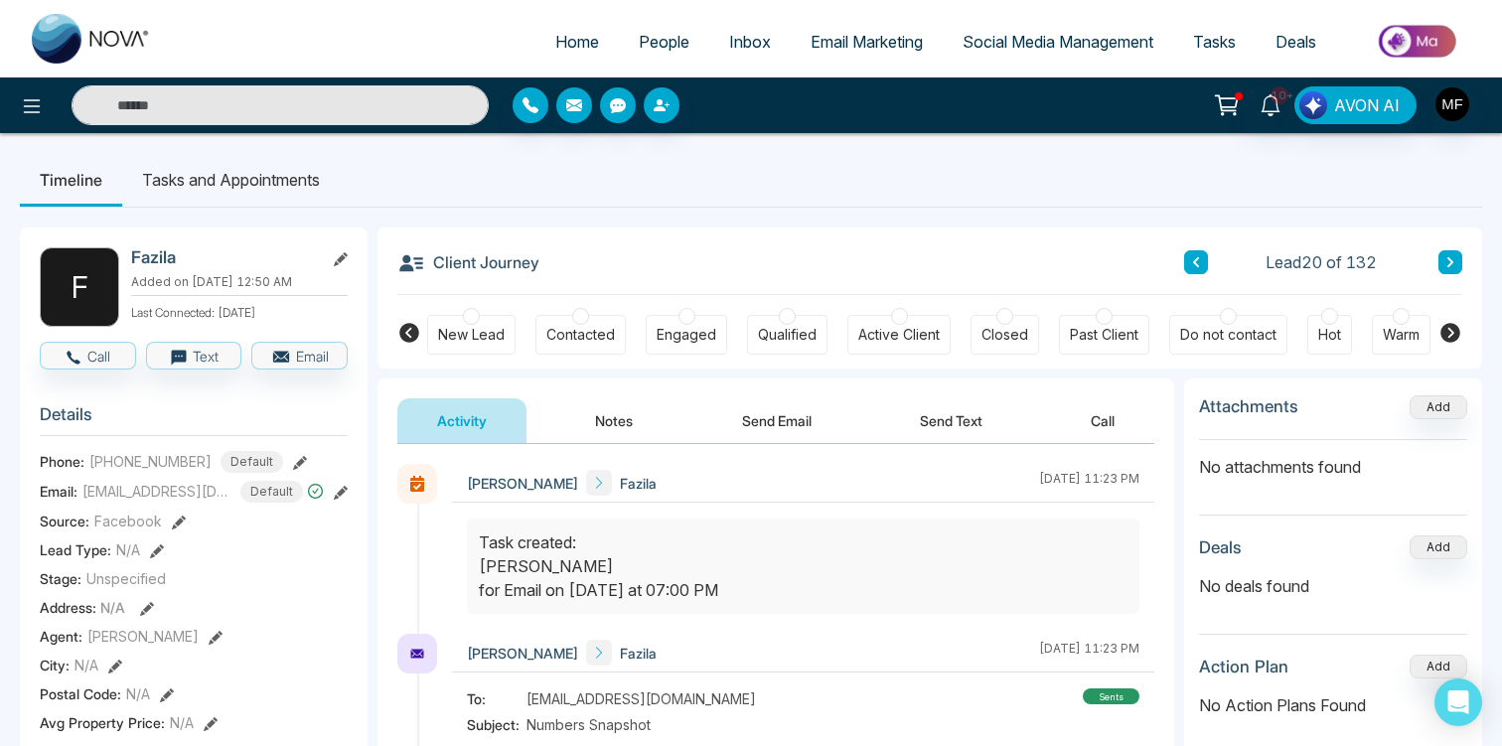
click at [1447, 264] on icon at bounding box center [1450, 262] width 10 height 12
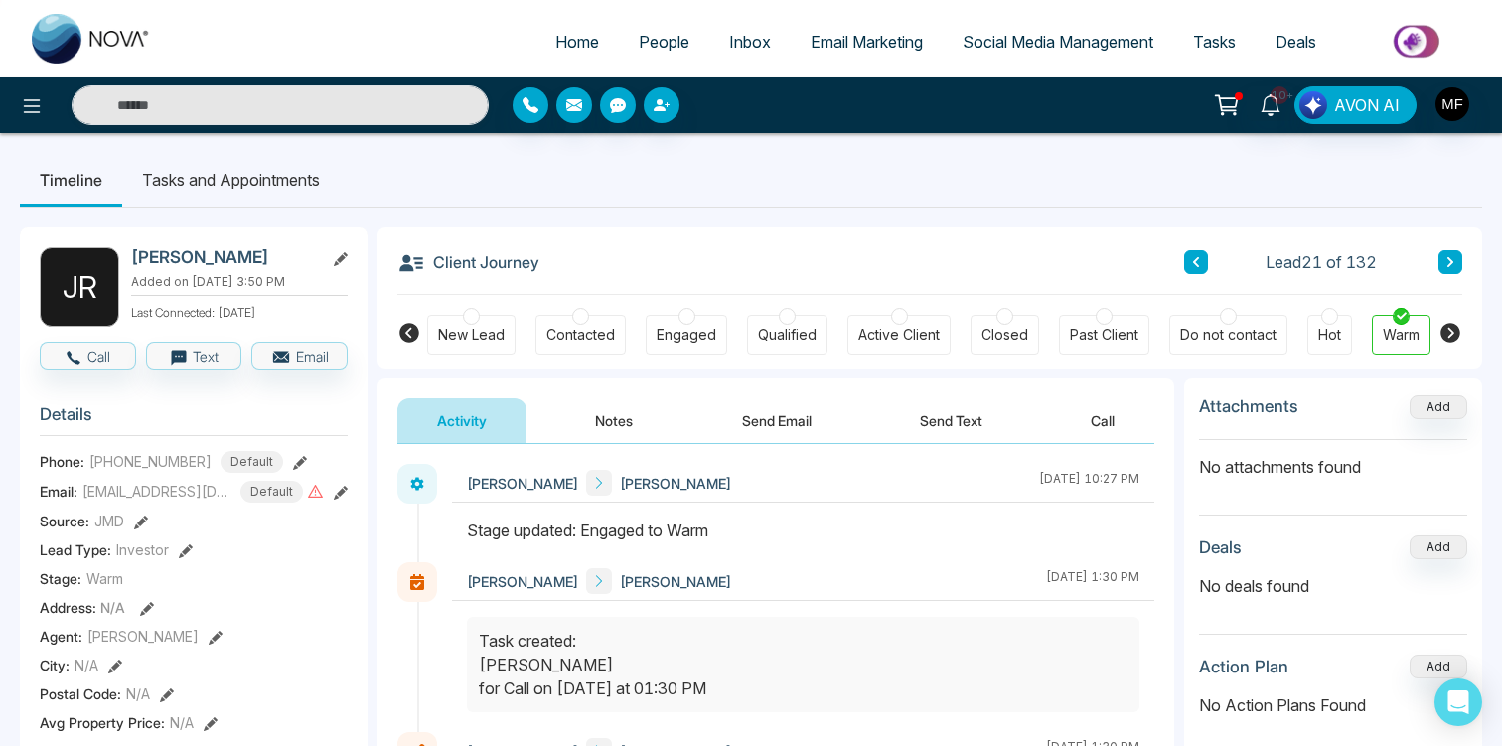
click at [1450, 264] on icon at bounding box center [1450, 262] width 6 height 10
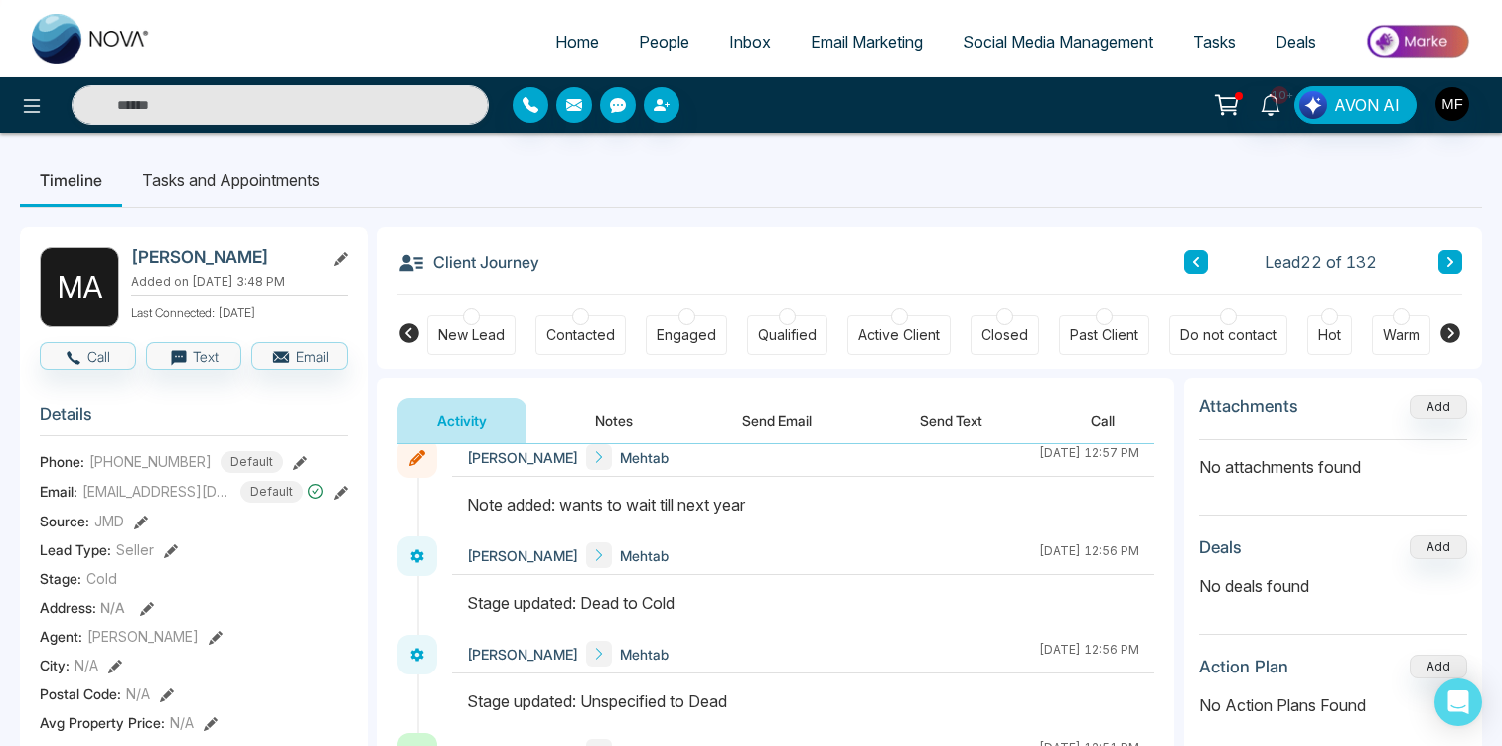
scroll to position [468, 0]
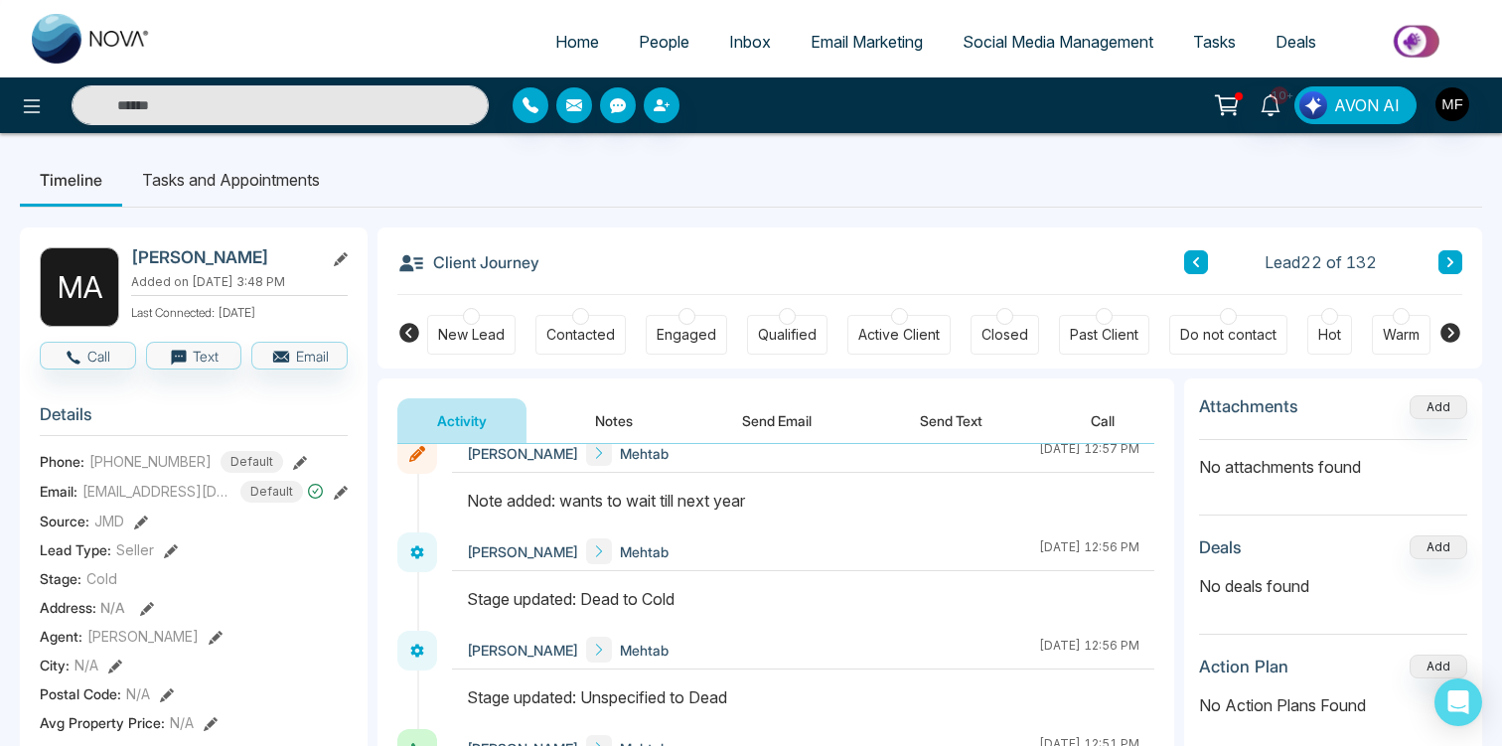
click at [1184, 533] on div "Attachments Add No attachments found Deals Add No deals found Action Plan Add N…" at bounding box center [1333, 632] width 298 height 508
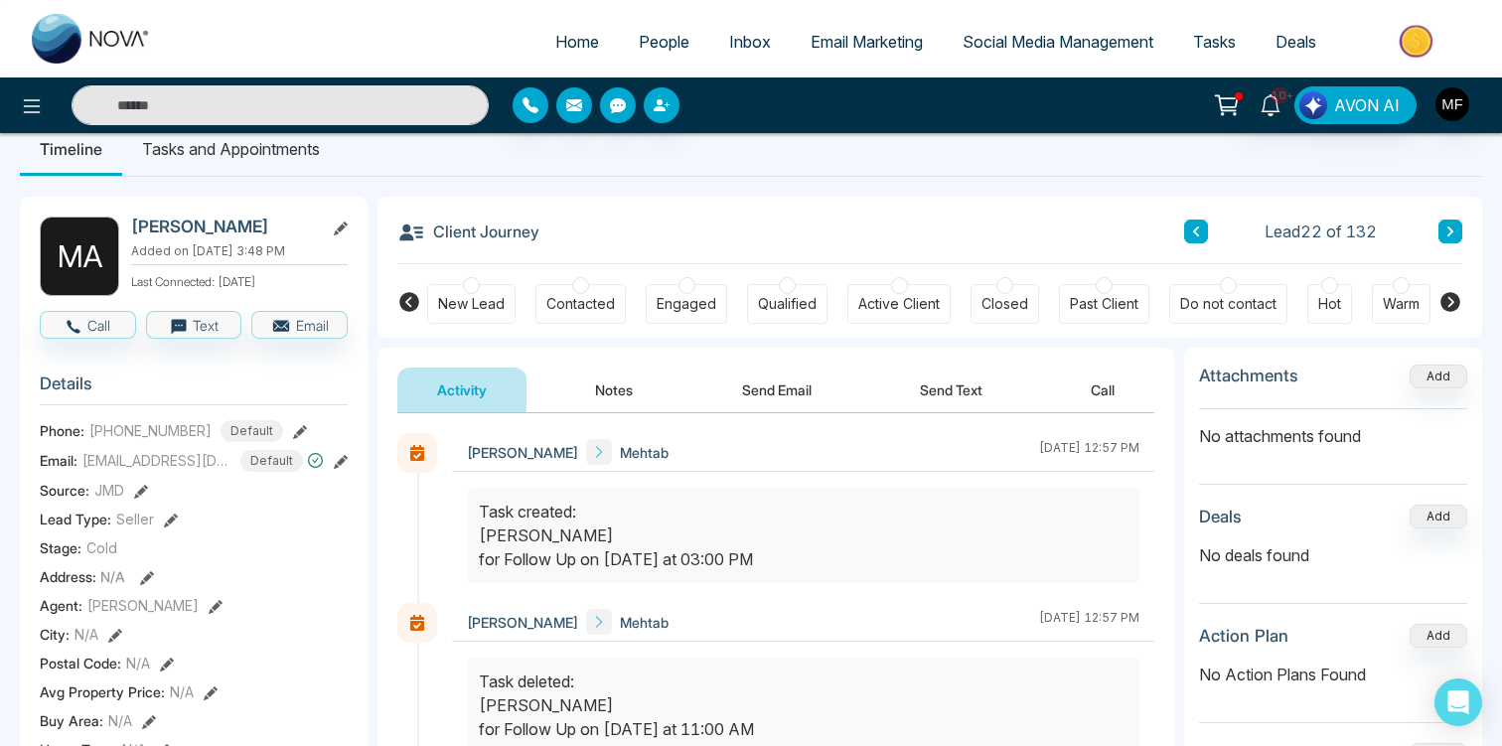
scroll to position [30, 0]
click at [1444, 232] on button at bounding box center [1450, 232] width 24 height 24
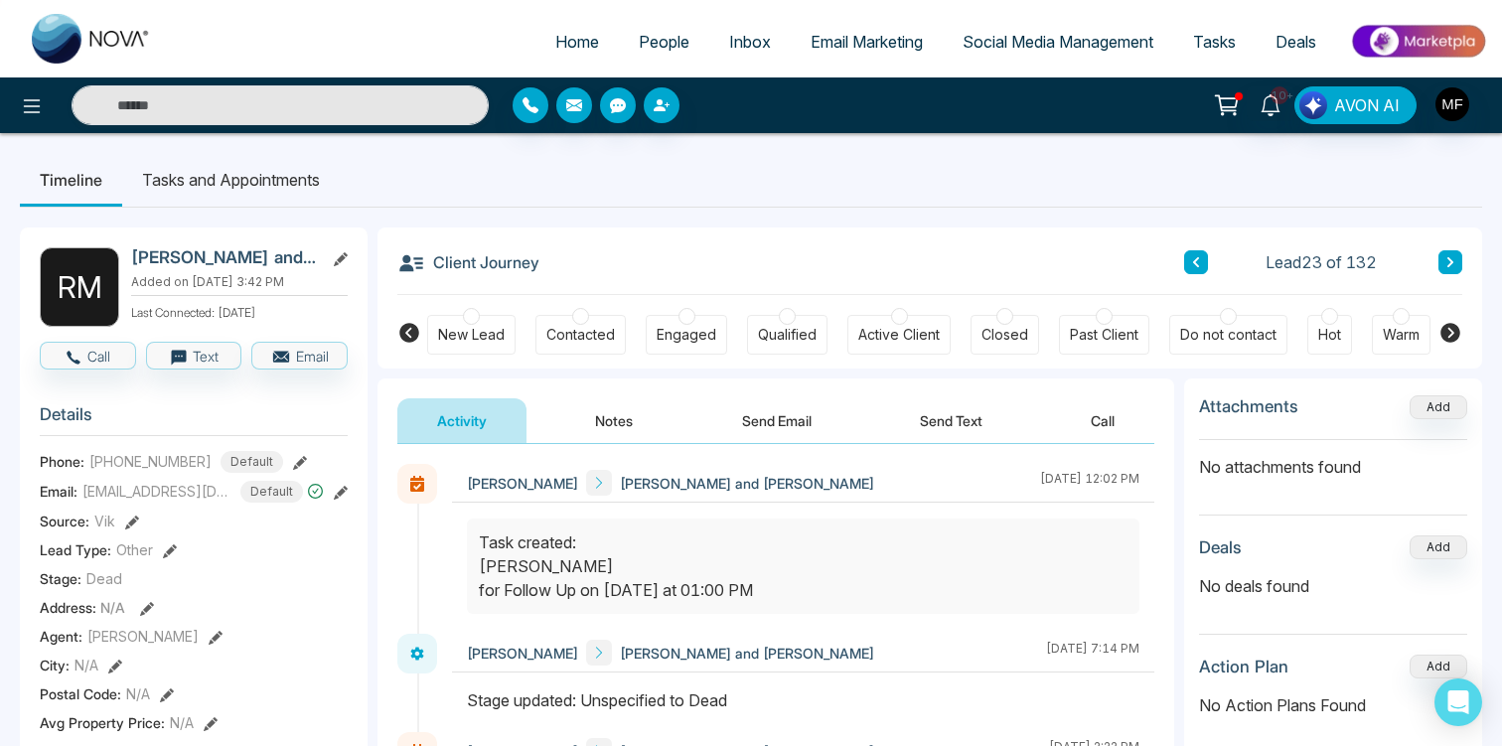
click at [1443, 331] on icon at bounding box center [1450, 333] width 20 height 20
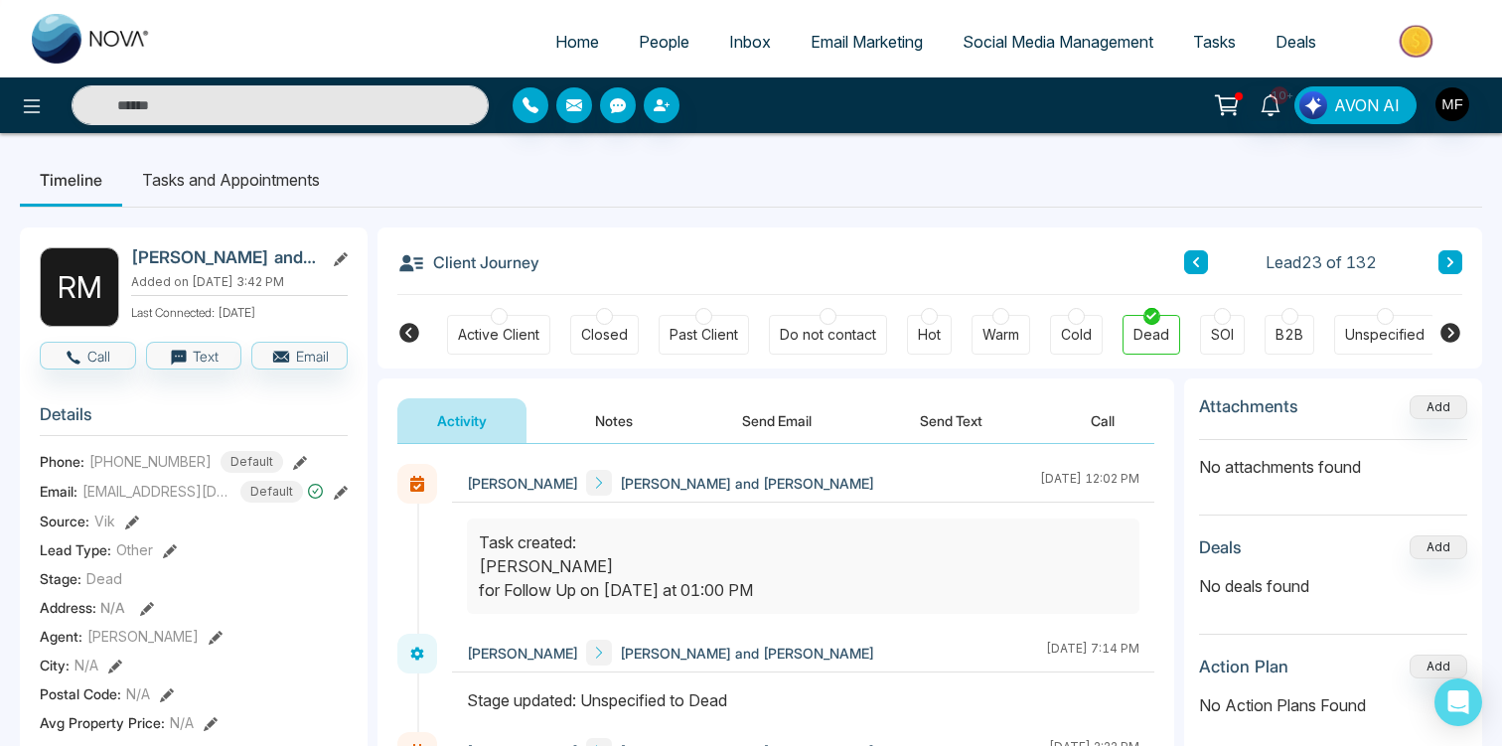
scroll to position [0, 402]
click at [1449, 262] on icon at bounding box center [1450, 262] width 10 height 12
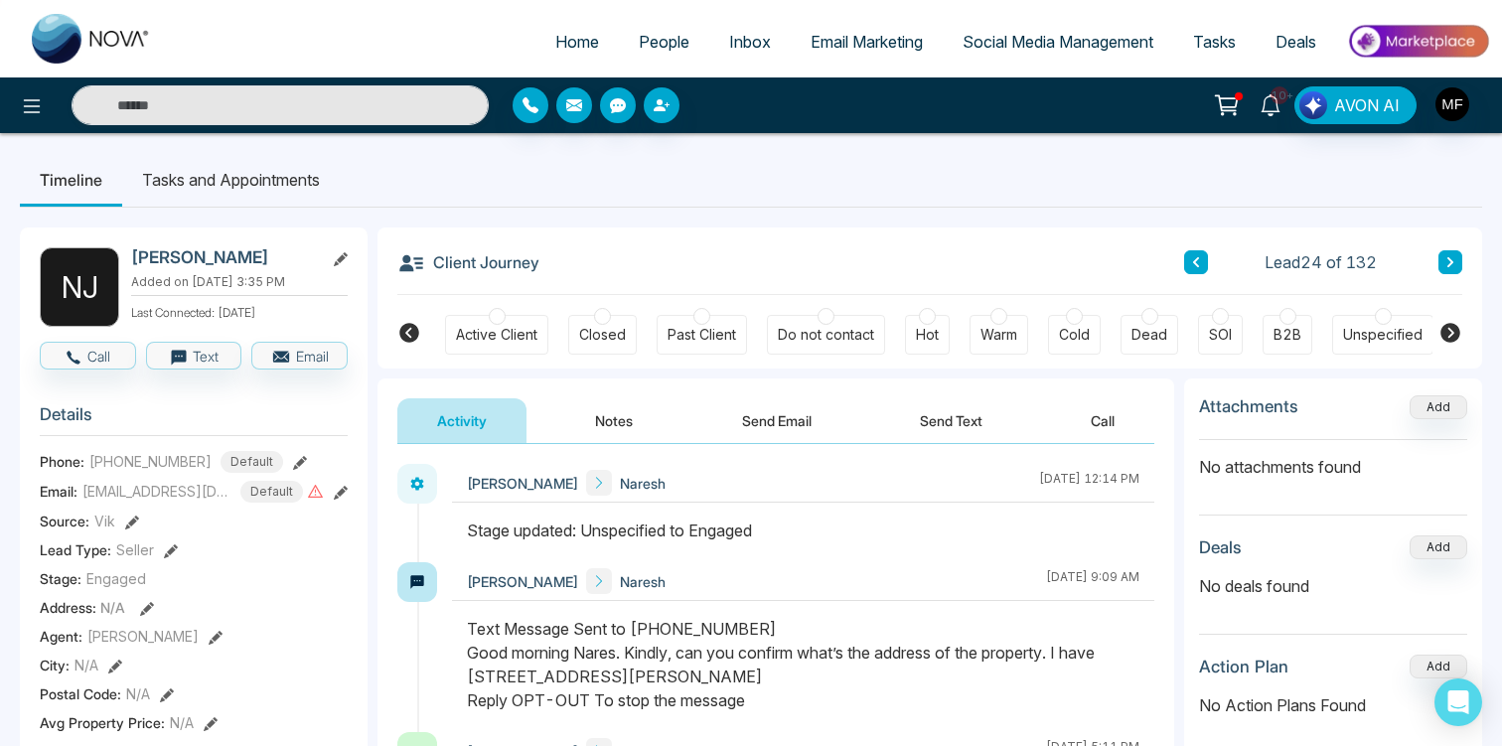
click at [1269, 116] on link "10+" at bounding box center [1270, 103] width 48 height 35
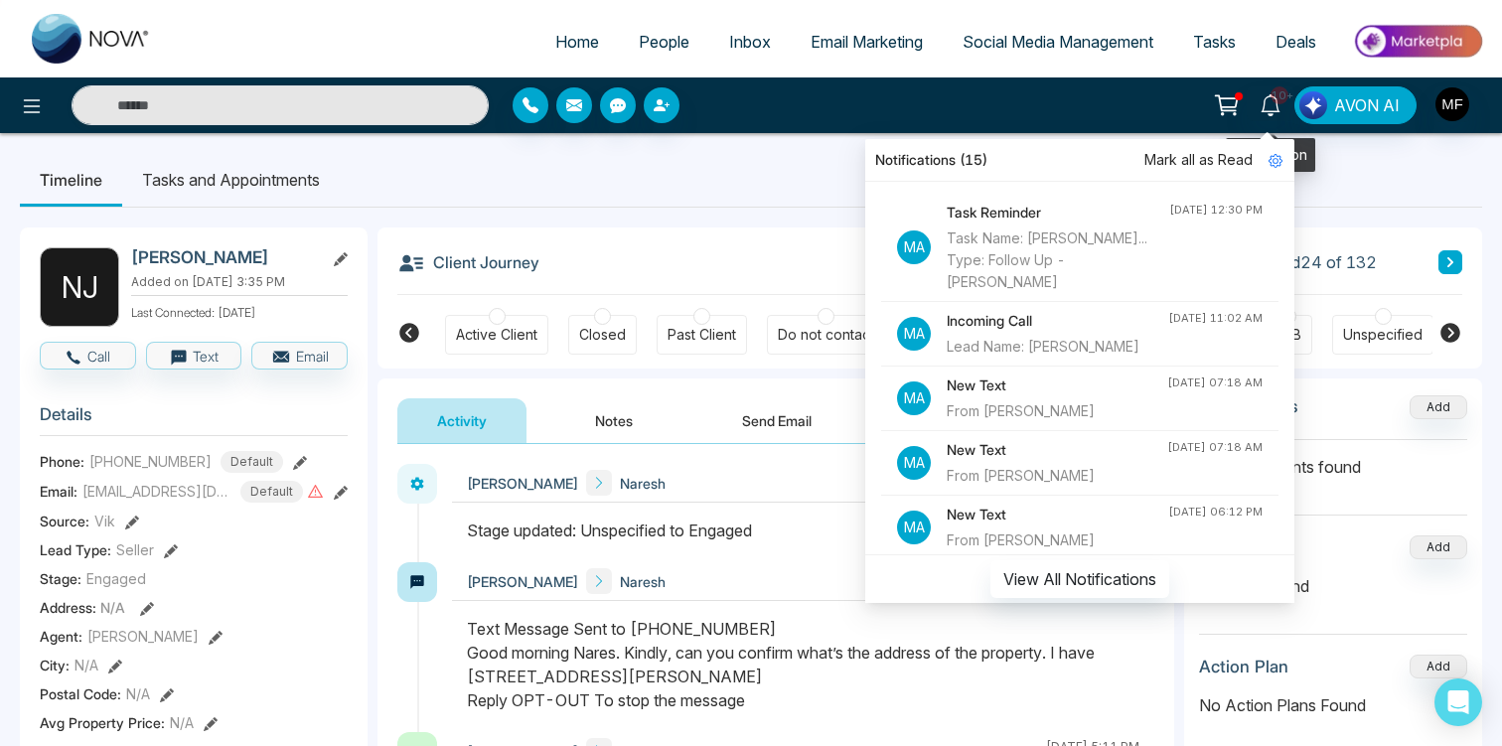
click at [1081, 104] on div "10+ Notifications (15) [PERSON_NAME] all as Read Ma Task Reminder Task Name: [P…" at bounding box center [1189, 105] width 602 height 38
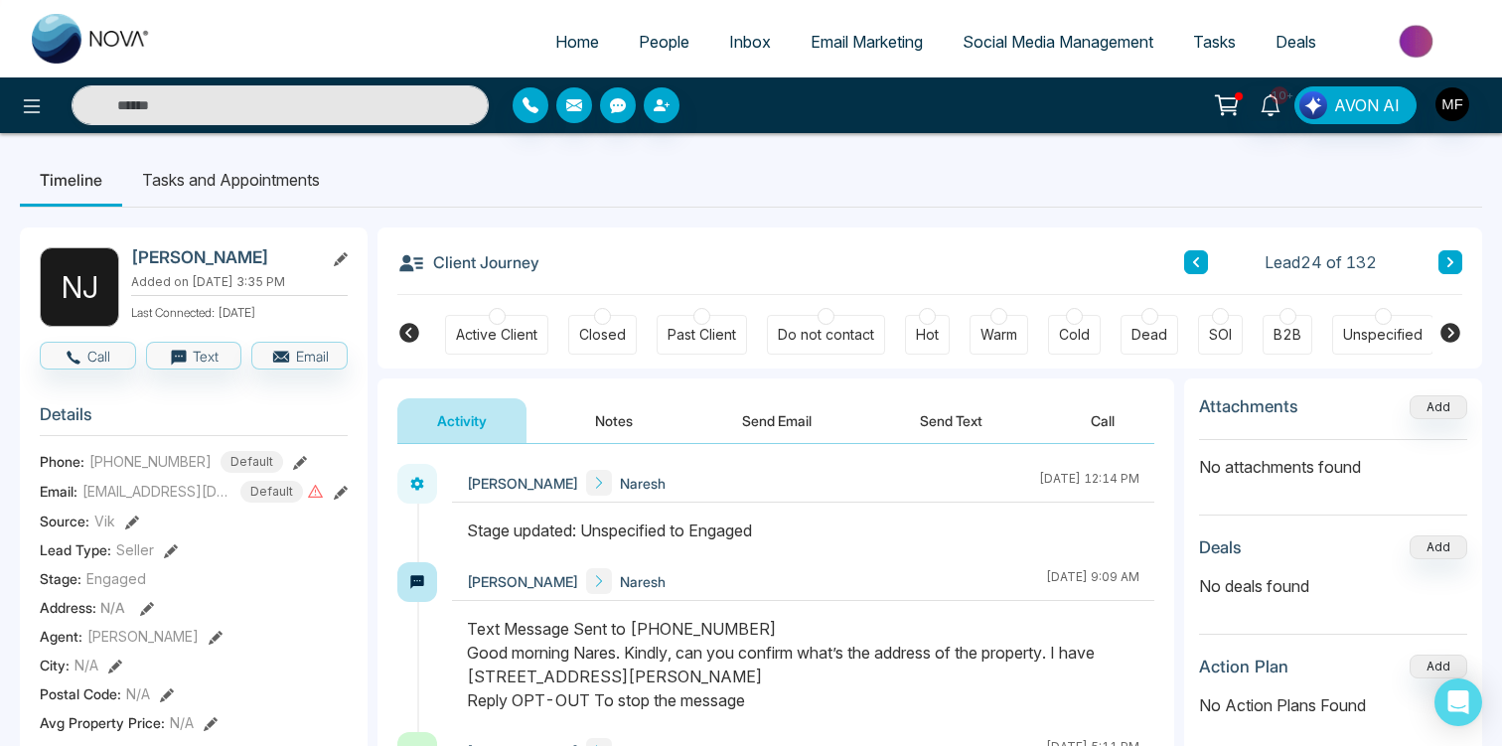
click at [1448, 257] on icon at bounding box center [1450, 262] width 10 height 12
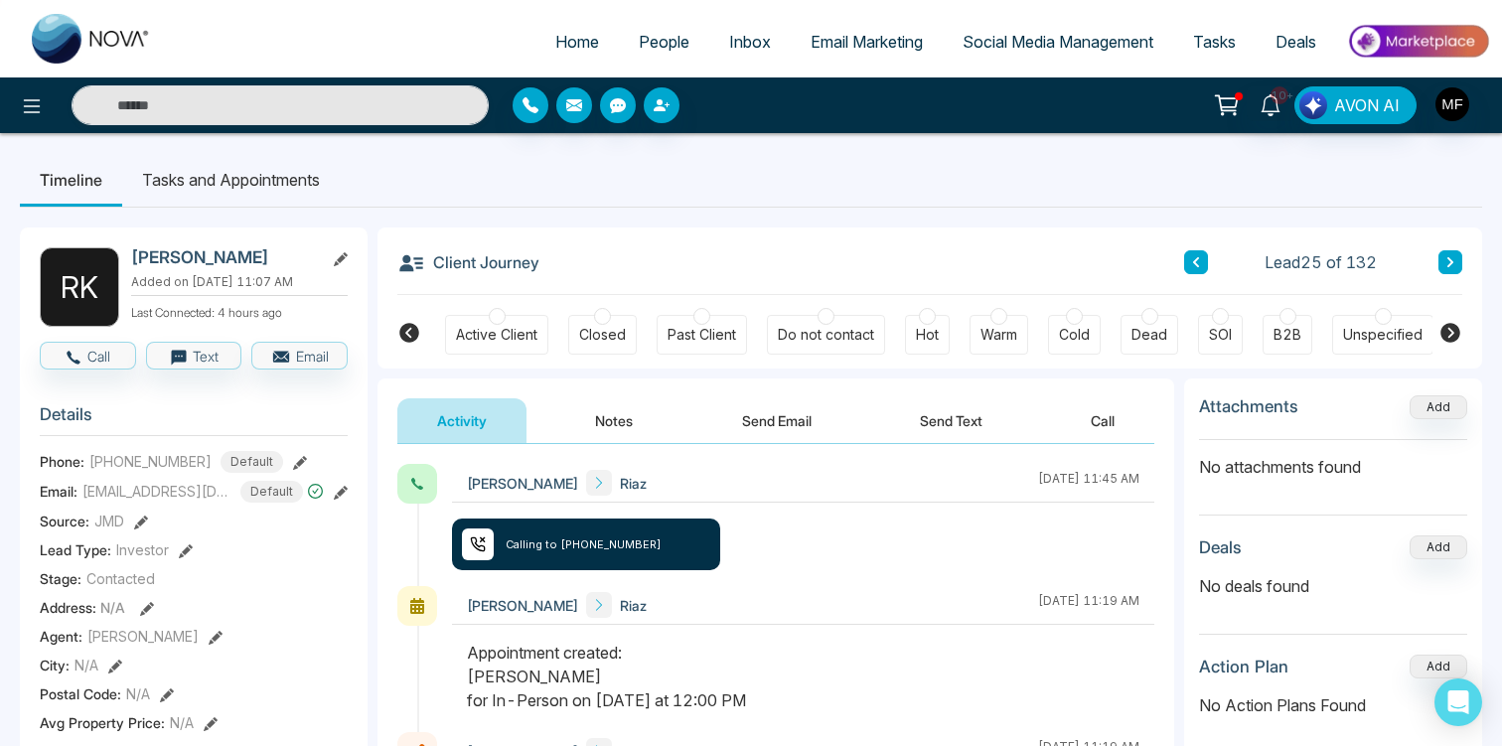
click at [1438, 252] on button at bounding box center [1450, 262] width 24 height 24
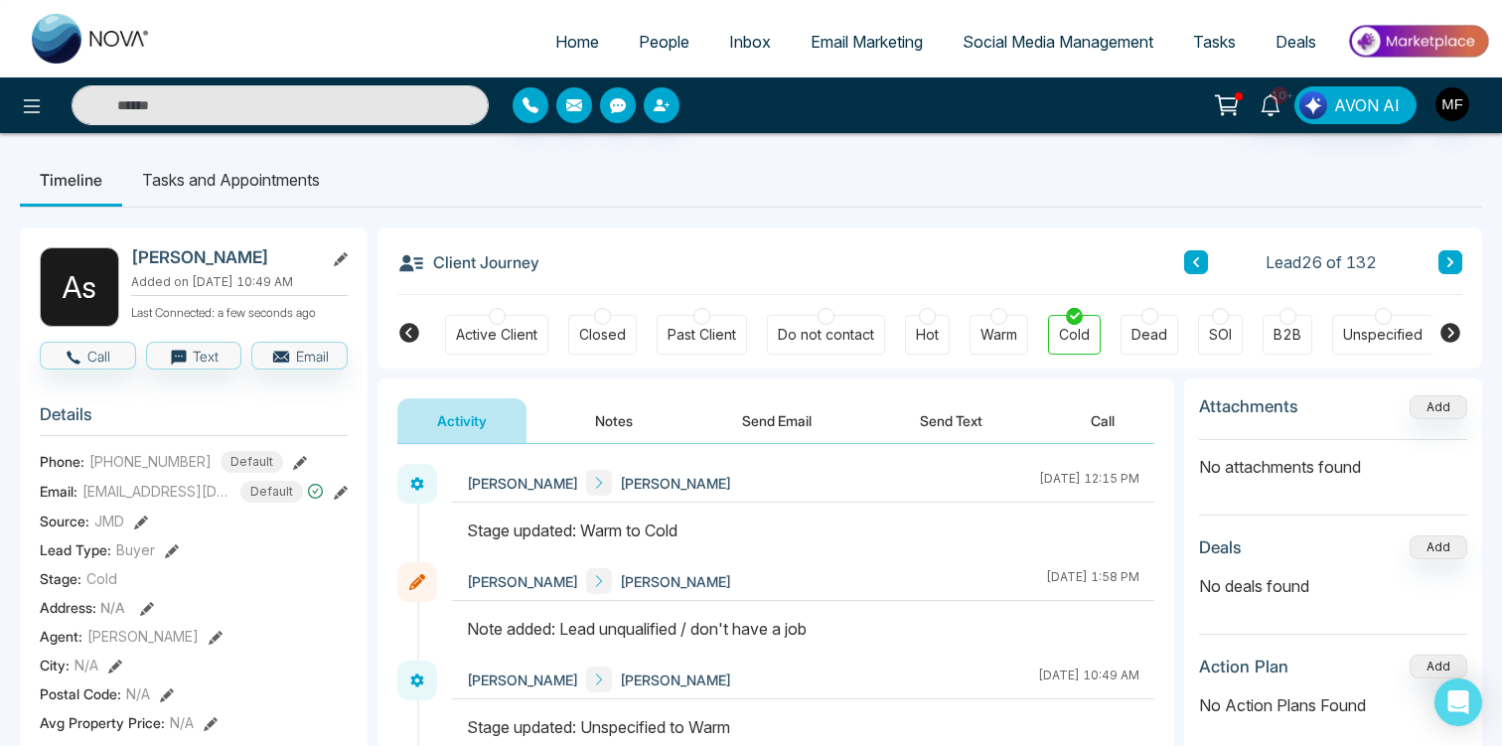
click at [1448, 253] on button at bounding box center [1450, 262] width 24 height 24
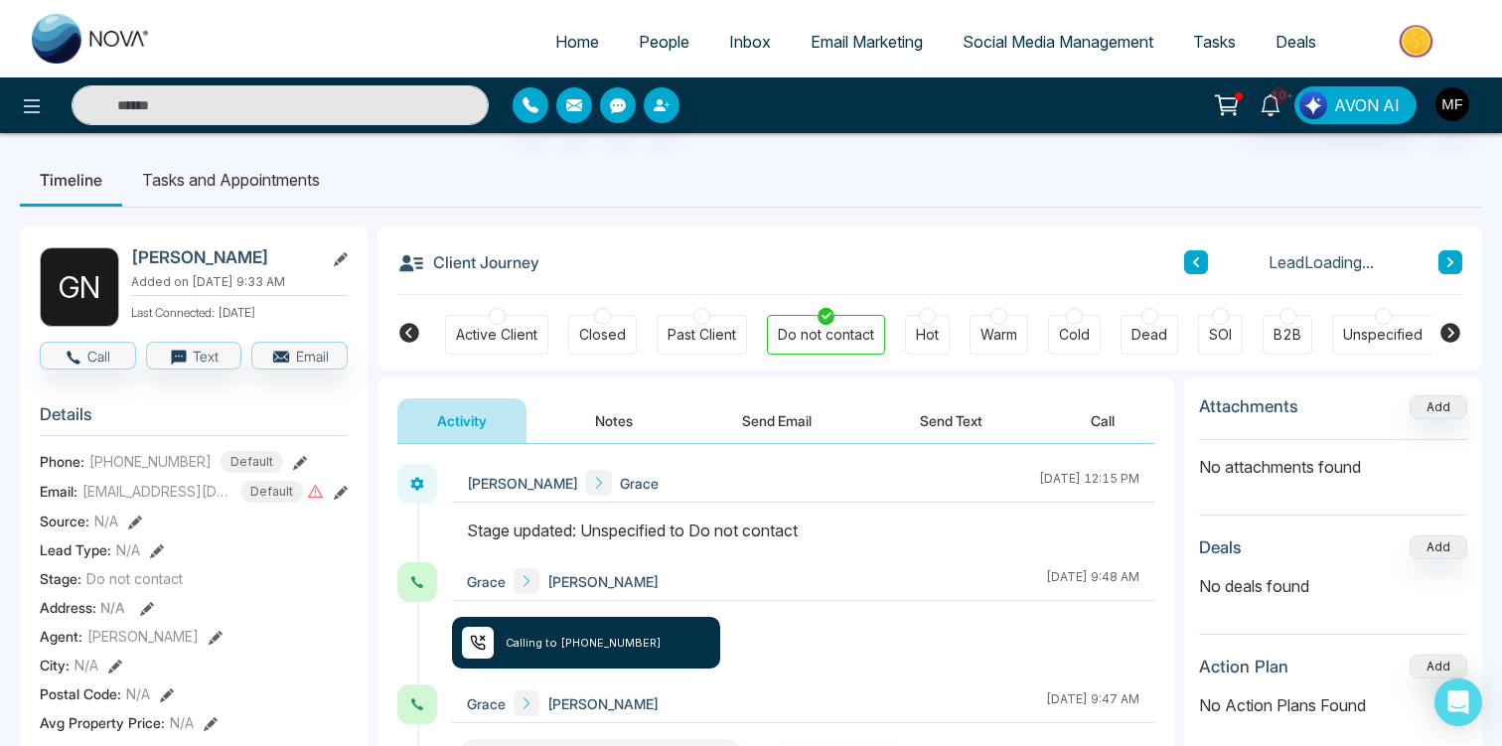
click at [1448, 254] on button at bounding box center [1450, 262] width 24 height 24
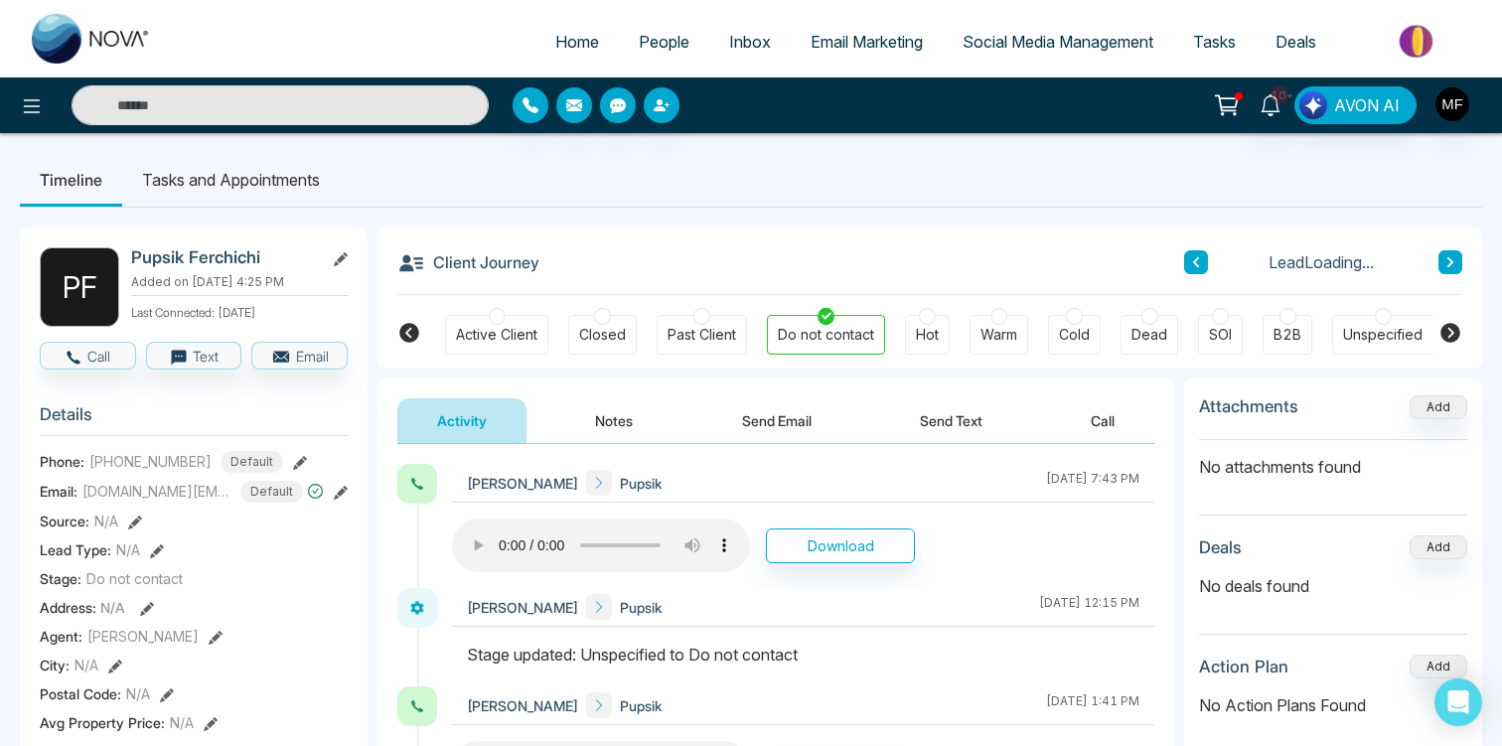
click at [1448, 259] on icon at bounding box center [1450, 262] width 6 height 10
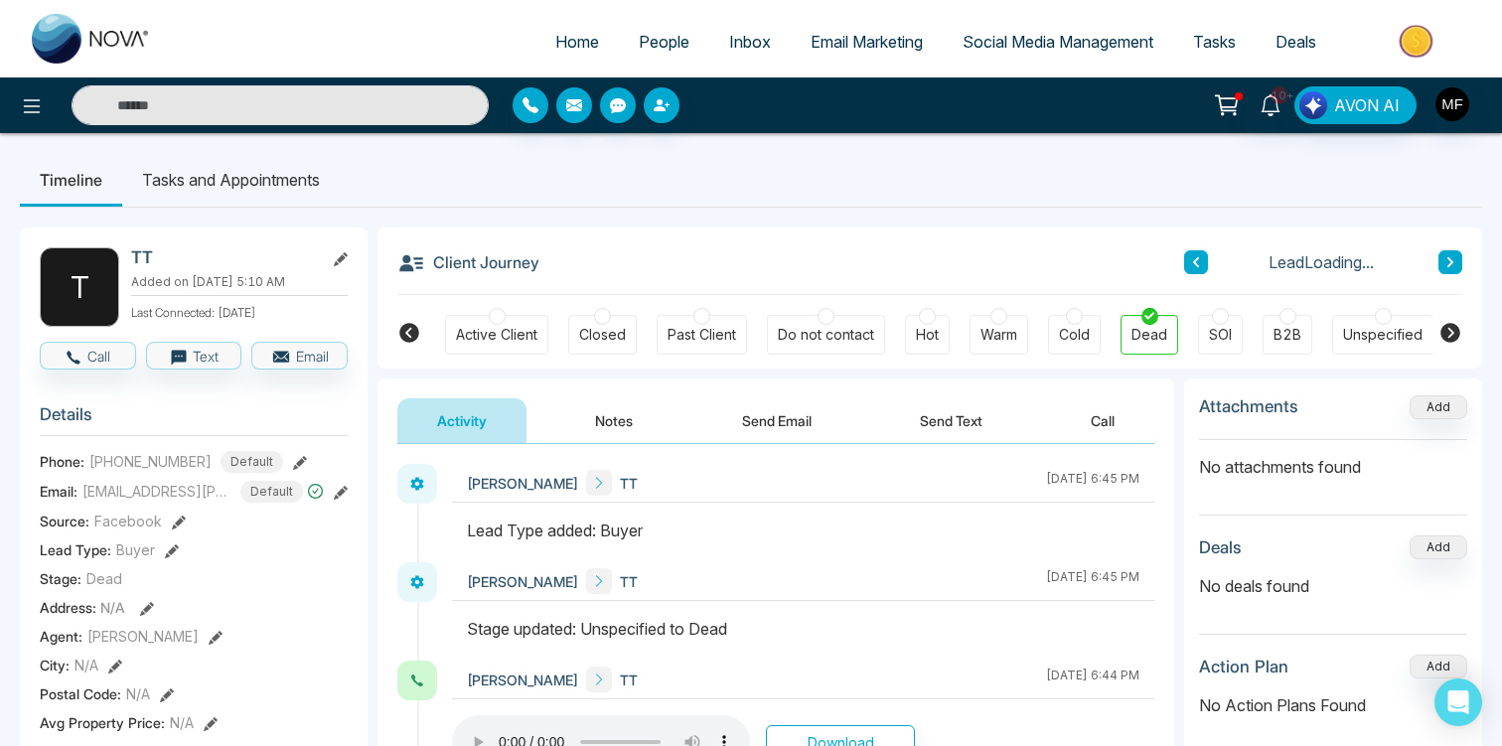
click at [1448, 263] on icon at bounding box center [1450, 262] width 10 height 12
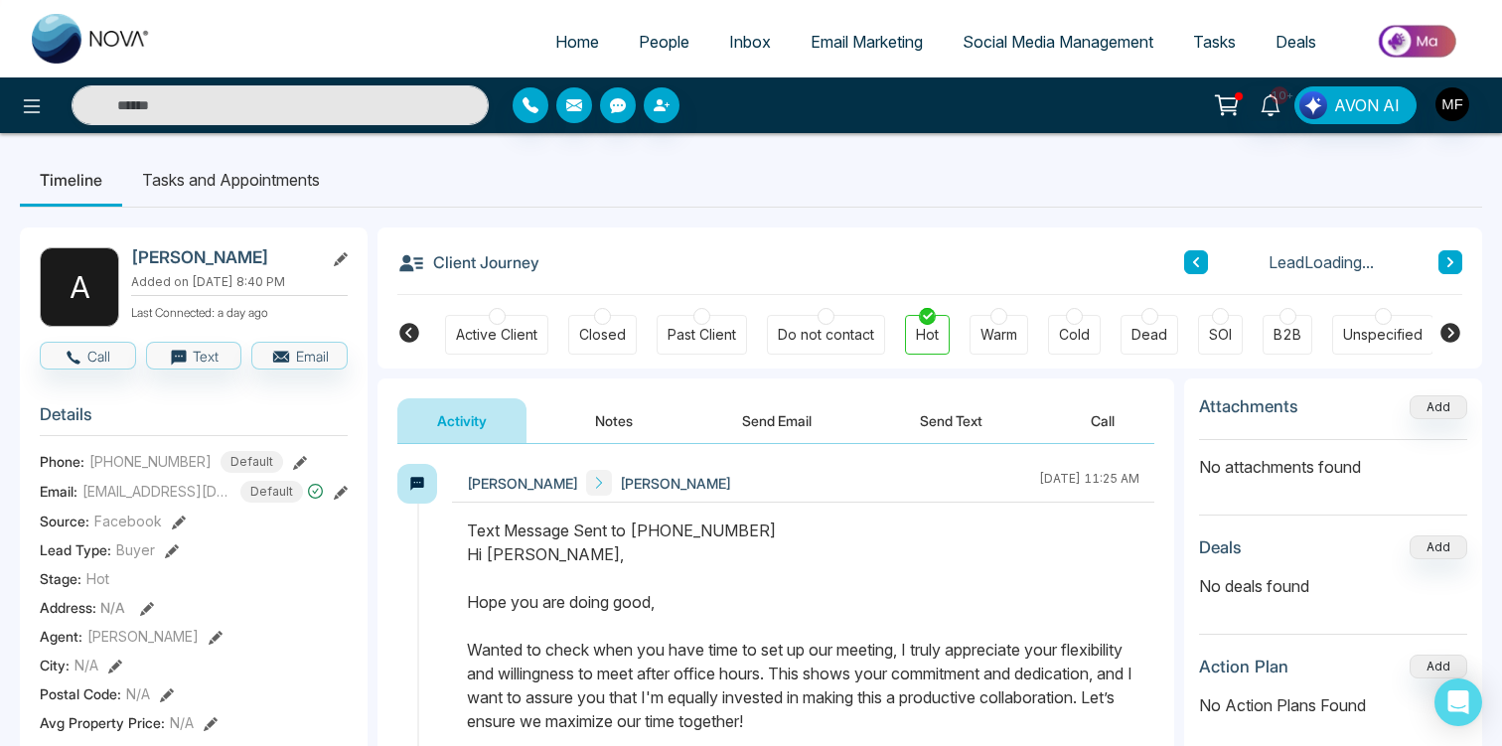
click at [1448, 263] on icon at bounding box center [1450, 262] width 10 height 12
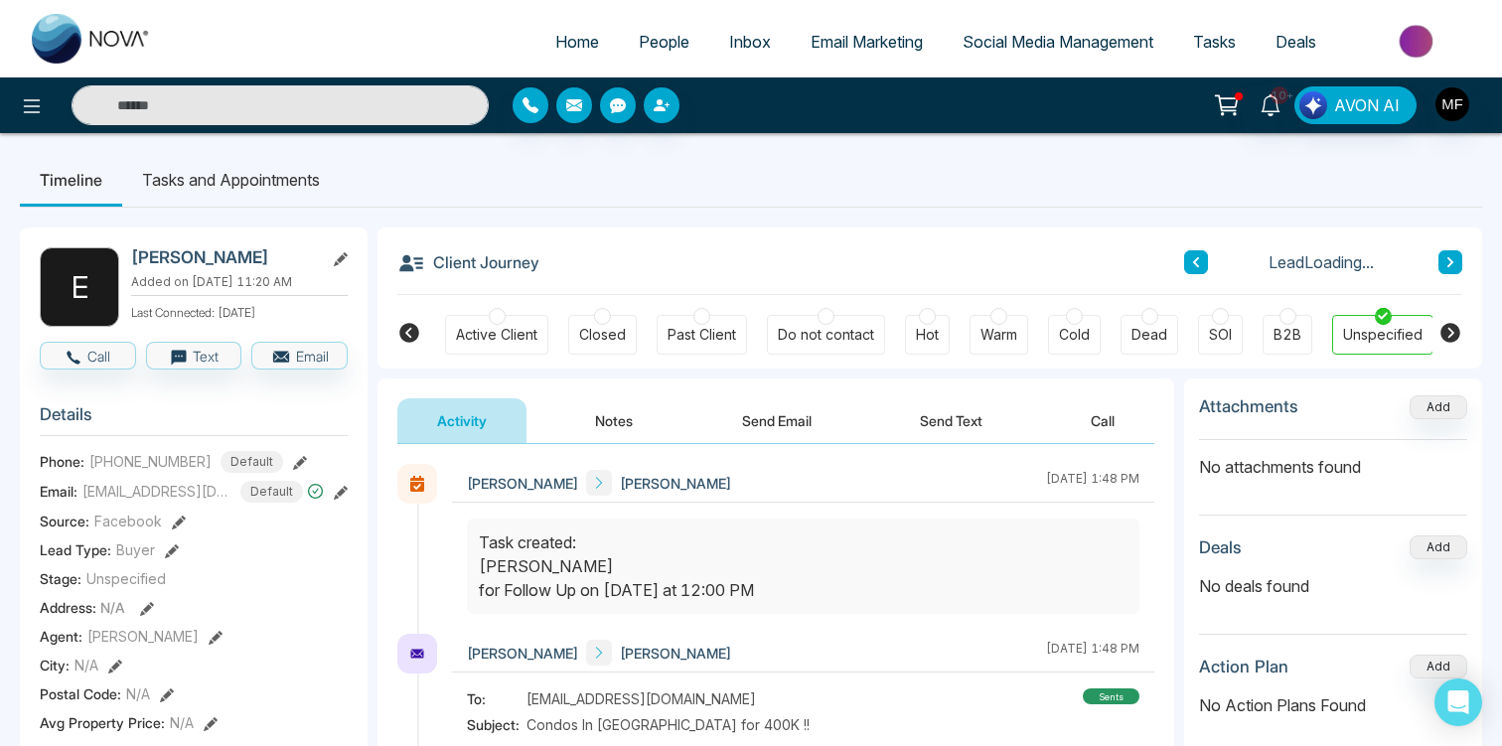
click at [1188, 267] on button at bounding box center [1196, 262] width 24 height 24
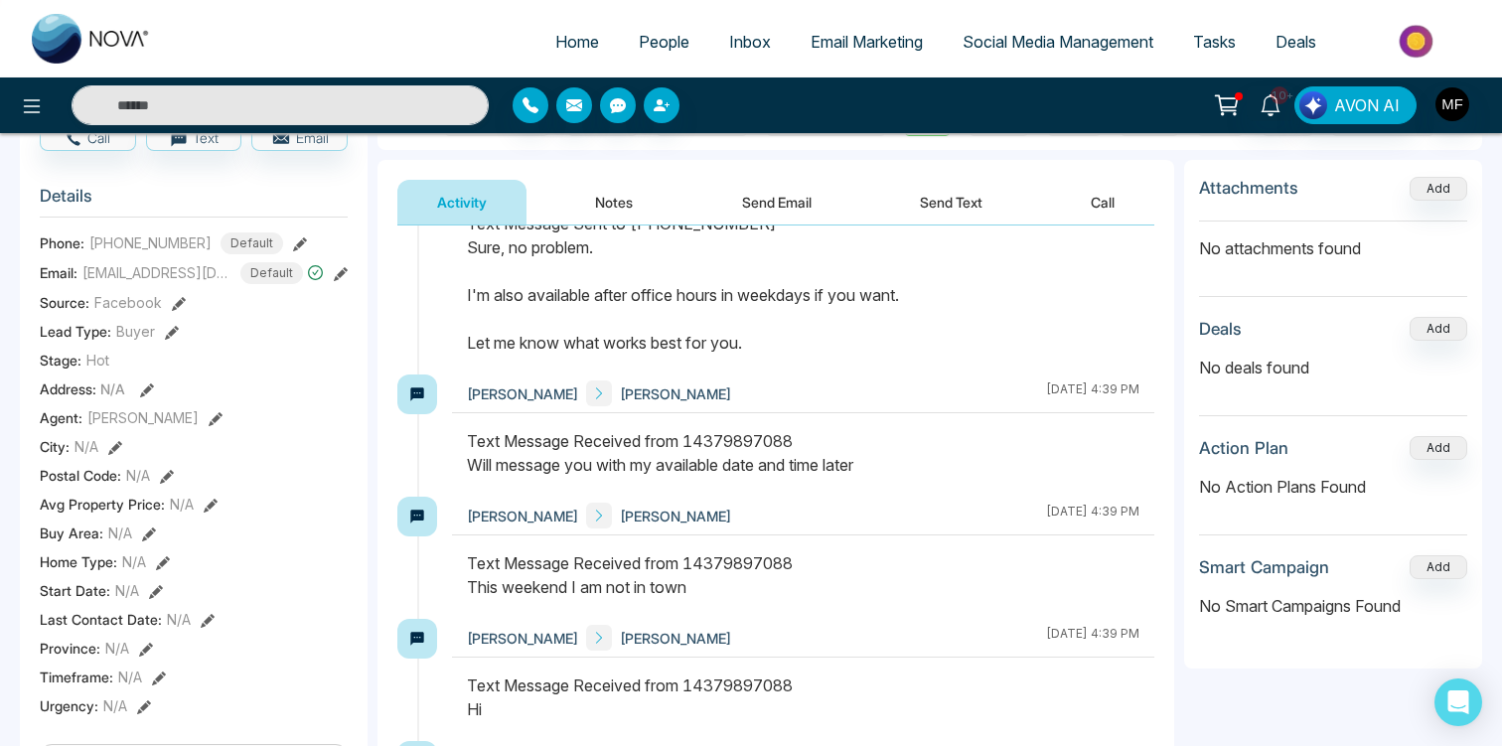
scroll to position [1348, 0]
